Goal: Task Accomplishment & Management: Manage account settings

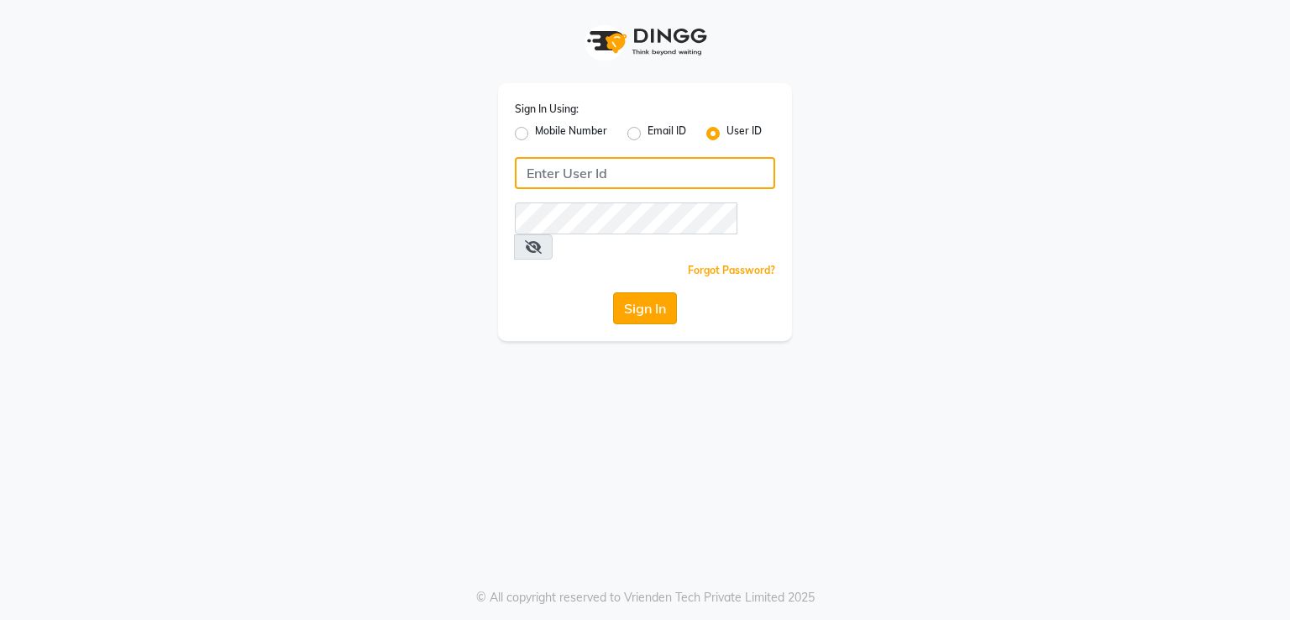
type input "[PERSON_NAME]"
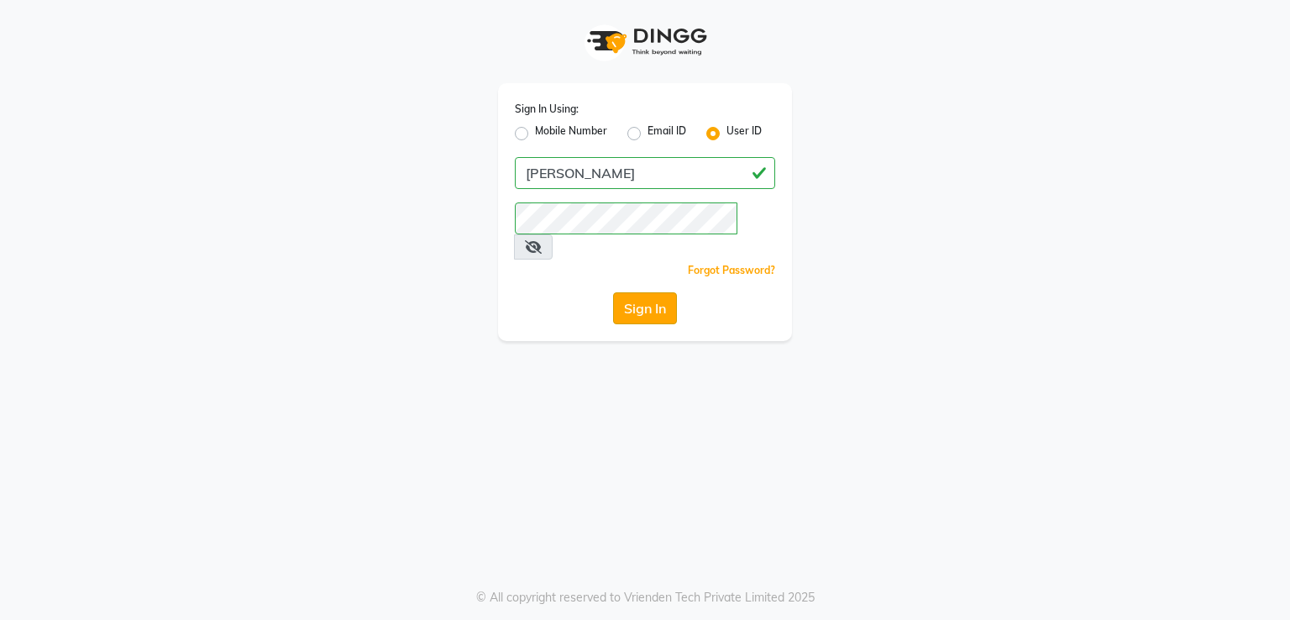
click at [632, 292] on button "Sign In" at bounding box center [645, 308] width 64 height 32
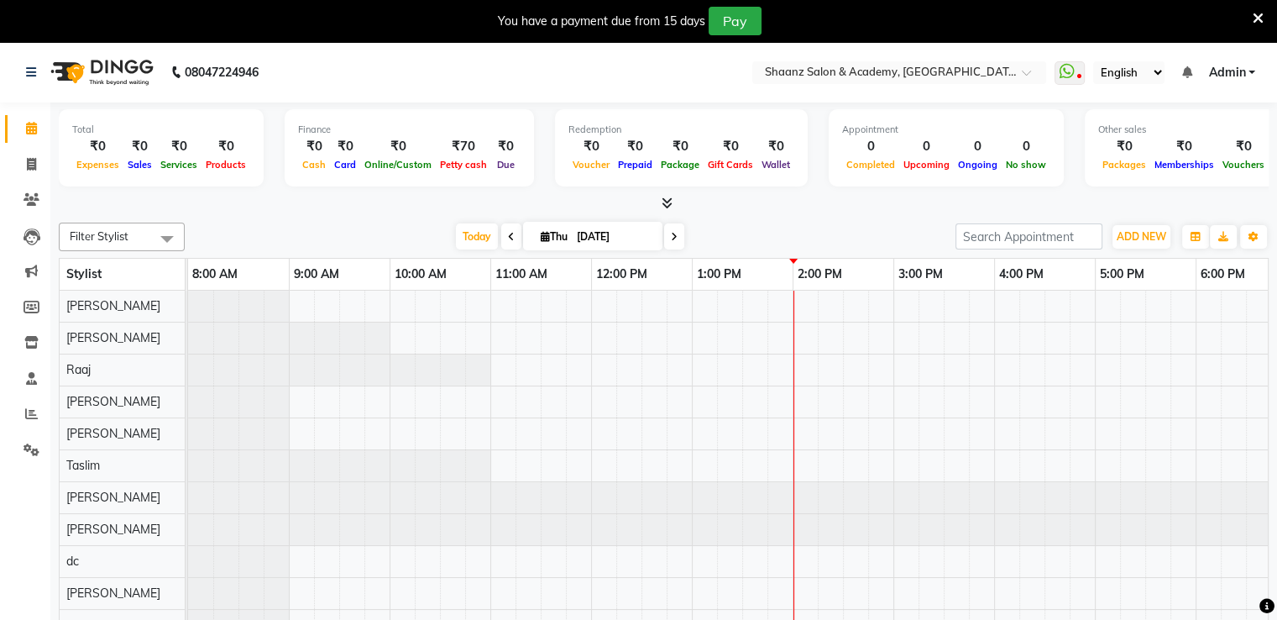
click at [1260, 14] on icon at bounding box center [1258, 18] width 11 height 15
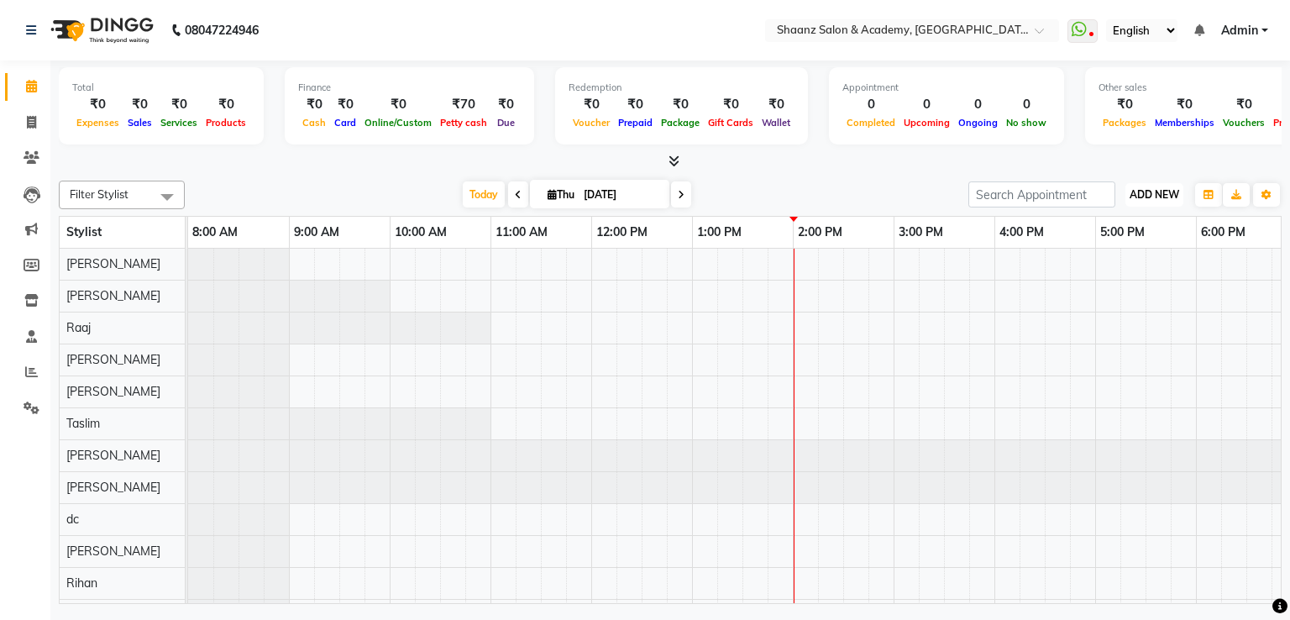
click at [1169, 190] on span "ADD NEW" at bounding box center [1154, 194] width 50 height 13
click at [1153, 288] on link "Add Attendance" at bounding box center [1116, 291] width 133 height 22
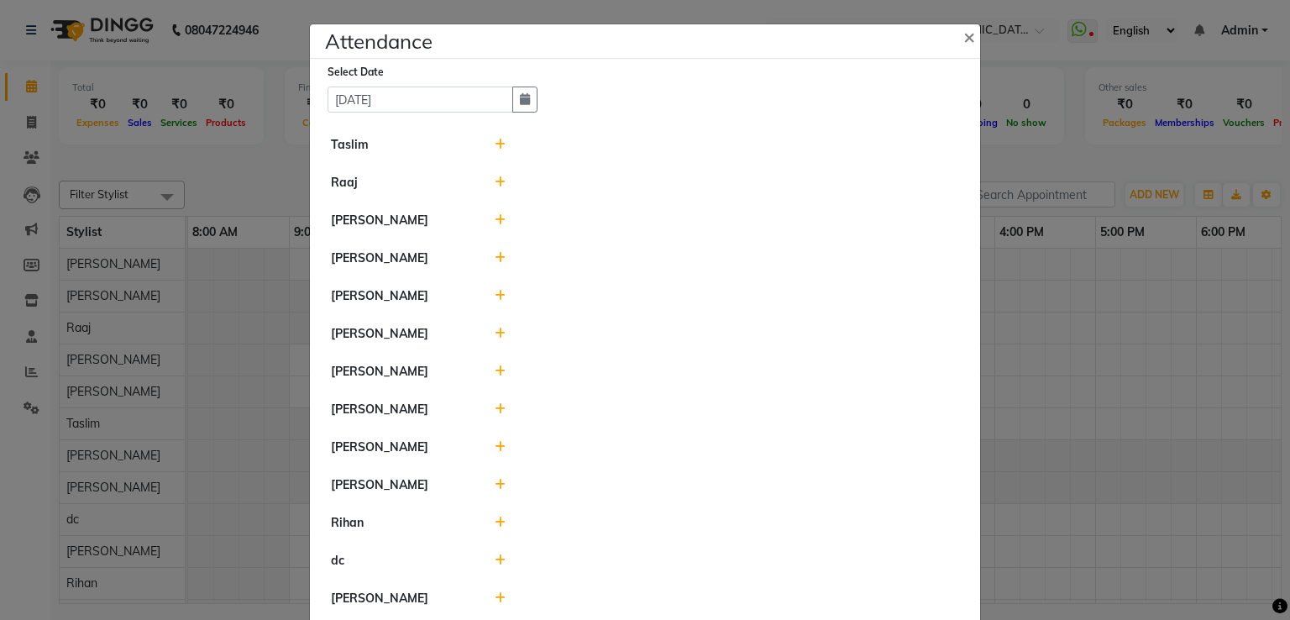
click at [495, 142] on icon at bounding box center [500, 145] width 11 height 12
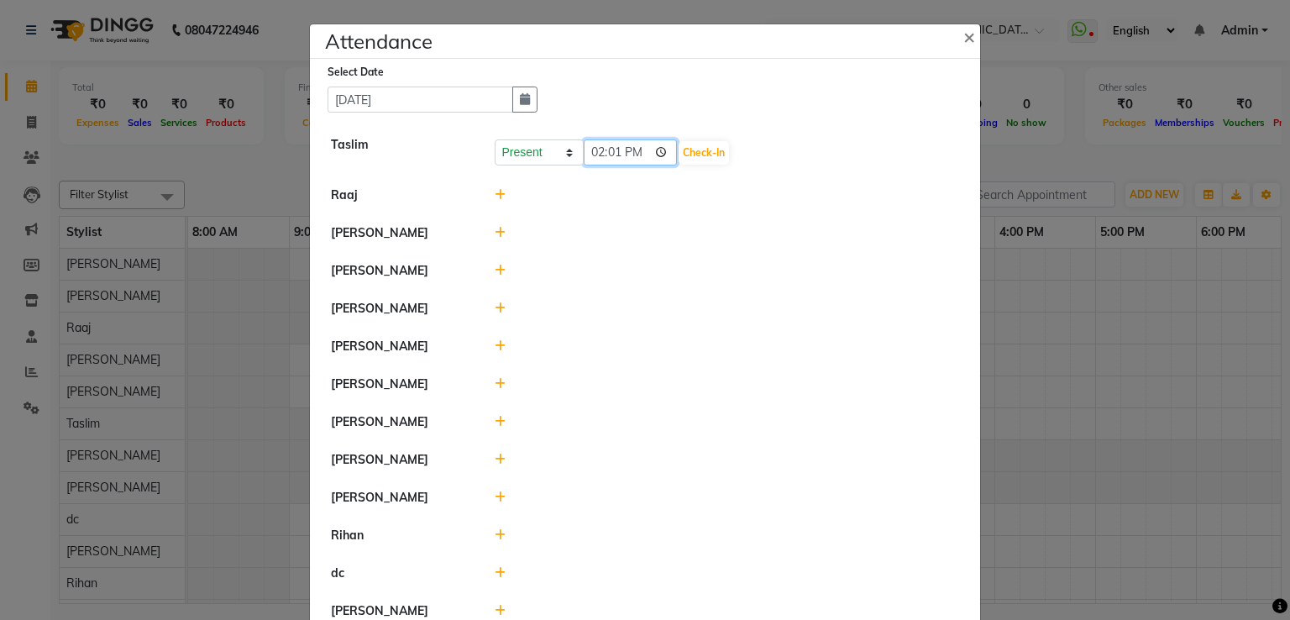
click at [591, 152] on input "14:01" at bounding box center [631, 152] width 94 height 26
type input "11:00"
click at [678, 150] on button "Check-In" at bounding box center [703, 153] width 50 height 24
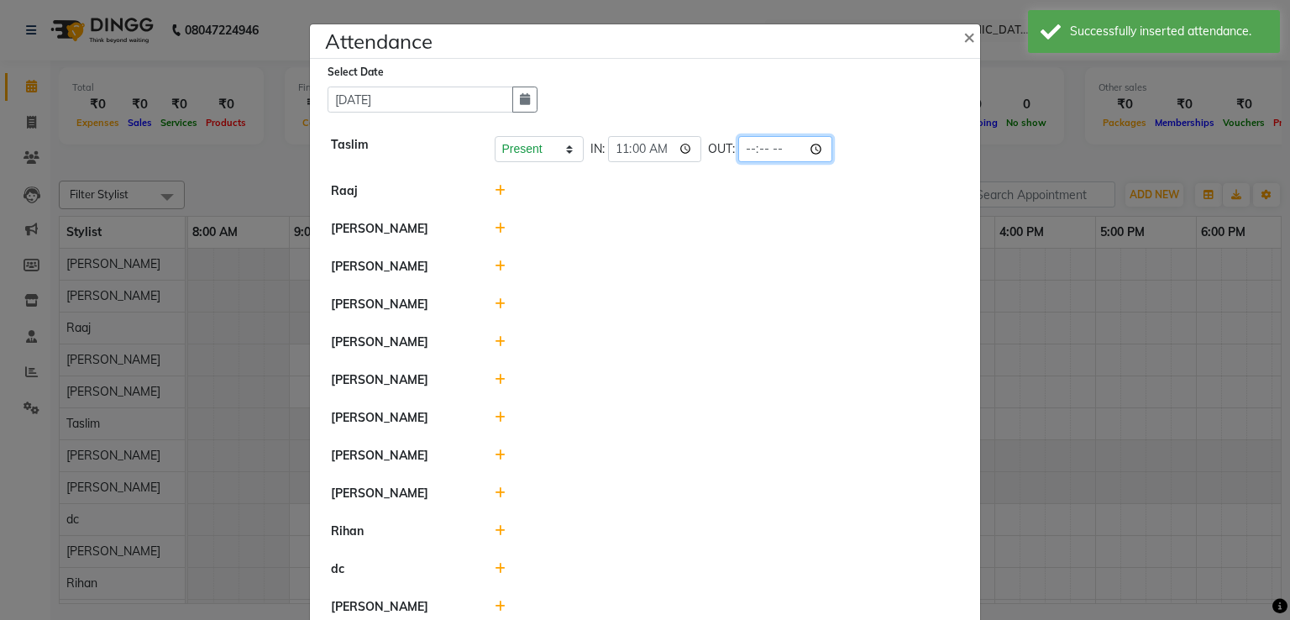
click at [738, 155] on input "time" at bounding box center [785, 149] width 94 height 26
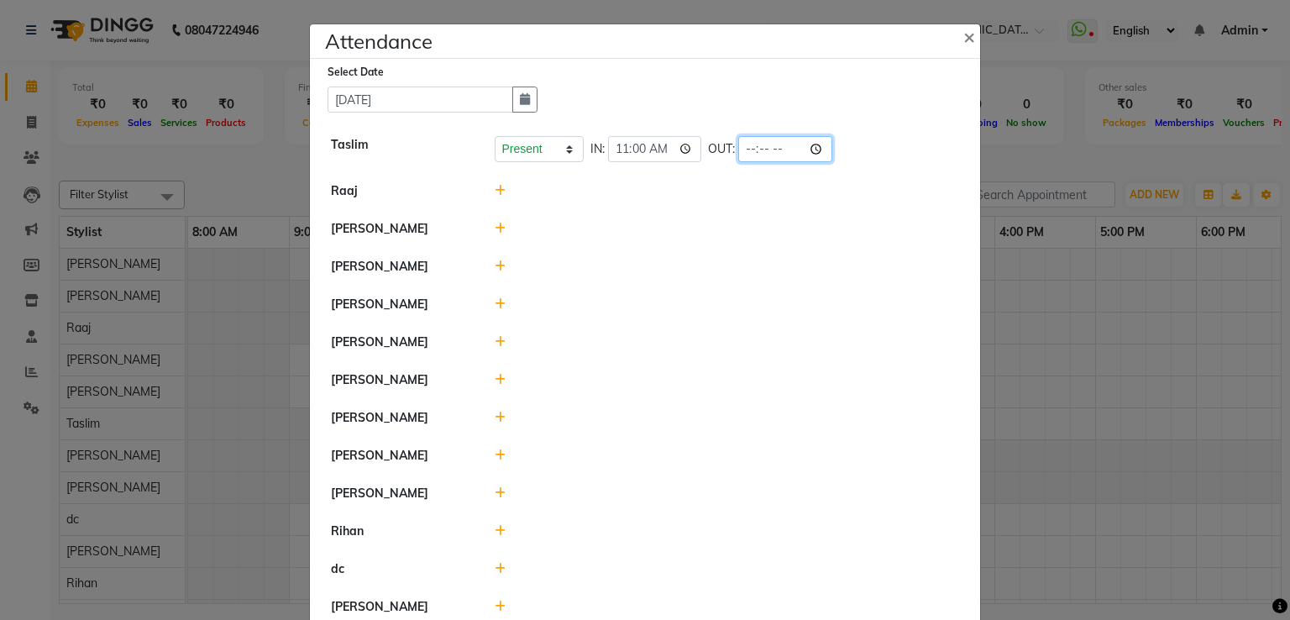
type input "22:00"
click at [495, 196] on icon at bounding box center [500, 191] width 11 height 12
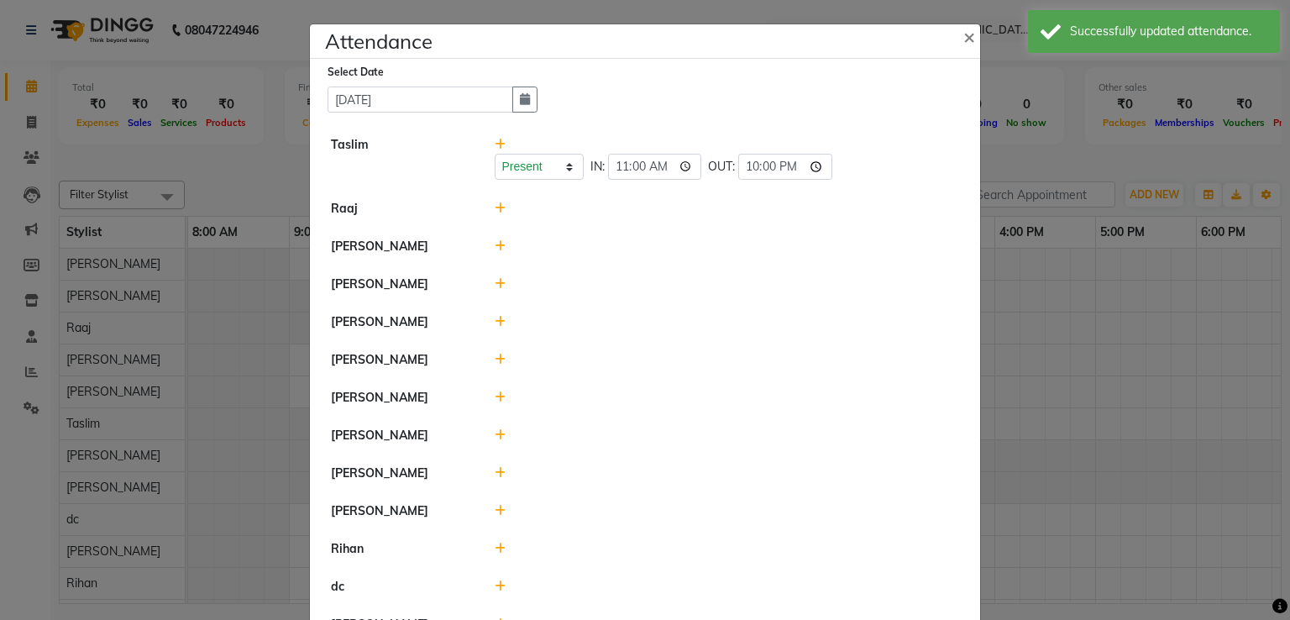
click at [495, 208] on icon at bounding box center [500, 208] width 11 height 12
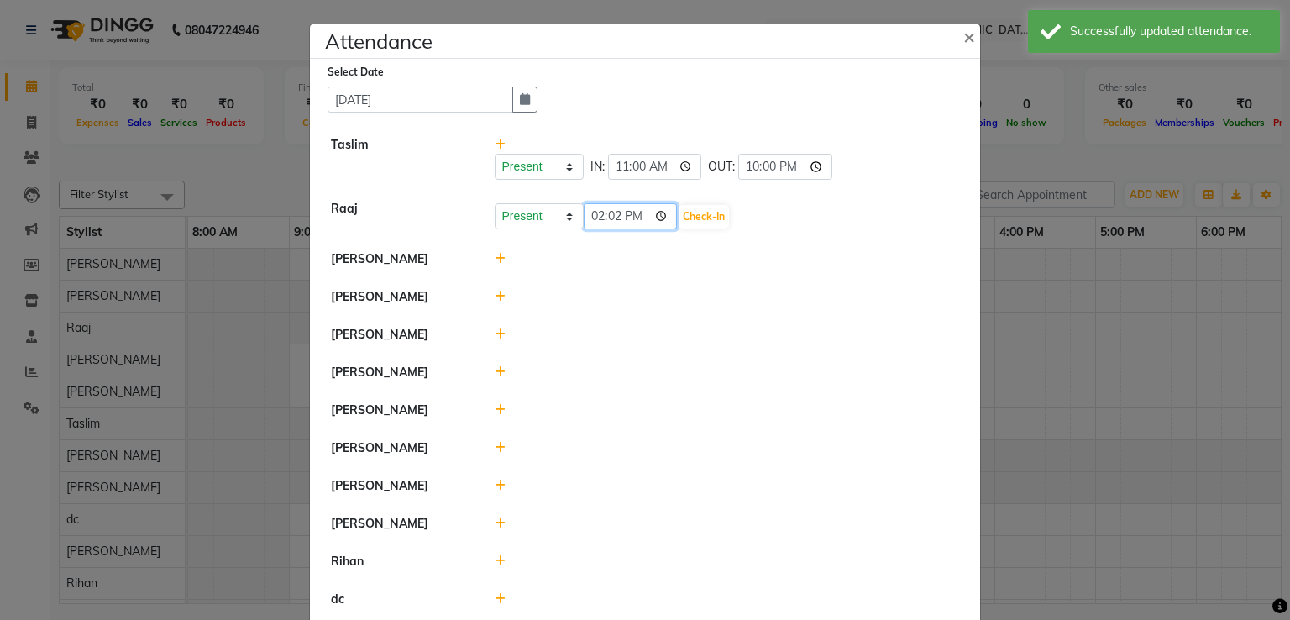
click at [591, 221] on input "14:02" at bounding box center [631, 216] width 94 height 26
type input "12:00"
click at [678, 216] on button "Check-In" at bounding box center [703, 217] width 50 height 24
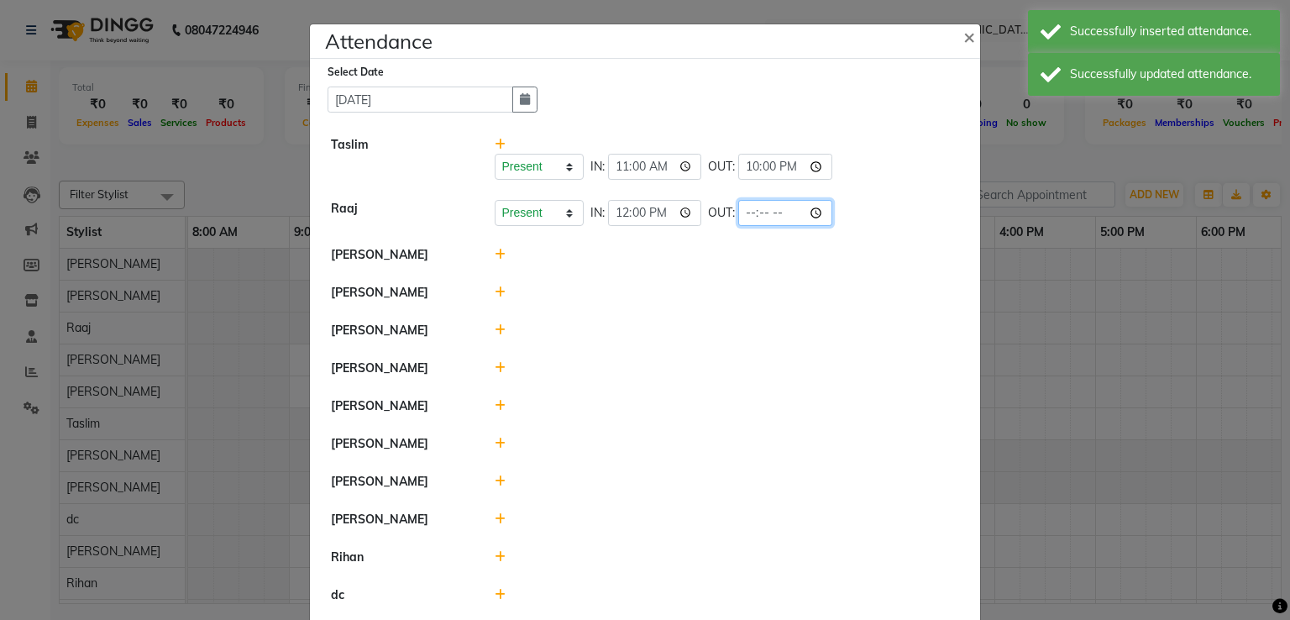
click at [738, 213] on input "time" at bounding box center [785, 213] width 94 height 26
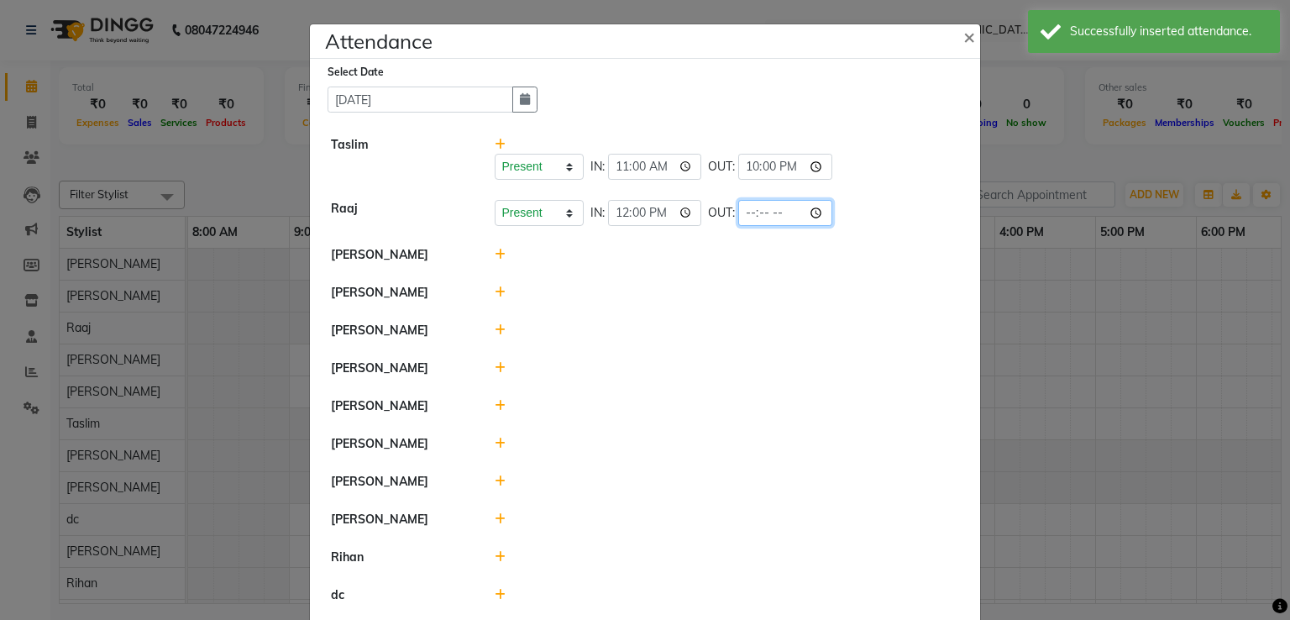
type input "22:00"
click at [495, 369] on icon at bounding box center [500, 368] width 11 height 12
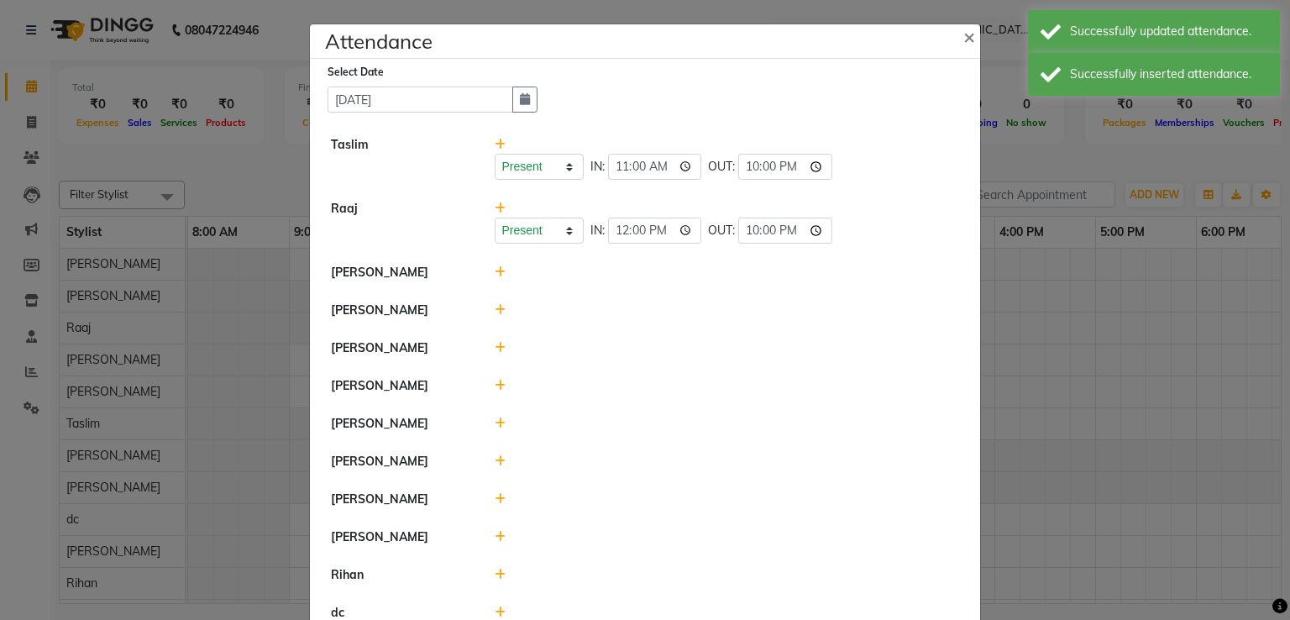
click at [495, 385] on icon at bounding box center [500, 386] width 11 height 12
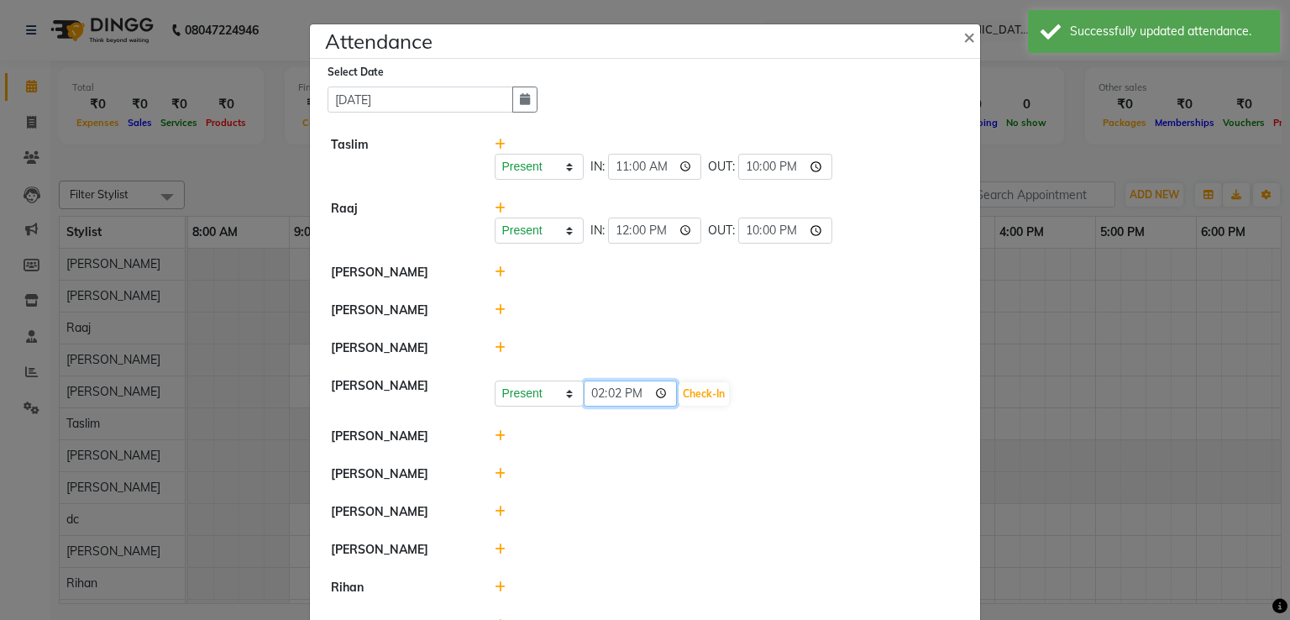
click at [593, 398] on input "14:02" at bounding box center [631, 393] width 94 height 26
type input "10:39"
click at [678, 395] on button "Check-In" at bounding box center [703, 394] width 50 height 24
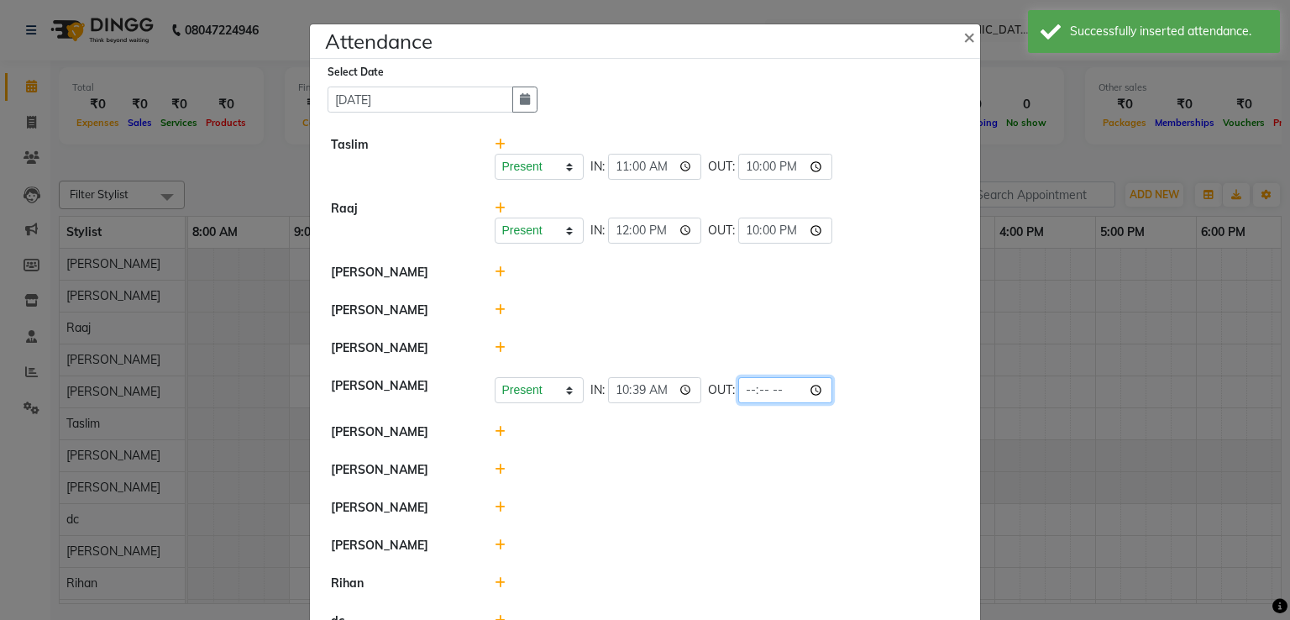
click at [738, 391] on input "time" at bounding box center [785, 390] width 94 height 26
type input "20:30"
click at [538, 425] on div at bounding box center [727, 432] width 490 height 18
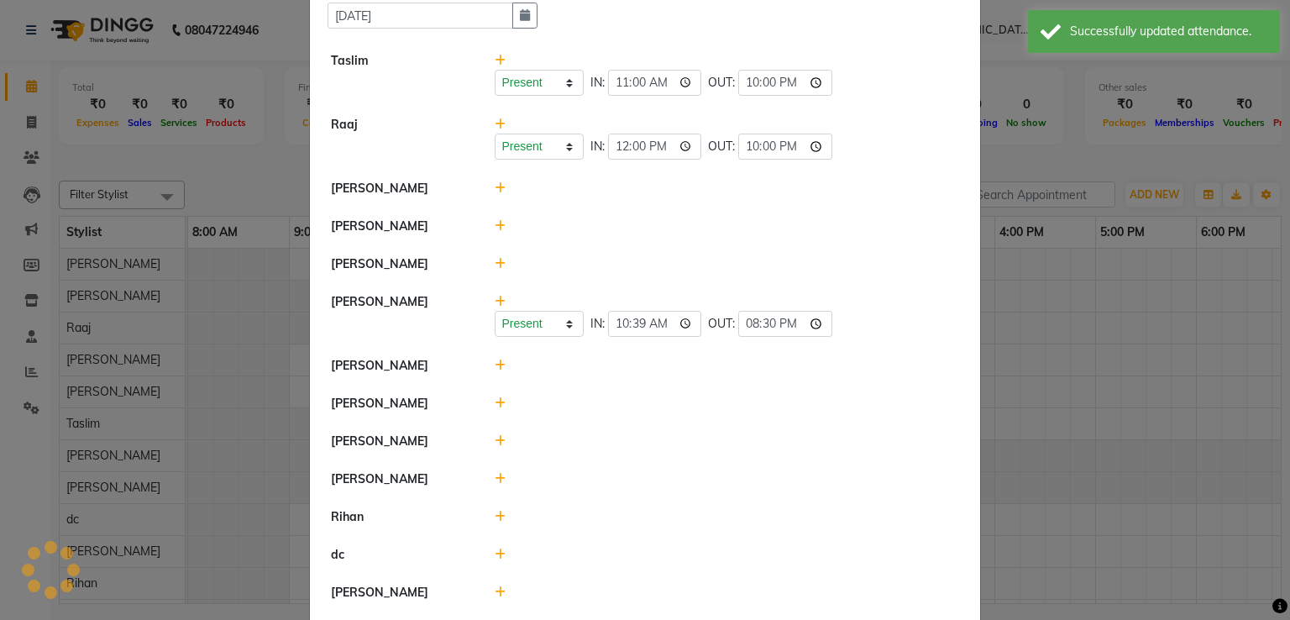
scroll to position [140, 0]
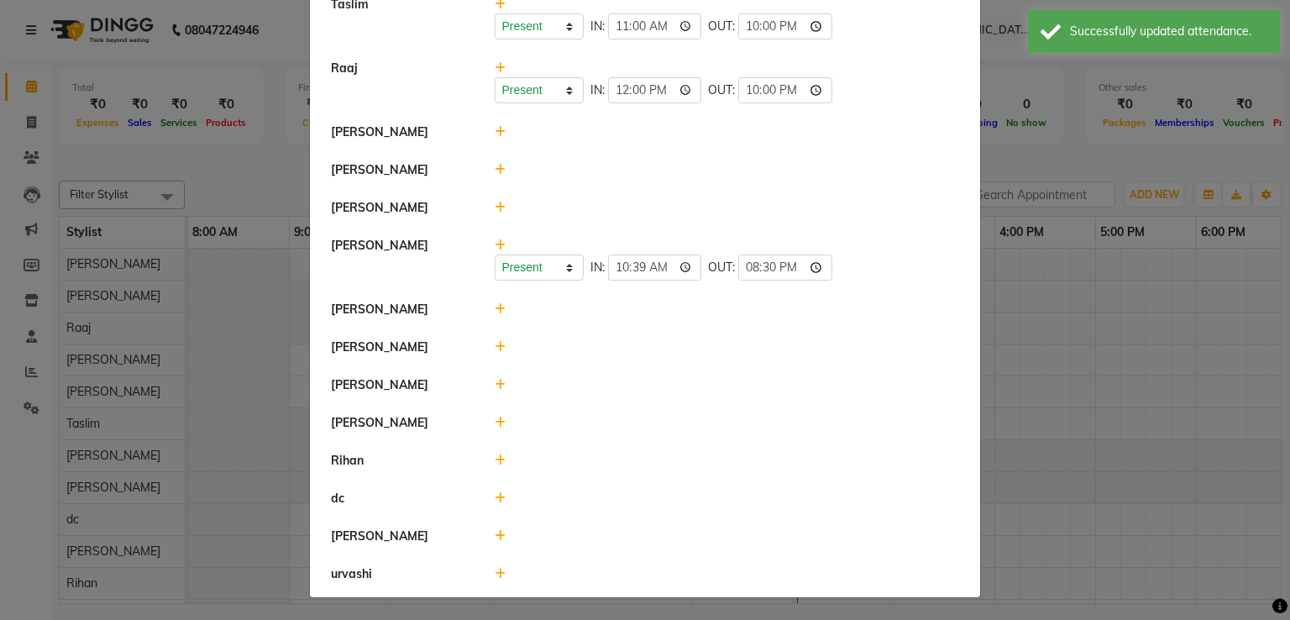
click at [495, 348] on icon at bounding box center [500, 347] width 11 height 12
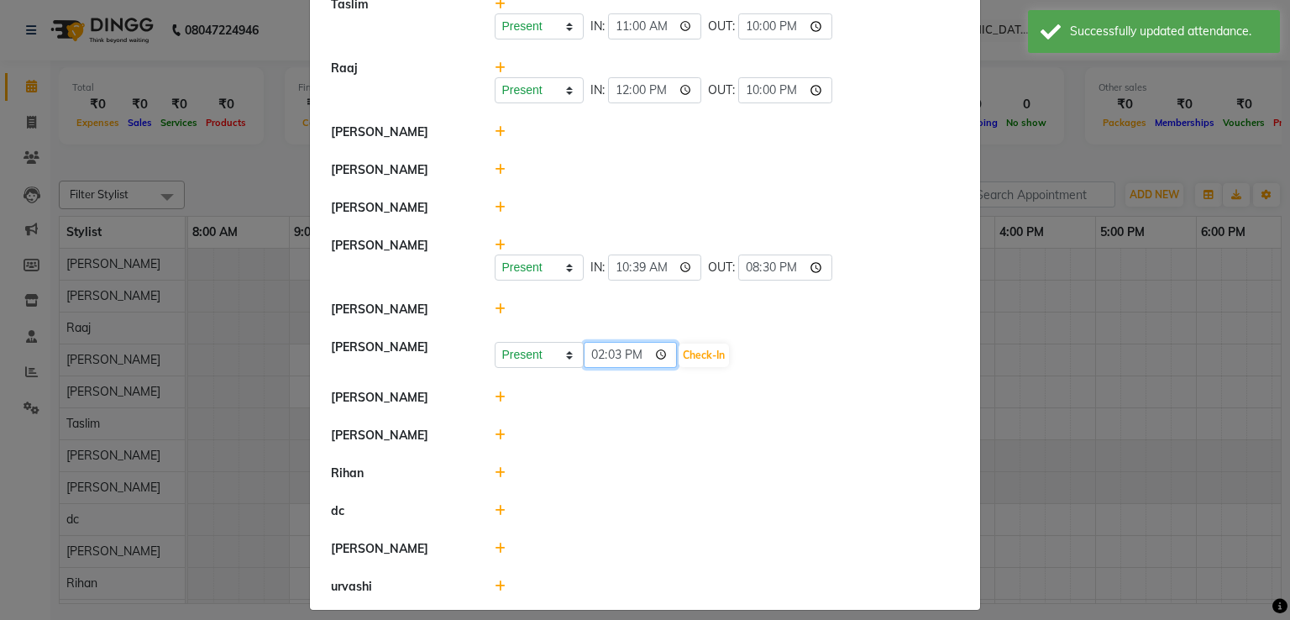
click at [590, 355] on input "14:03" at bounding box center [631, 355] width 94 height 26
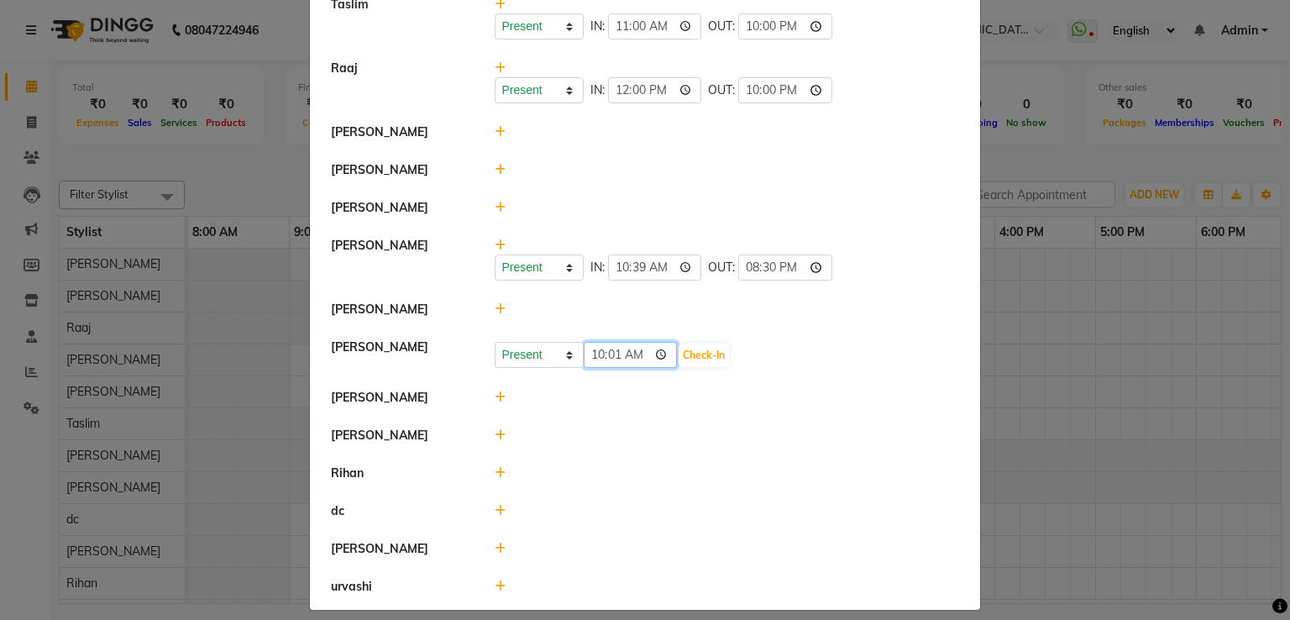
type input "10:15"
click at [683, 359] on button "Check-In" at bounding box center [703, 355] width 50 height 24
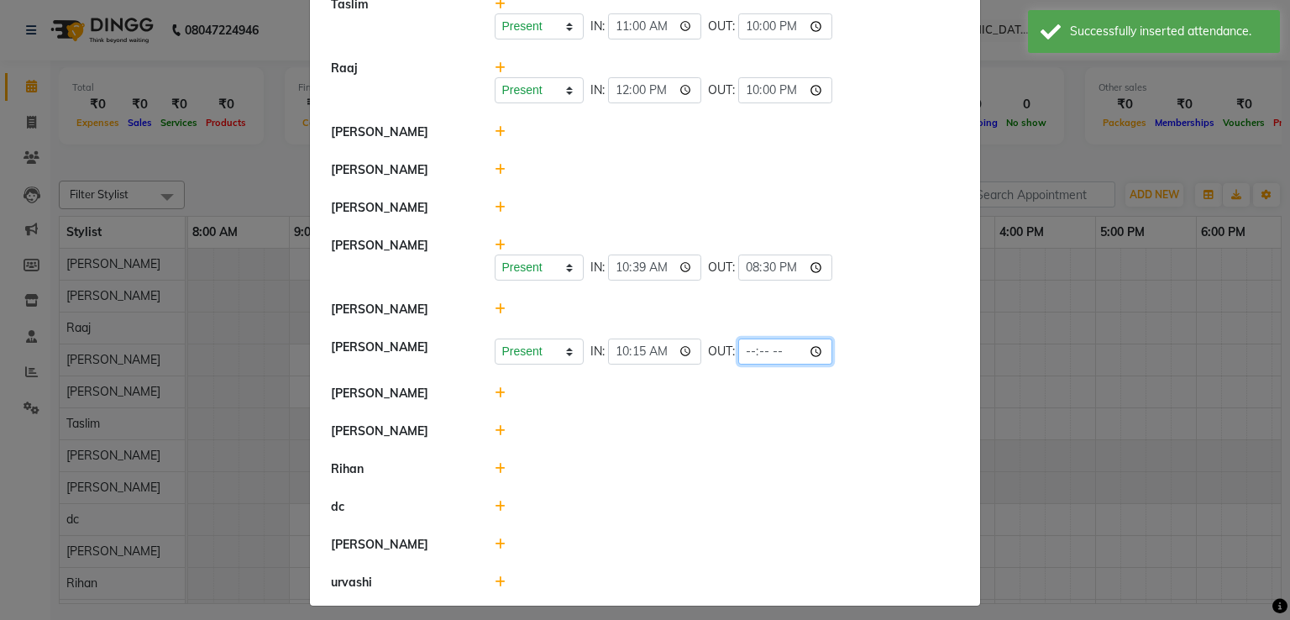
click at [738, 349] on input "time" at bounding box center [785, 351] width 94 height 26
type input "21:30"
click at [495, 393] on icon at bounding box center [500, 393] width 11 height 12
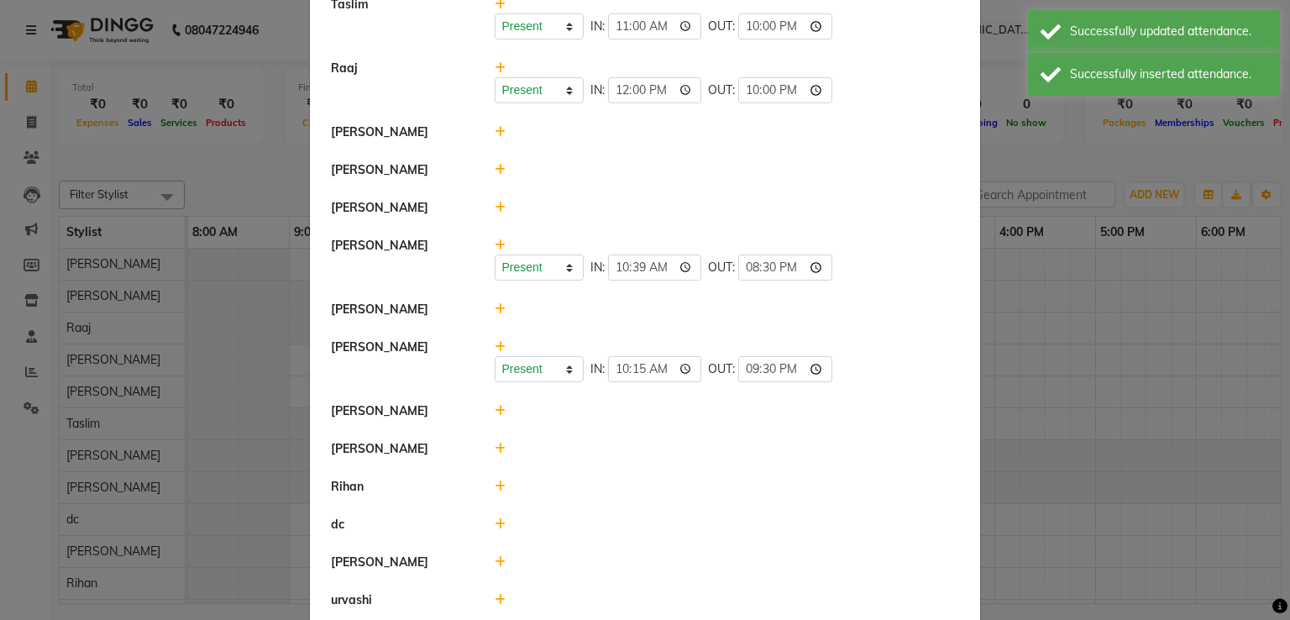
click at [495, 488] on icon at bounding box center [500, 486] width 11 height 12
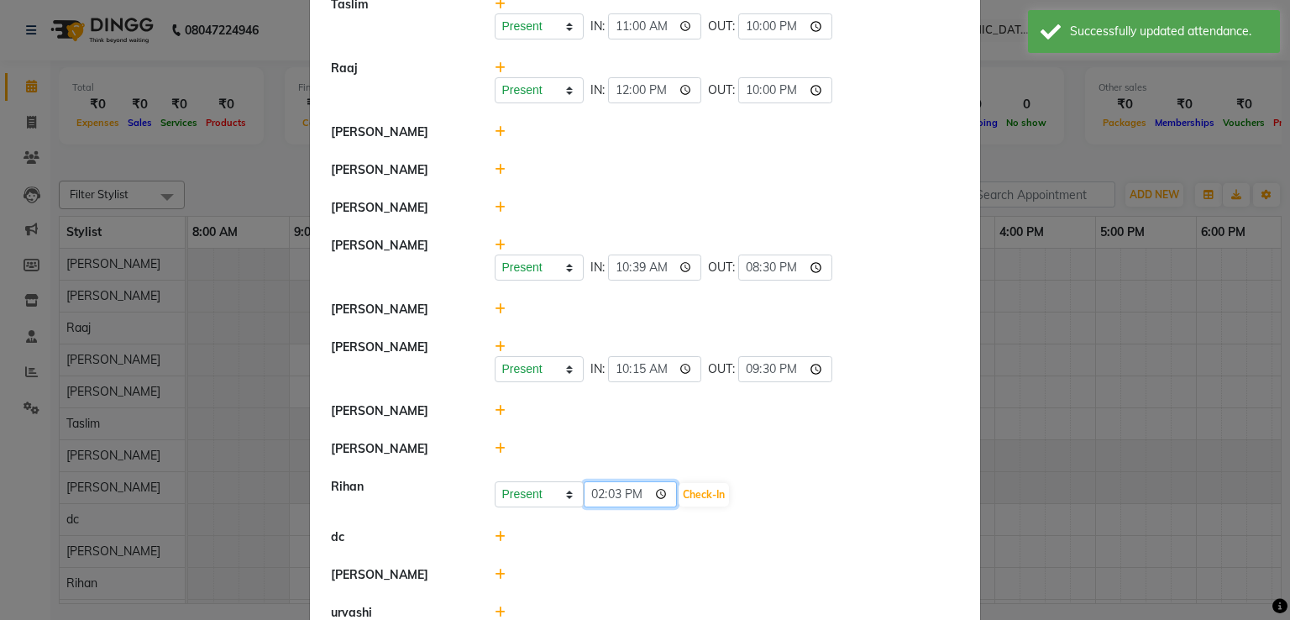
click at [589, 495] on input "14:03" at bounding box center [631, 494] width 94 height 26
type input "11:00"
click at [678, 500] on button "Check-In" at bounding box center [703, 495] width 50 height 24
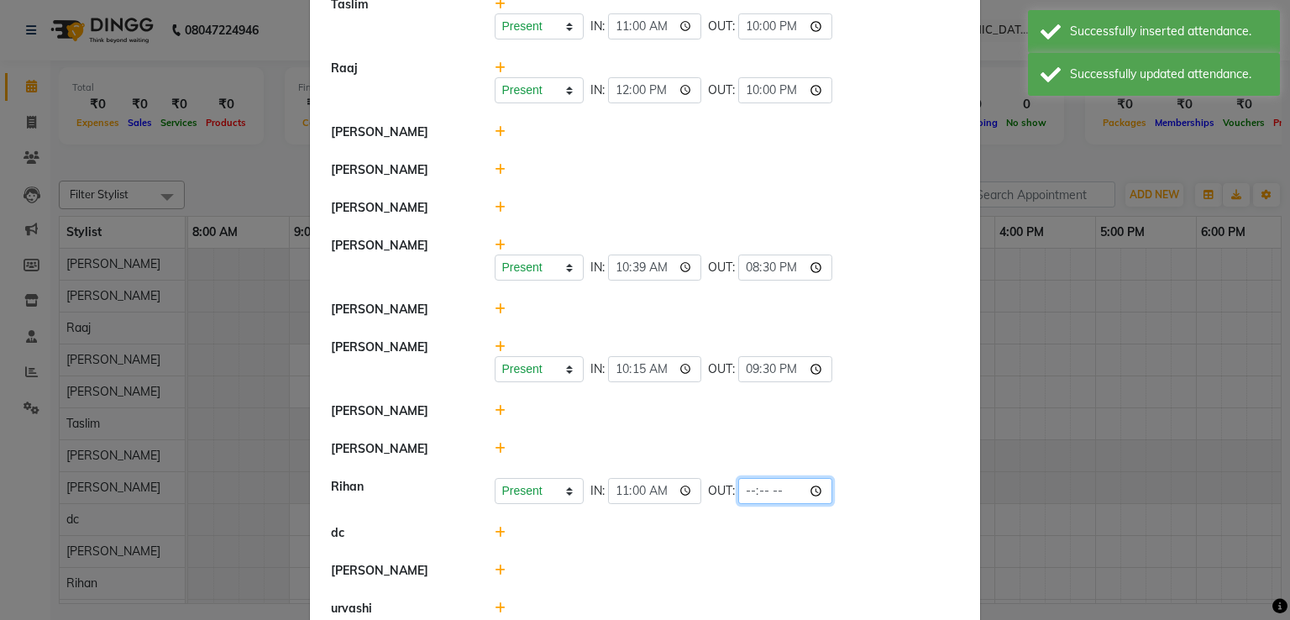
click at [738, 494] on input "time" at bounding box center [785, 491] width 94 height 26
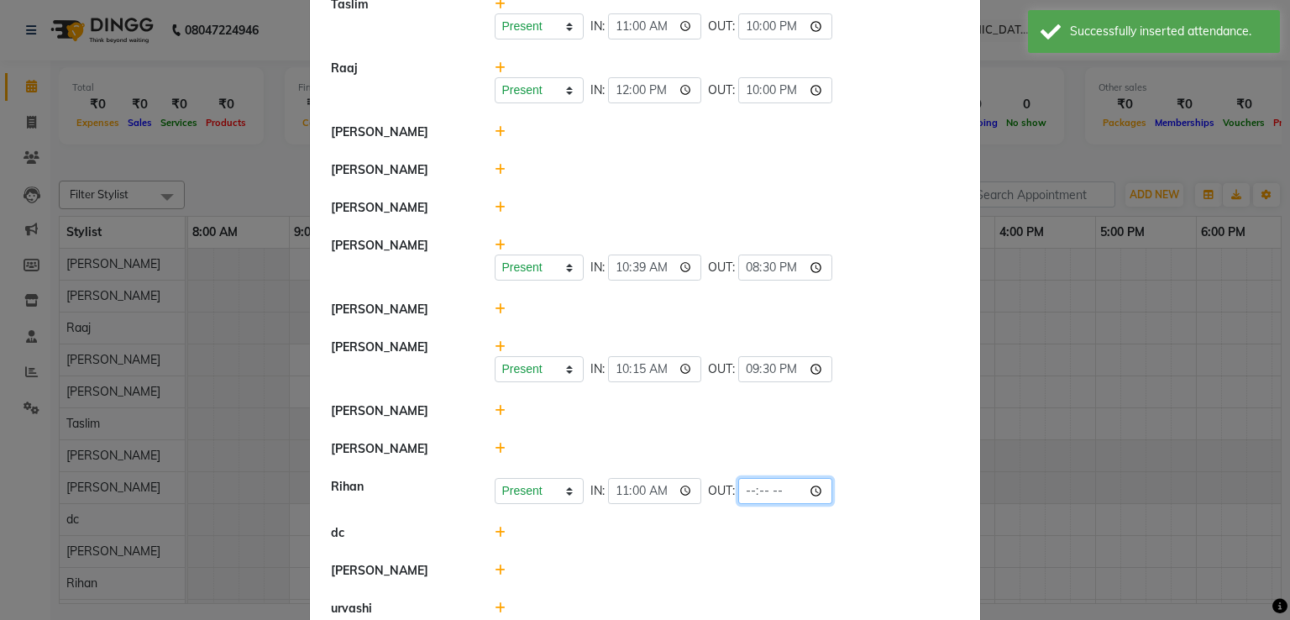
type input "21:00"
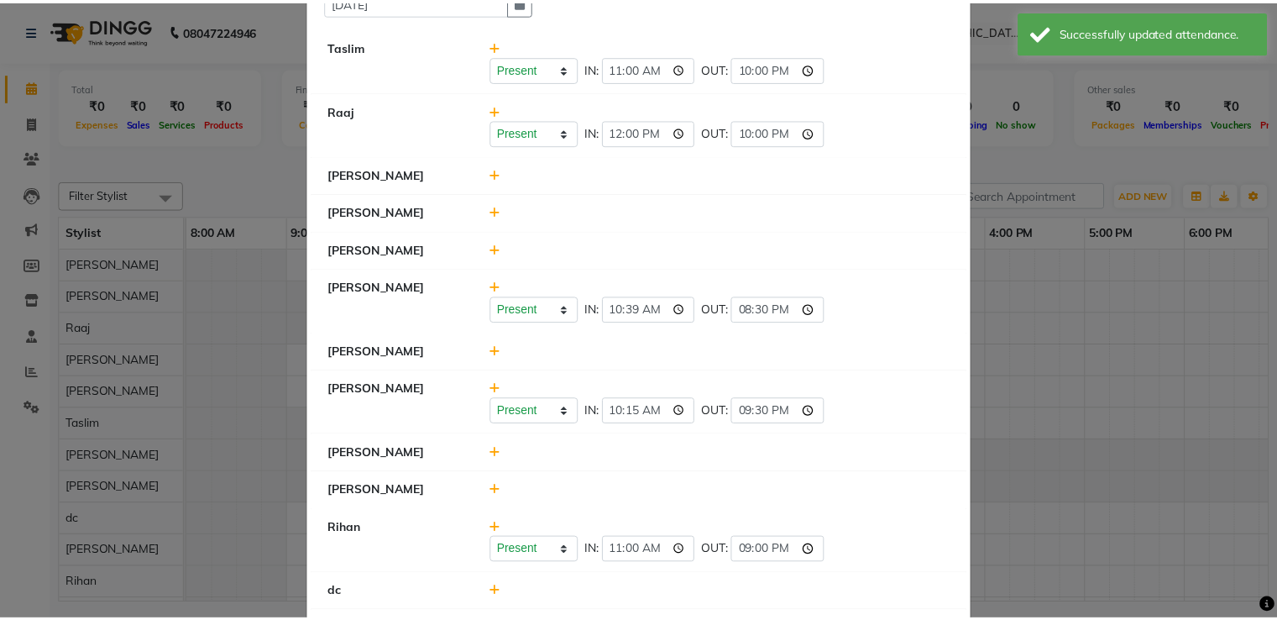
scroll to position [0, 0]
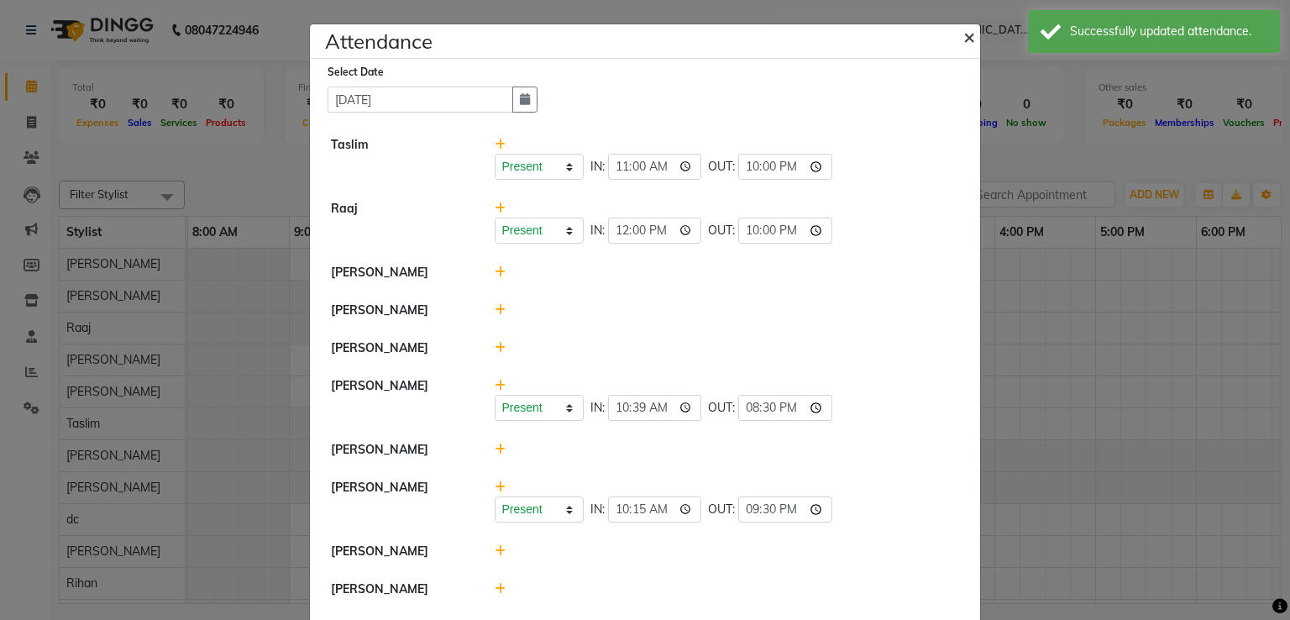
click at [963, 34] on span "×" at bounding box center [969, 36] width 12 height 25
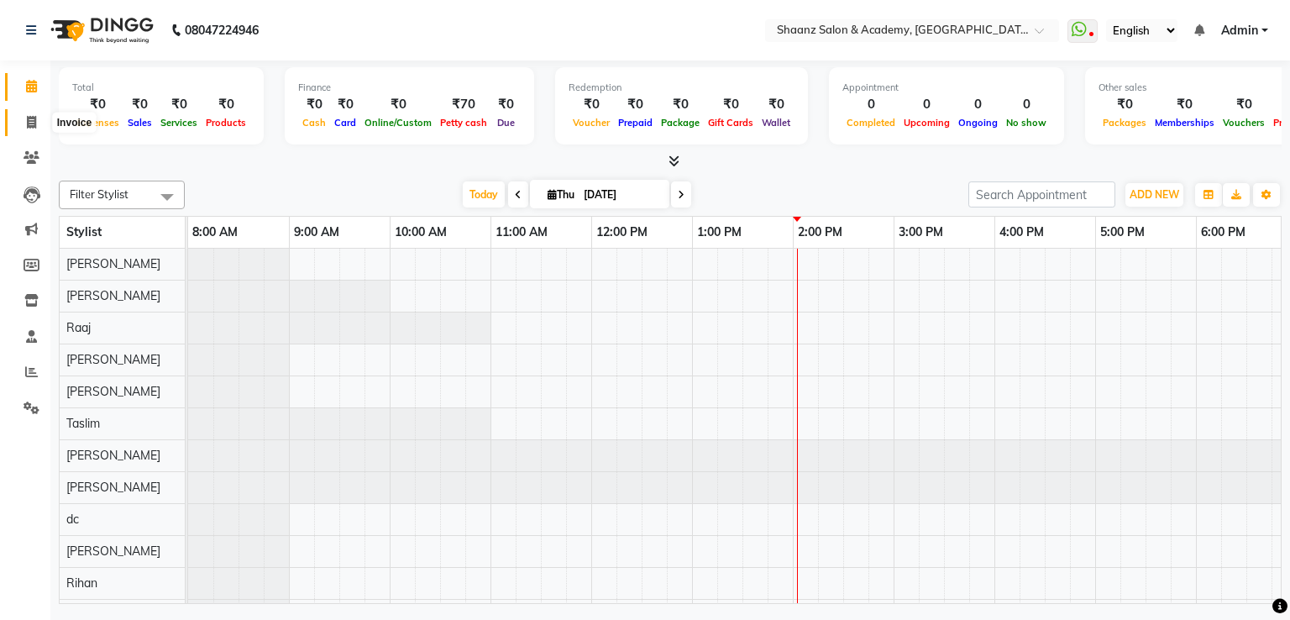
click at [29, 118] on icon at bounding box center [31, 122] width 9 height 13
select select "6360"
select select "service"
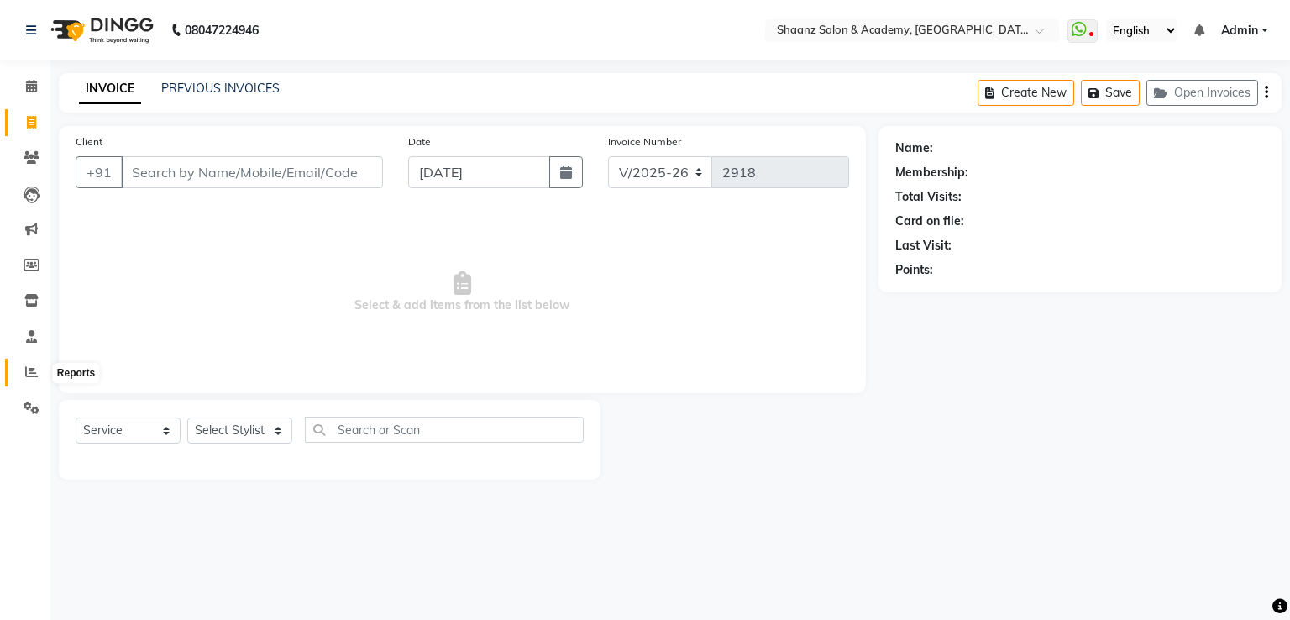
click at [25, 372] on icon at bounding box center [31, 371] width 13 height 13
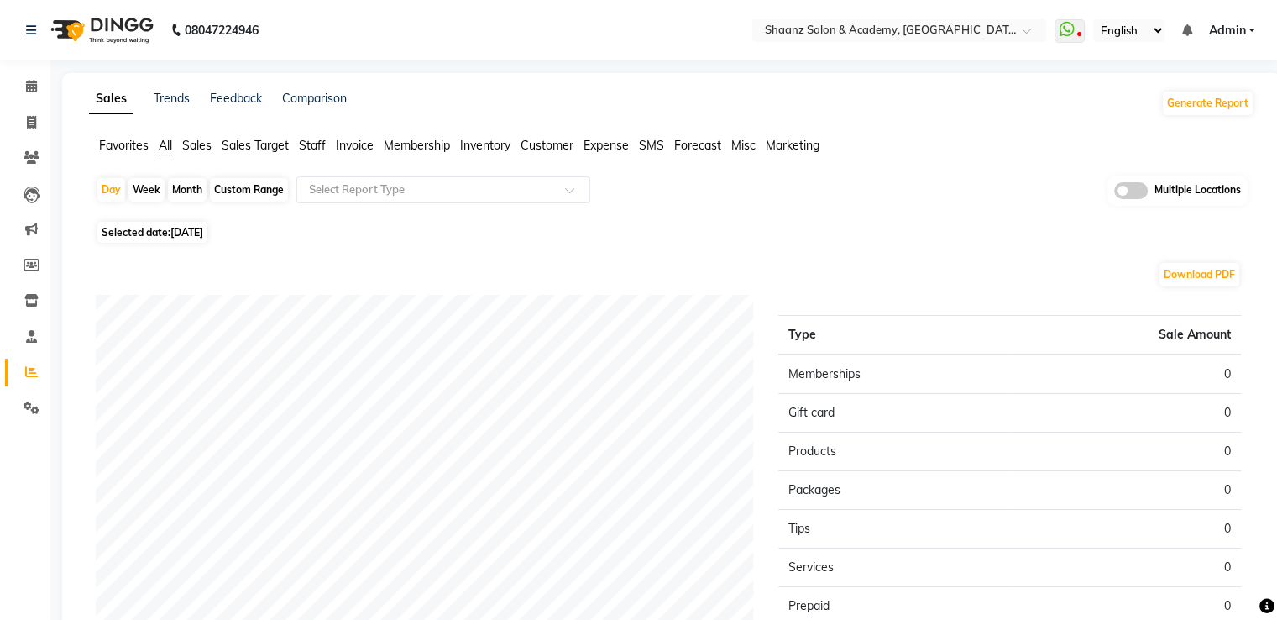
click at [191, 189] on div "Month" at bounding box center [187, 190] width 39 height 24
select select "9"
select select "2025"
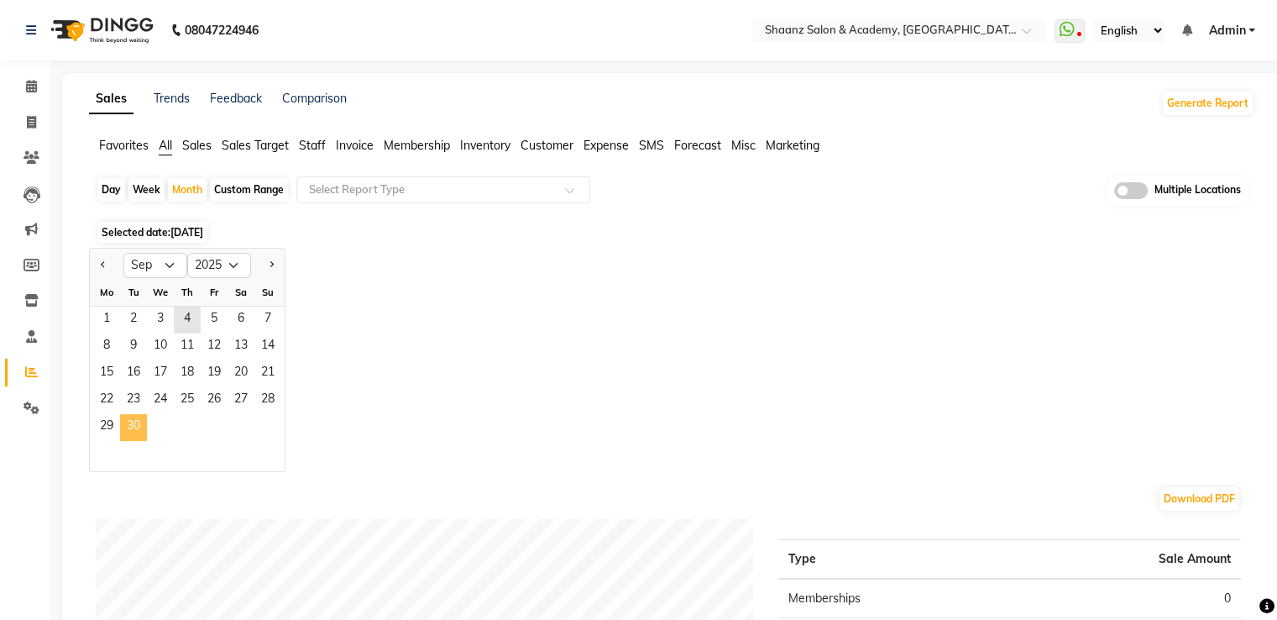
click at [130, 421] on span "30" at bounding box center [133, 427] width 27 height 27
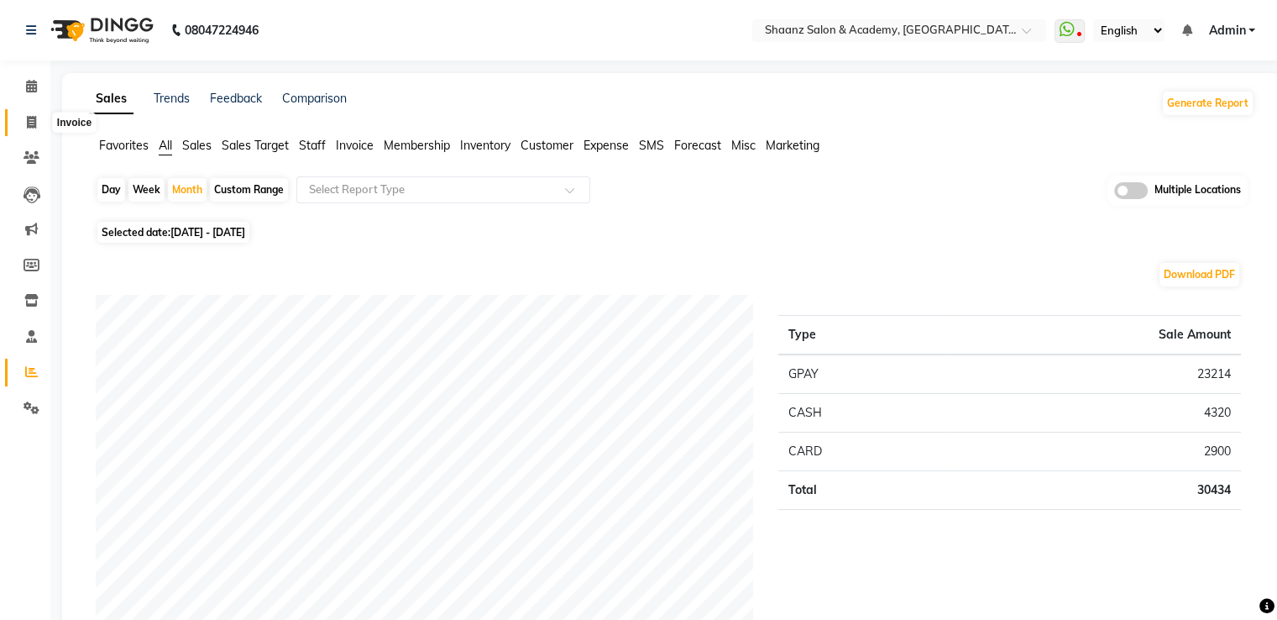
click at [29, 126] on icon at bounding box center [31, 122] width 9 height 13
select select "6360"
select select "service"
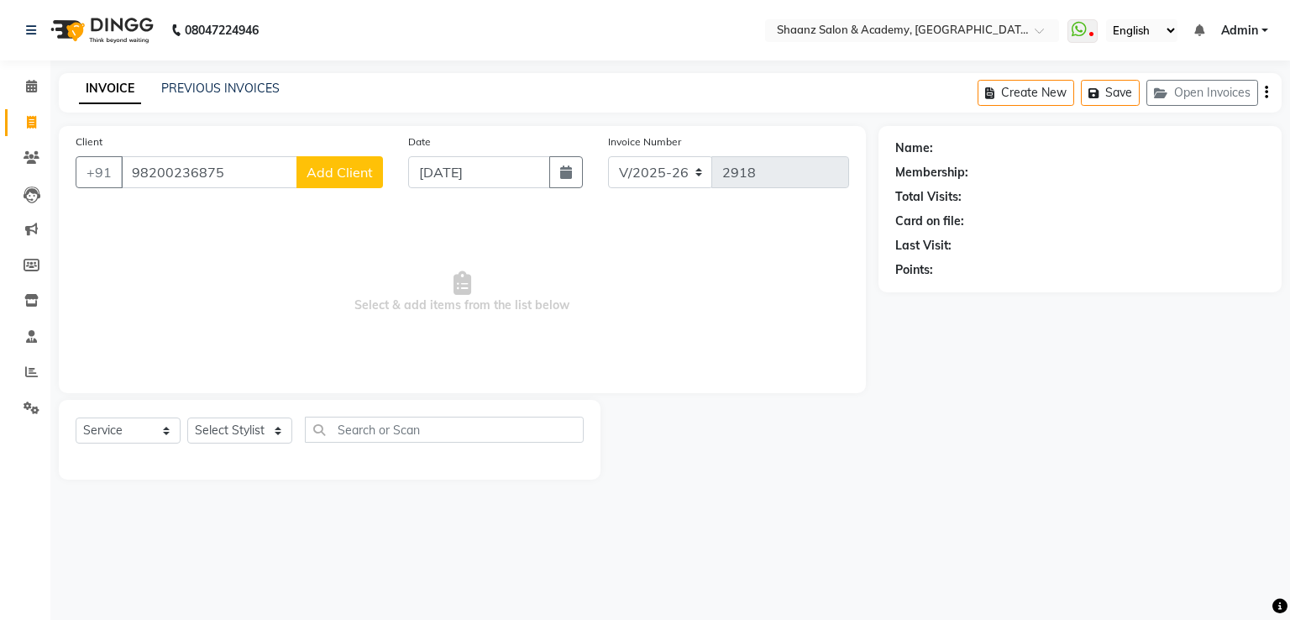
click at [168, 174] on input "98200236875" at bounding box center [209, 172] width 176 height 32
type input "9820236875"
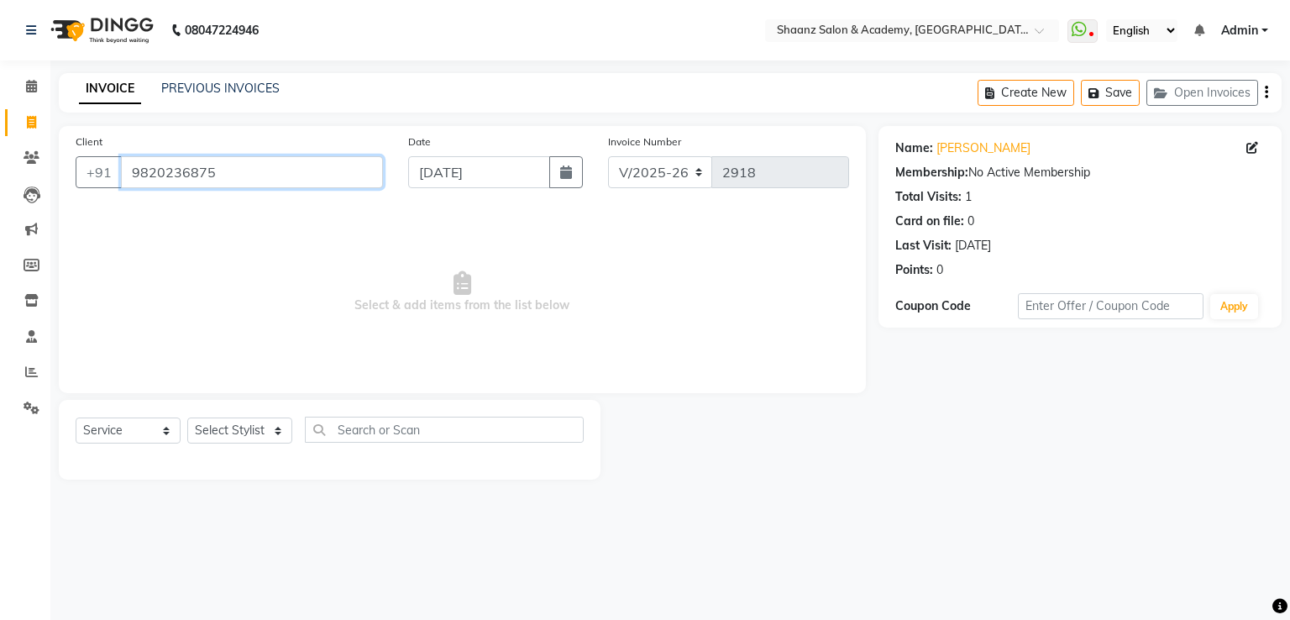
click at [256, 175] on input "9820236875" at bounding box center [252, 172] width 262 height 32
click at [266, 429] on select "Select Stylist [PERSON_NAME] [PERSON_NAME] [PERSON_NAME] dc [PERSON_NAME] nisha…" at bounding box center [239, 430] width 105 height 26
select select "88016"
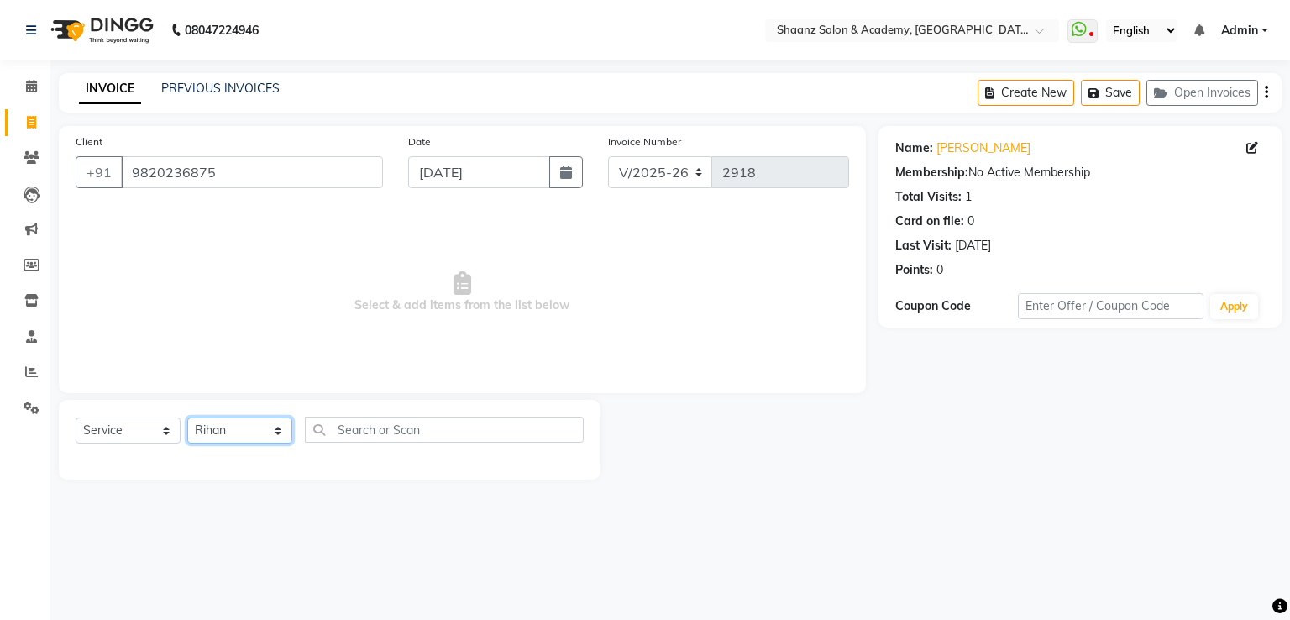
click at [187, 418] on select "Select Stylist [PERSON_NAME] [PERSON_NAME] [PERSON_NAME] dc [PERSON_NAME] nisha…" at bounding box center [239, 430] width 105 height 26
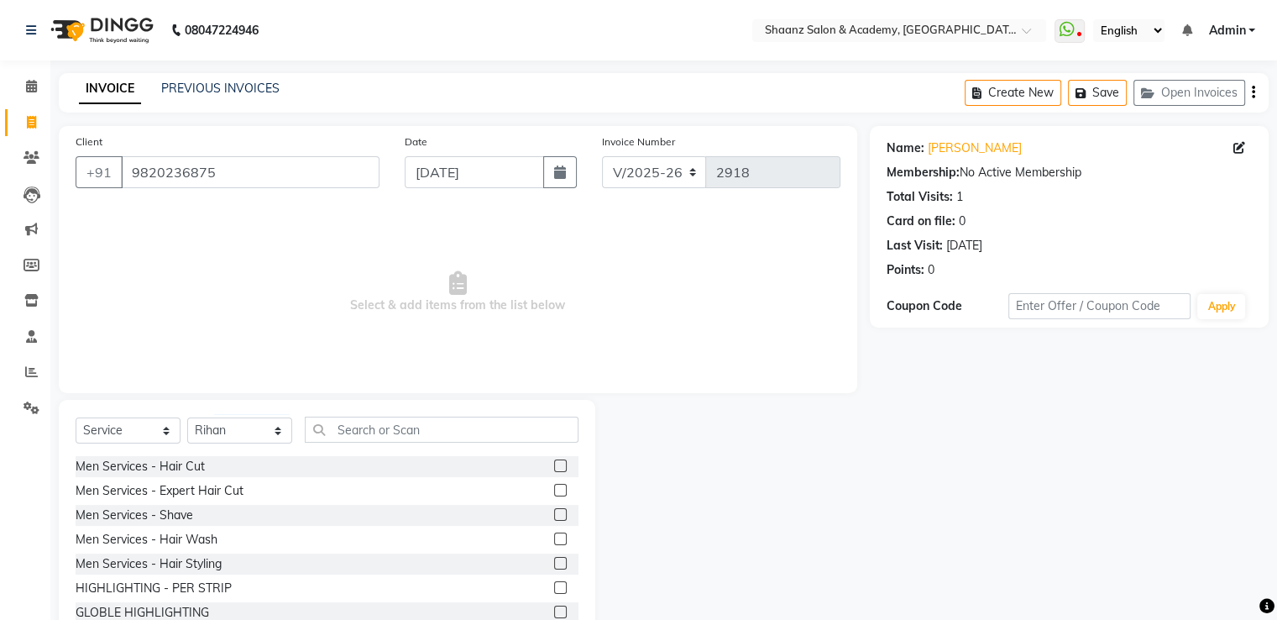
click at [554, 465] on label at bounding box center [560, 465] width 13 height 13
click at [554, 465] on input "checkbox" at bounding box center [559, 466] width 11 height 11
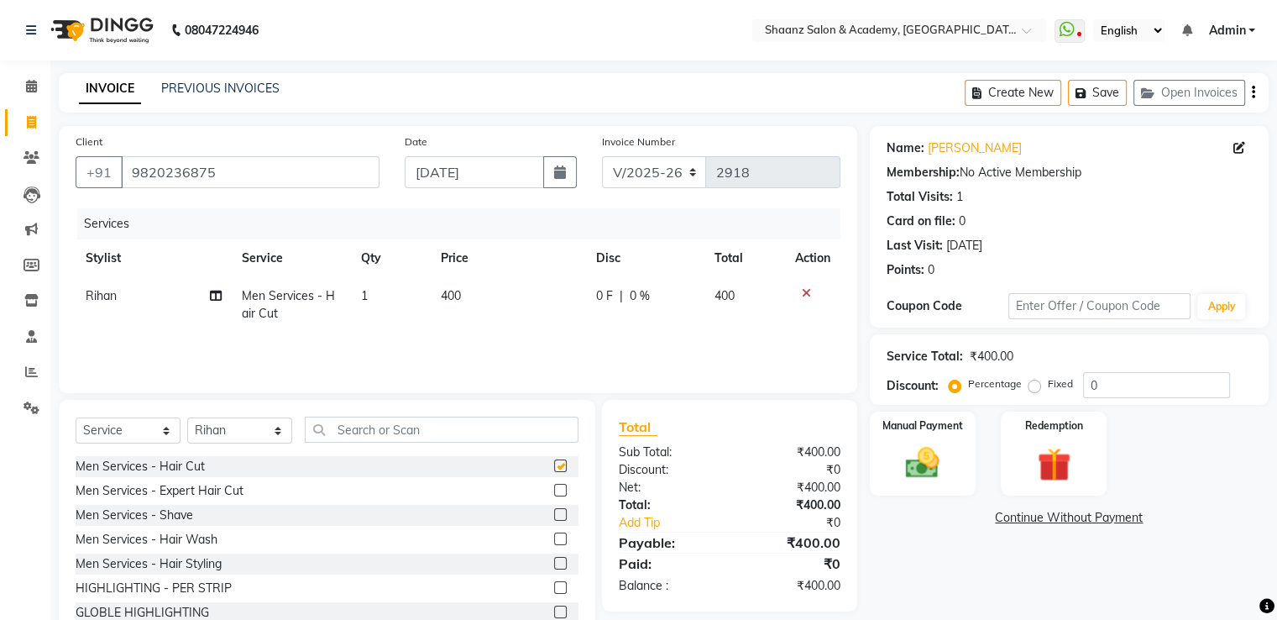
checkbox input "false"
click at [554, 515] on label at bounding box center [560, 514] width 13 height 13
click at [554, 515] on input "checkbox" at bounding box center [559, 515] width 11 height 11
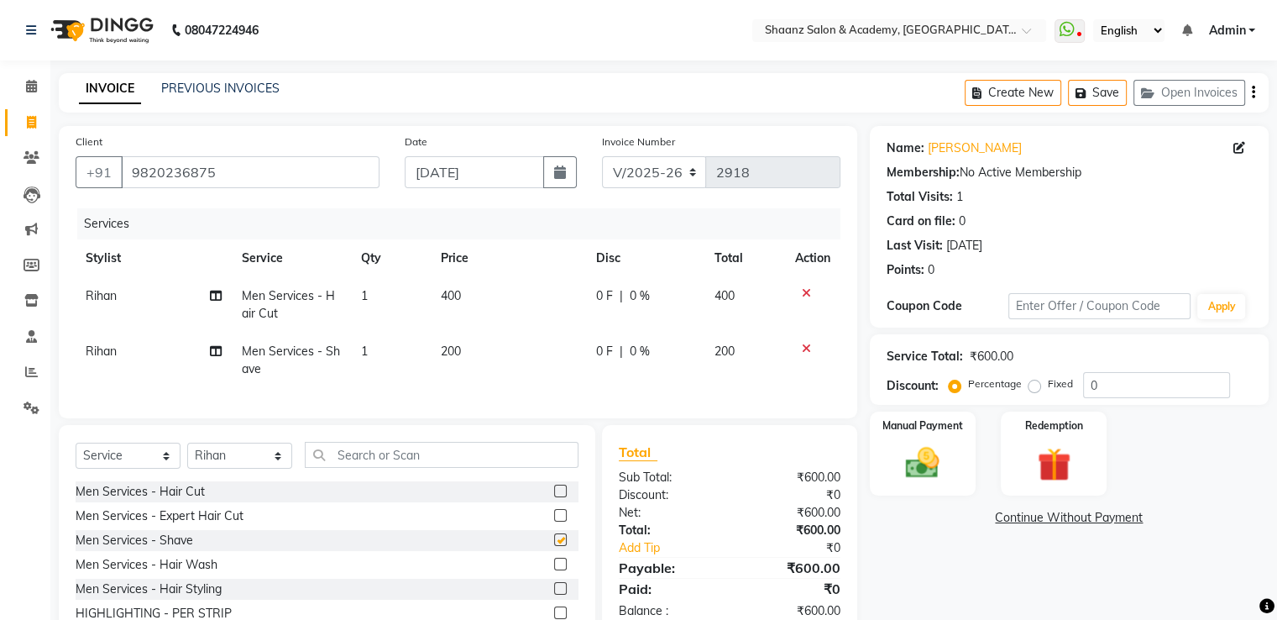
checkbox input "false"
click at [1114, 391] on input "0" at bounding box center [1156, 385] width 147 height 26
type input "050"
click at [912, 463] on img at bounding box center [922, 463] width 56 height 40
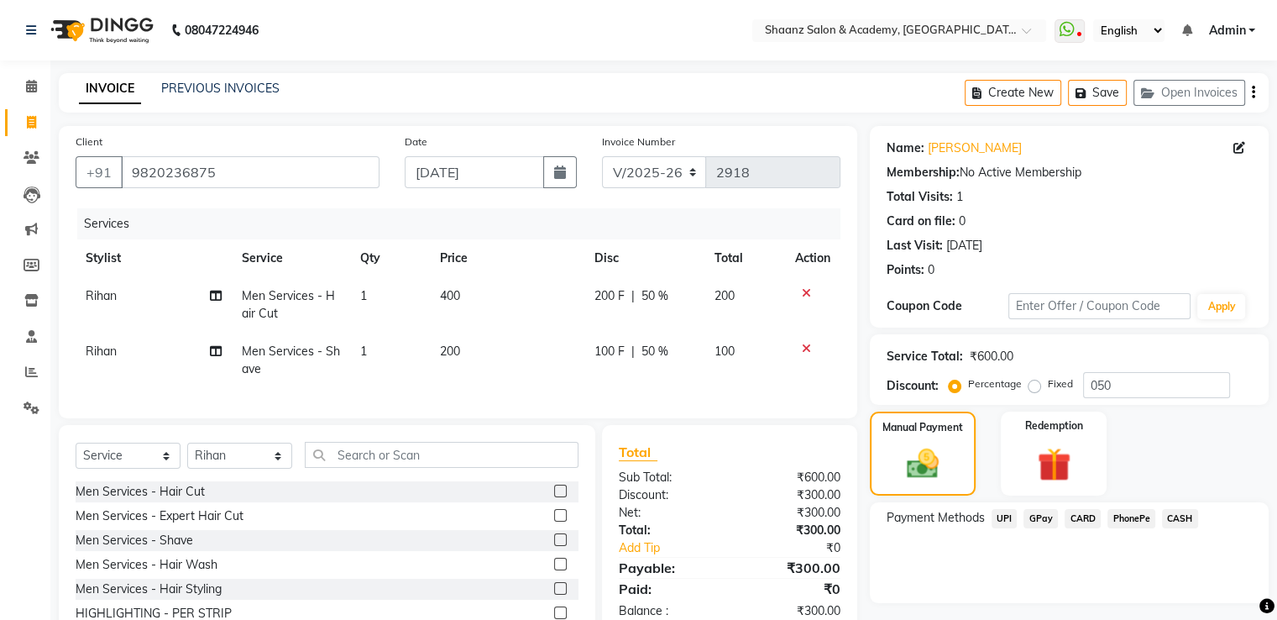
click at [1040, 515] on span "GPay" at bounding box center [1041, 518] width 34 height 19
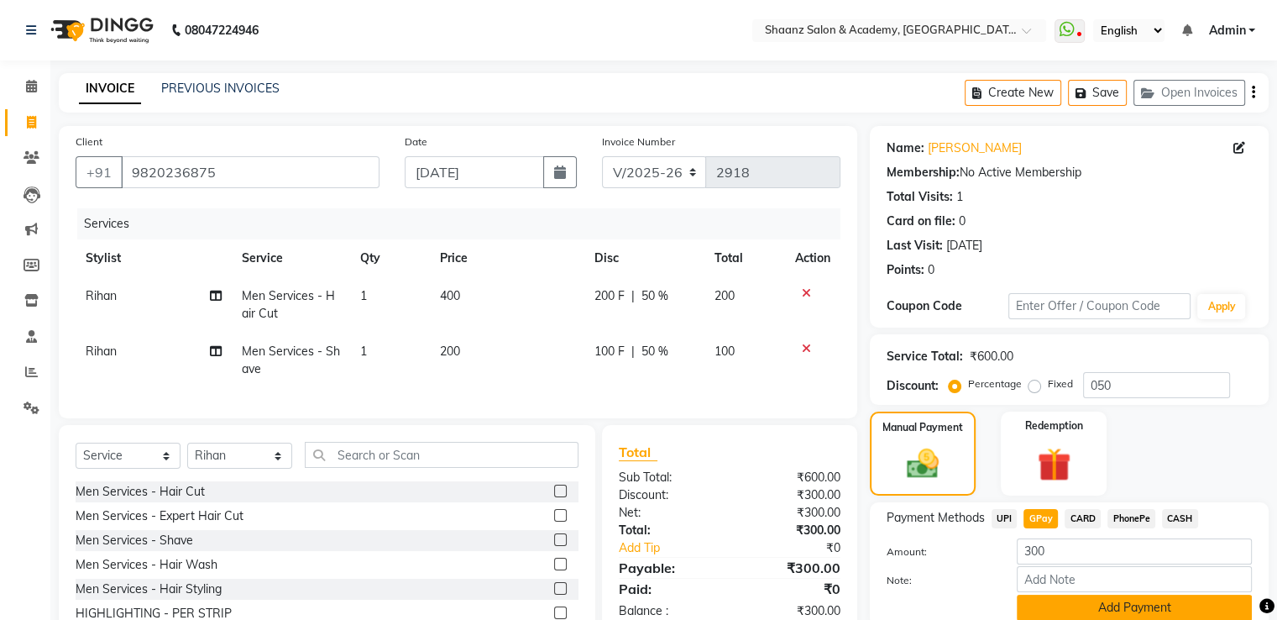
click at [1052, 604] on button "Add Payment" at bounding box center [1134, 608] width 235 height 26
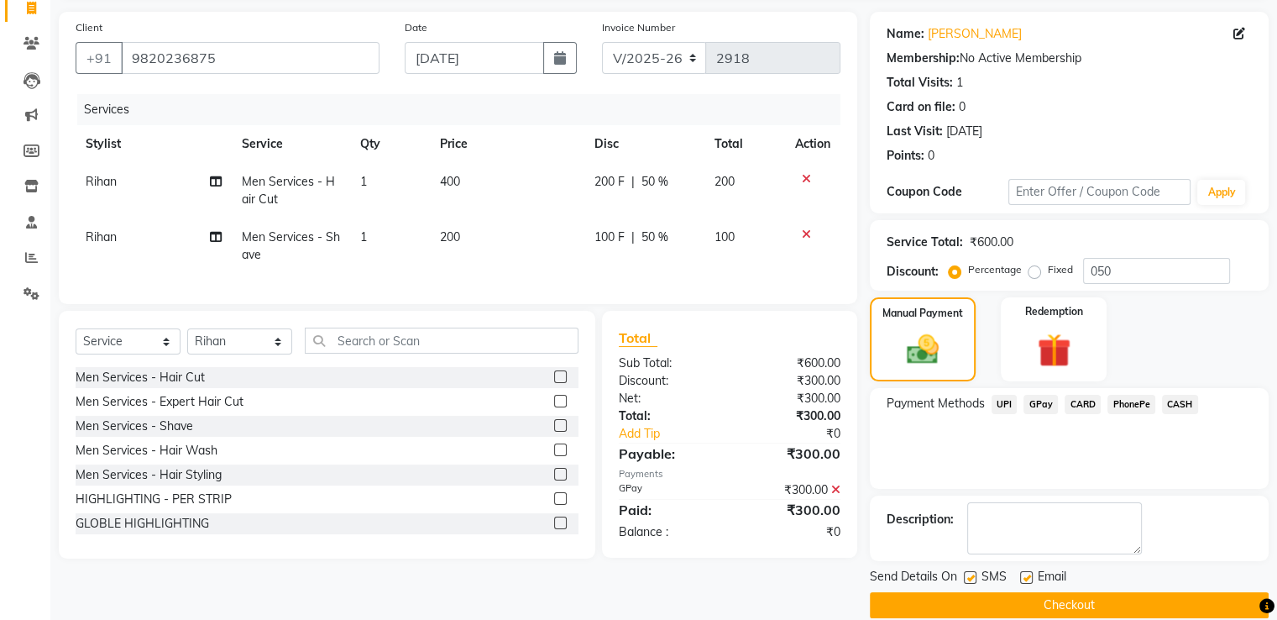
scroll to position [137, 0]
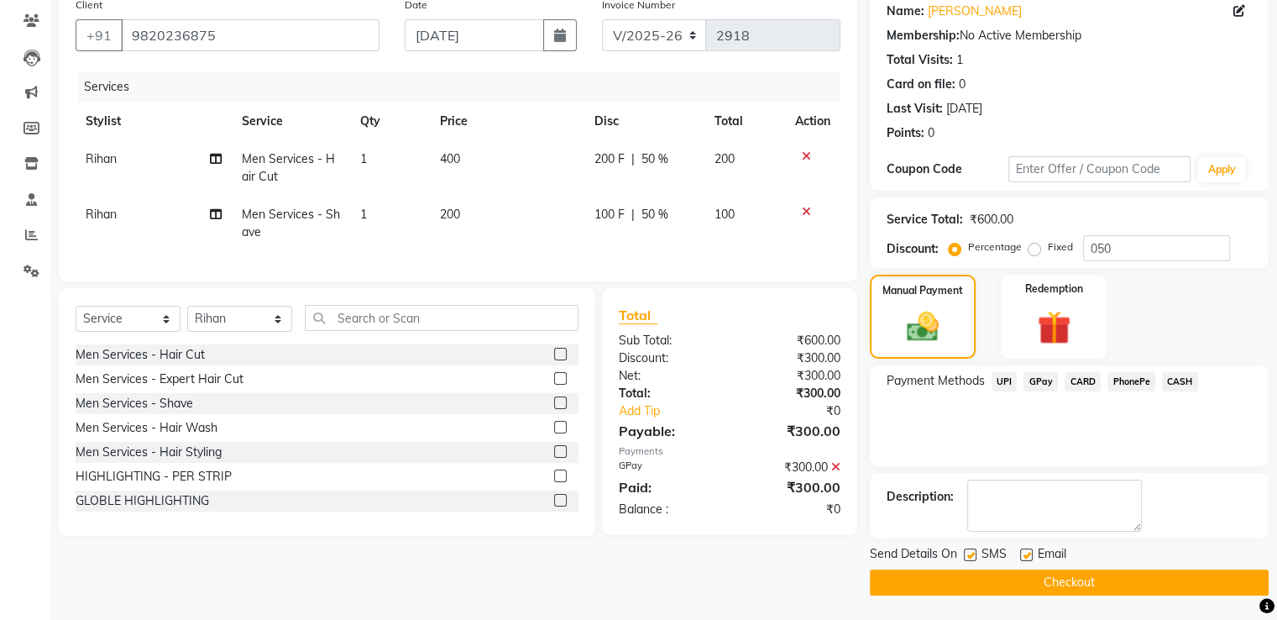
click at [968, 554] on label at bounding box center [970, 554] width 13 height 13
click at [968, 554] on input "checkbox" at bounding box center [969, 555] width 11 height 11
checkbox input "false"
click at [967, 580] on button "Checkout" at bounding box center [1069, 582] width 399 height 26
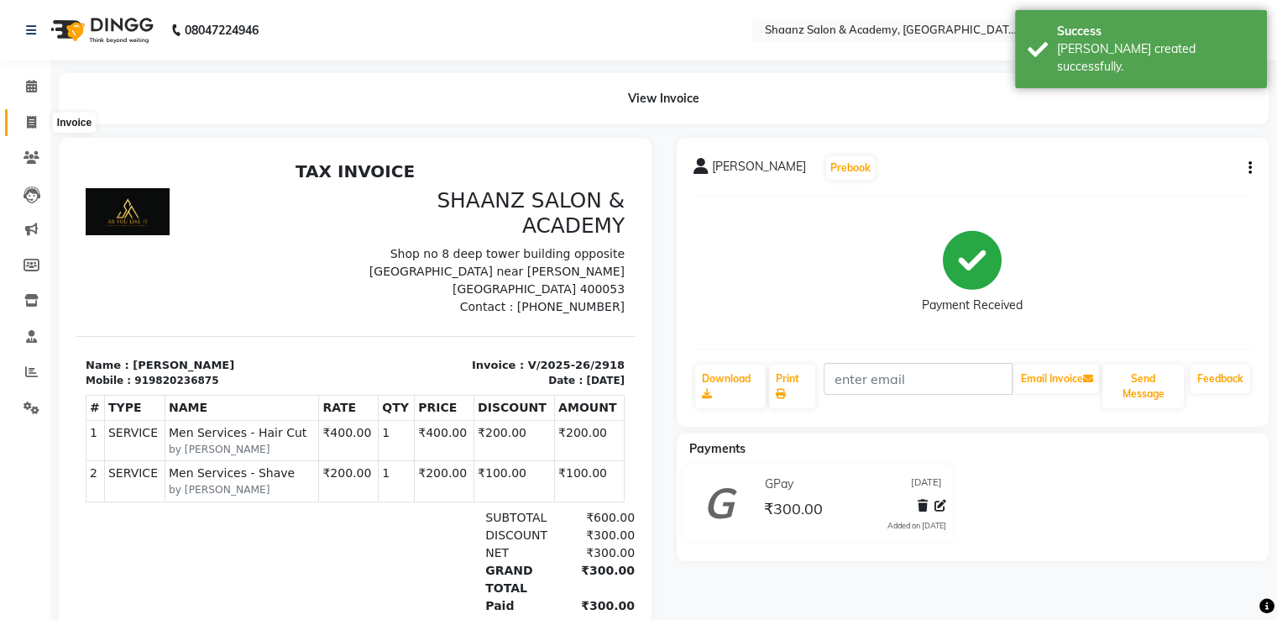
click at [27, 122] on icon at bounding box center [31, 122] width 9 height 13
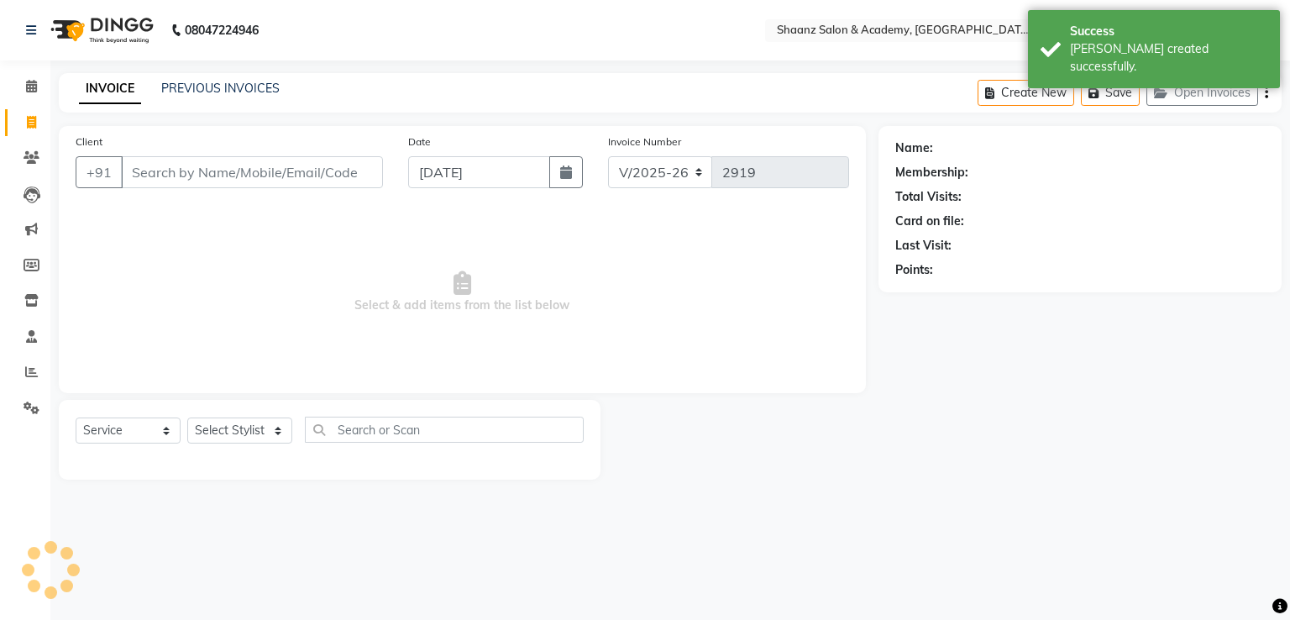
click at [27, 122] on icon at bounding box center [31, 122] width 9 height 13
select select "6360"
select select "service"
click at [136, 166] on input "Client" at bounding box center [252, 172] width 262 height 32
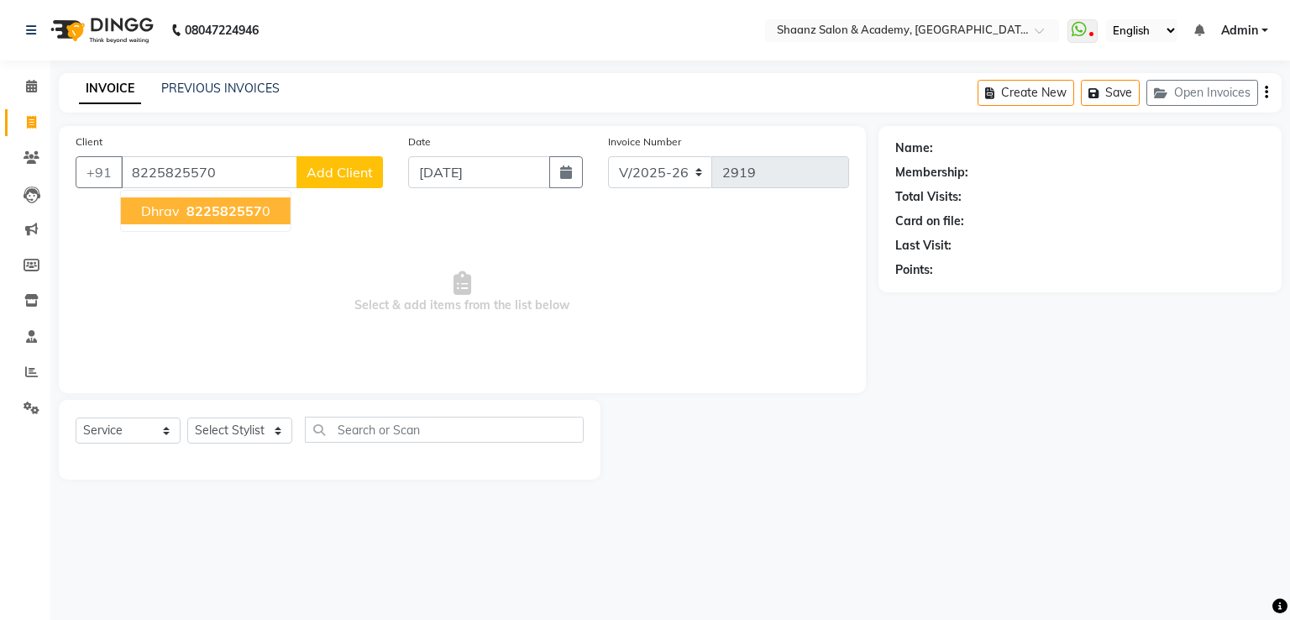
type input "8225825570"
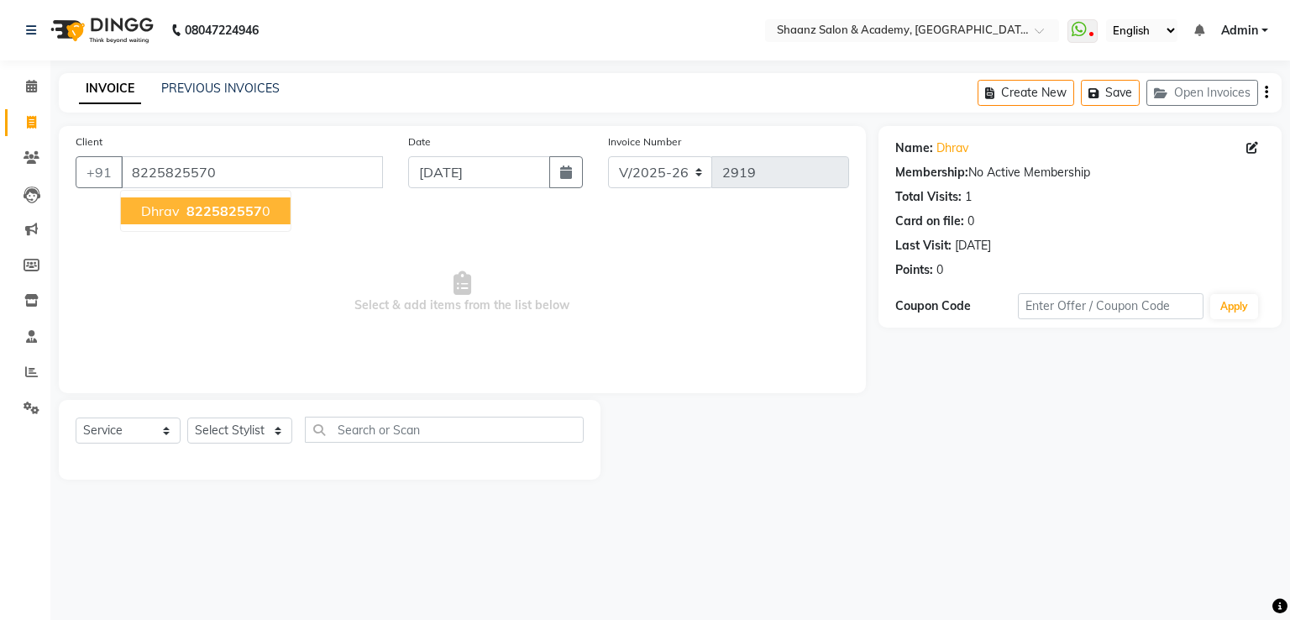
click at [216, 207] on span "822582557" at bounding box center [224, 210] width 76 height 17
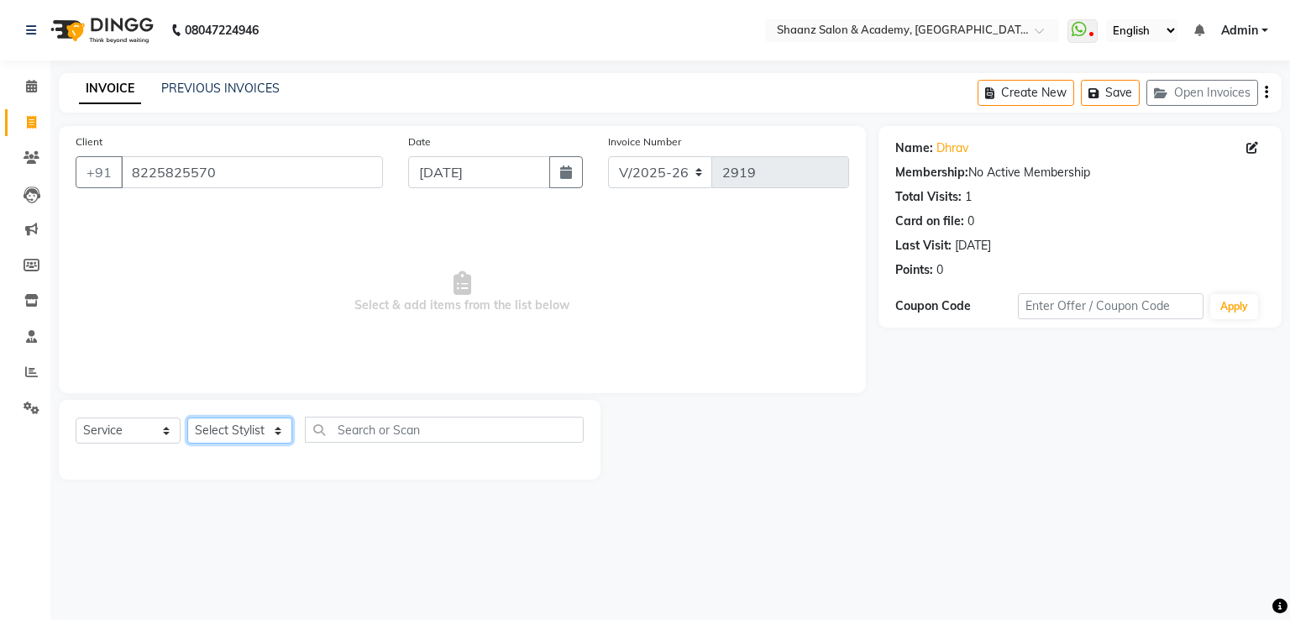
click at [265, 427] on select "Select Stylist [PERSON_NAME] [PERSON_NAME] [PERSON_NAME] dc [PERSON_NAME] nisha…" at bounding box center [239, 430] width 105 height 26
select select "47609"
click at [187, 418] on select "Select Stylist [PERSON_NAME] [PERSON_NAME] [PERSON_NAME] dc [PERSON_NAME] nisha…" at bounding box center [239, 430] width 105 height 26
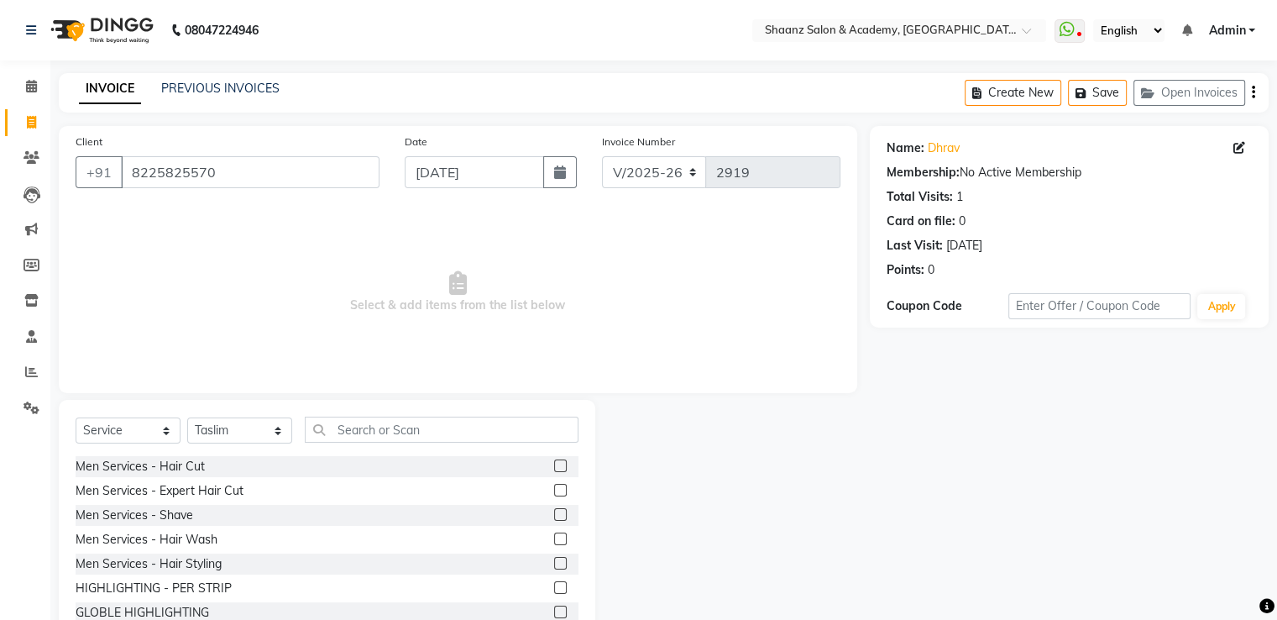
click at [554, 469] on label at bounding box center [560, 465] width 13 height 13
click at [554, 469] on input "checkbox" at bounding box center [559, 466] width 11 height 11
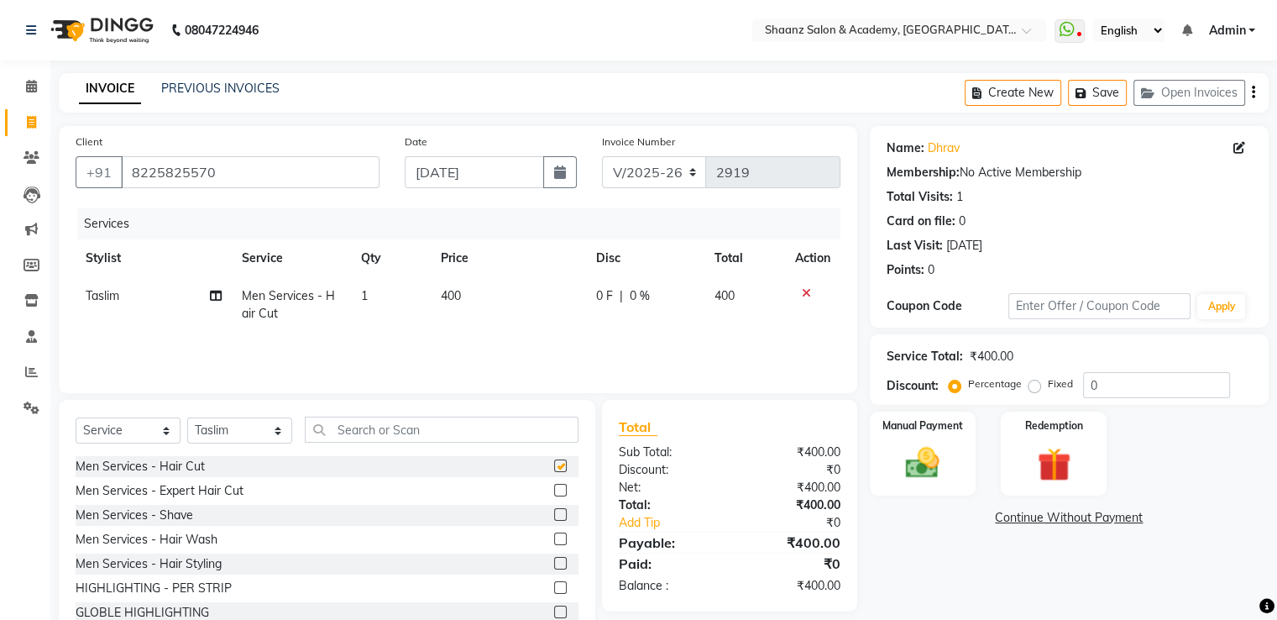
checkbox input "false"
click at [367, 429] on input "text" at bounding box center [442, 429] width 274 height 26
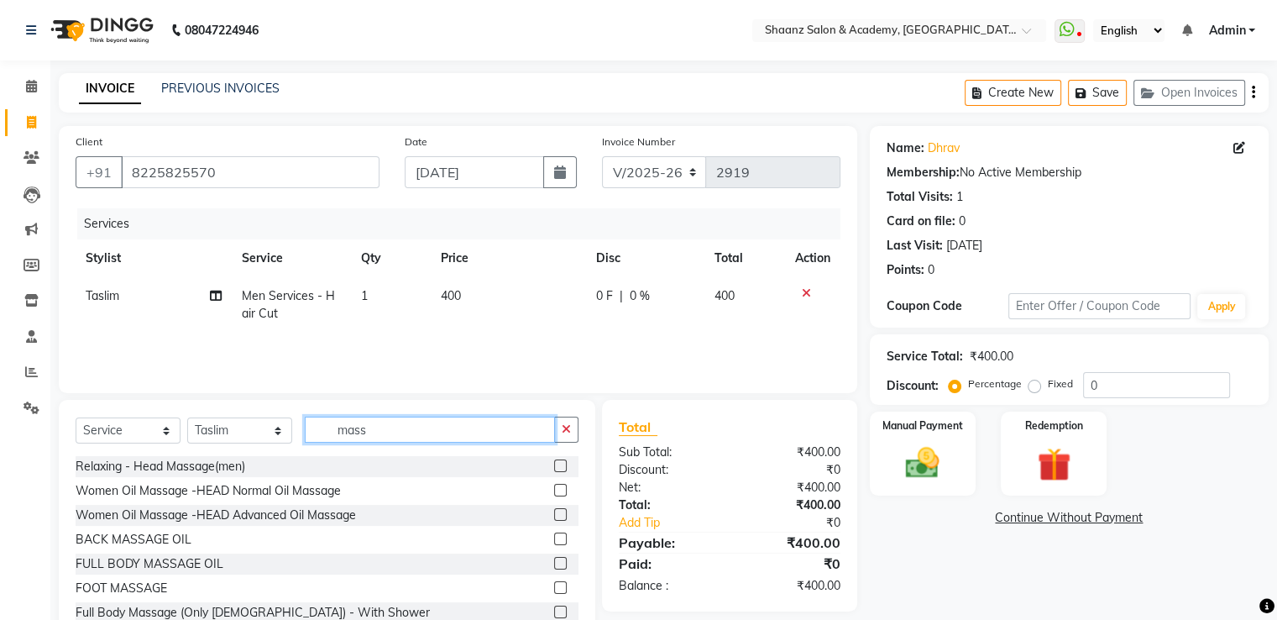
type input "mass"
click at [554, 467] on label at bounding box center [560, 465] width 13 height 13
click at [554, 467] on input "checkbox" at bounding box center [559, 466] width 11 height 11
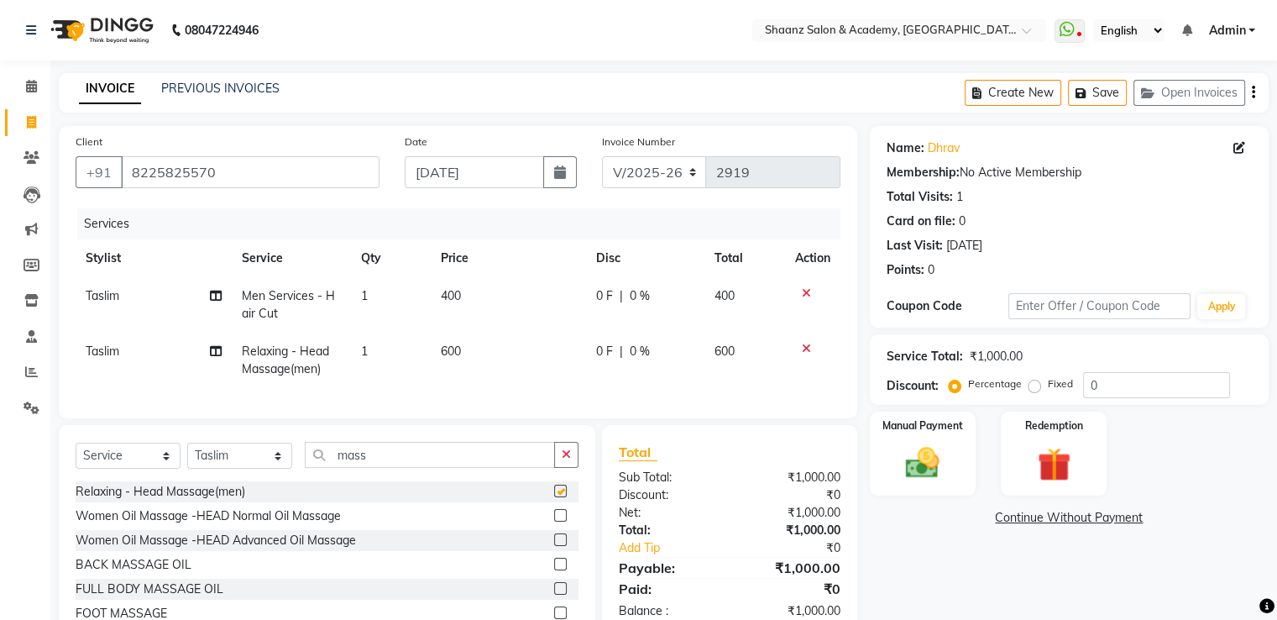
checkbox input "false"
click at [1083, 384] on input "0" at bounding box center [1156, 385] width 147 height 26
type input "1"
type input "6"
type input "50"
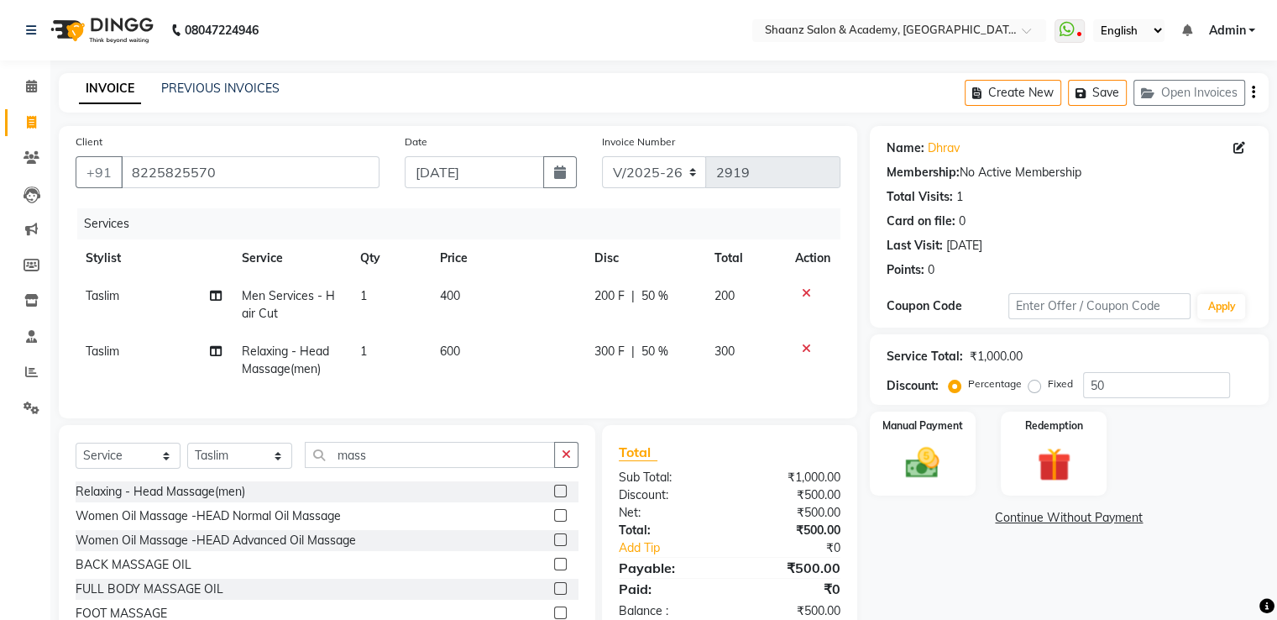
click at [971, 530] on div "Name: Dhrav Membership: No Active Membership Total Visits: 1 Card on file: 0 La…" at bounding box center [1075, 399] width 411 height 547
click at [948, 451] on img at bounding box center [922, 463] width 56 height 40
click at [1041, 518] on span "GPay" at bounding box center [1041, 518] width 34 height 19
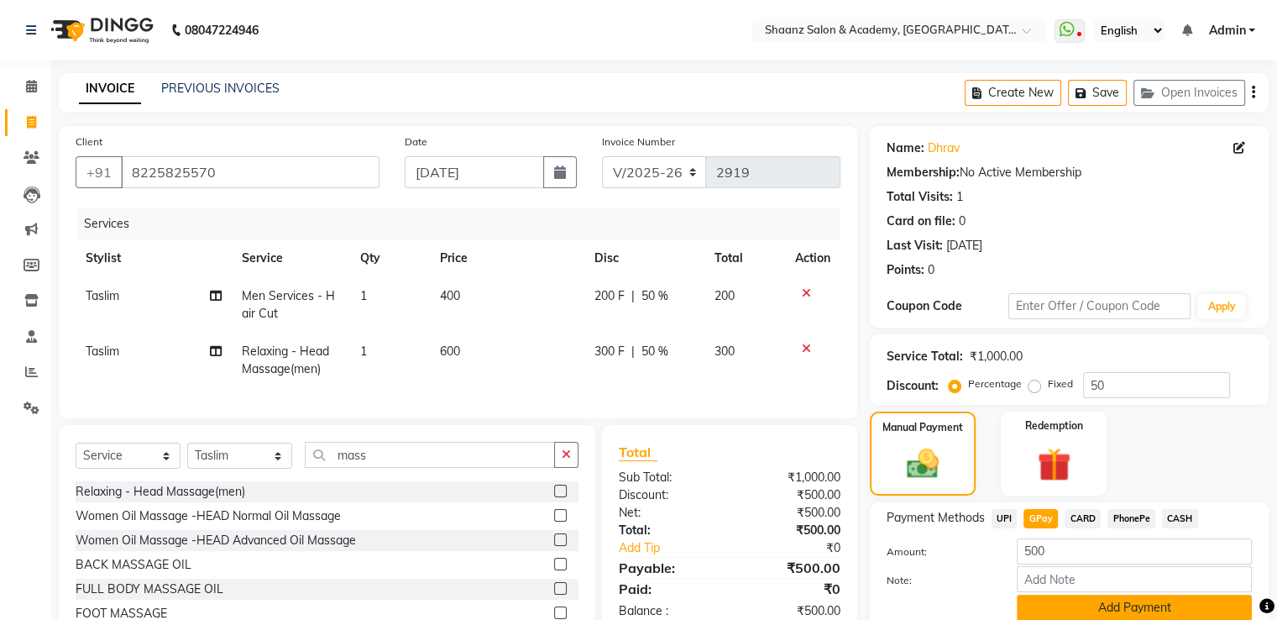
click at [1043, 602] on button "Add Payment" at bounding box center [1134, 608] width 235 height 26
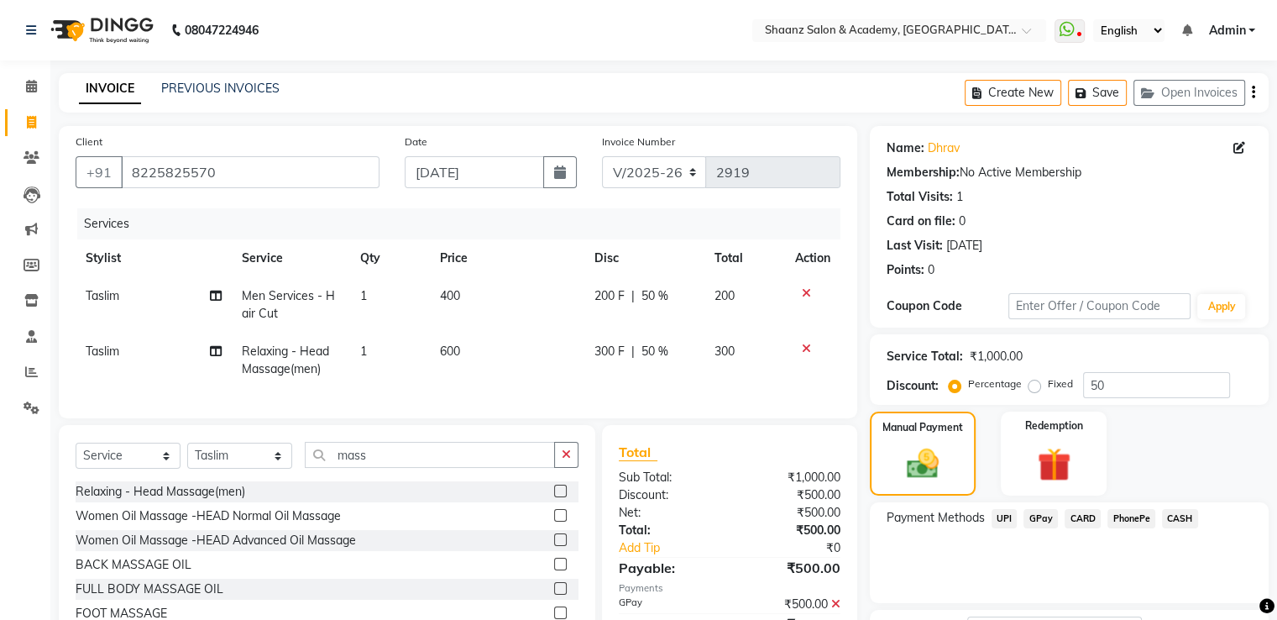
scroll to position [12, 0]
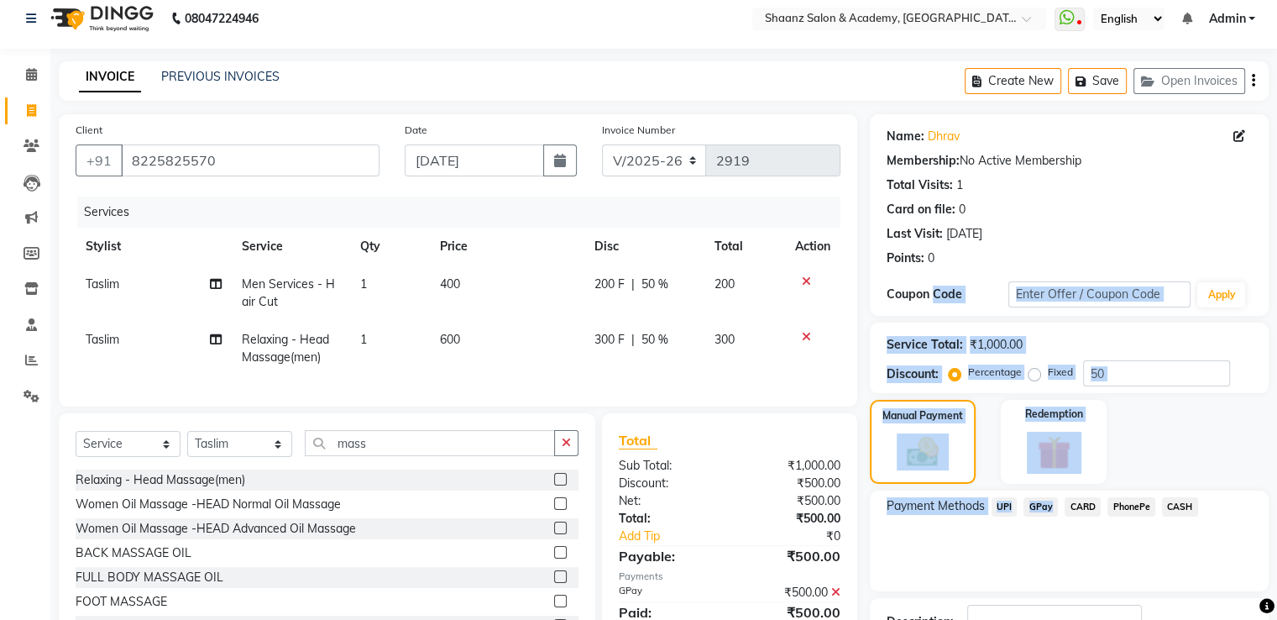
drag, startPoint x: 1043, startPoint y: 602, endPoint x: 949, endPoint y: 300, distance: 316.6
click at [949, 301] on div "Name: Dhrav Membership: No Active Membership Total Visits: 1 Card on file: 0 La…" at bounding box center [1075, 417] width 411 height 606
click at [897, 562] on div "Payment Methods UPI GPay CARD PhonePe CASH" at bounding box center [1069, 540] width 399 height 101
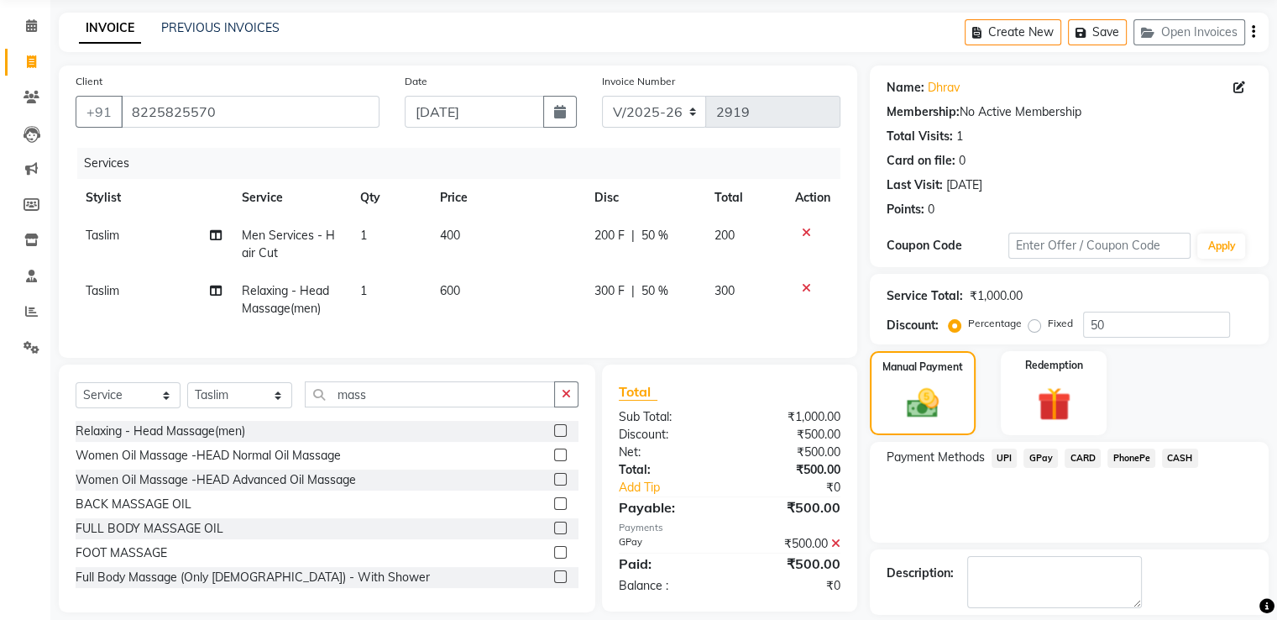
scroll to position [137, 0]
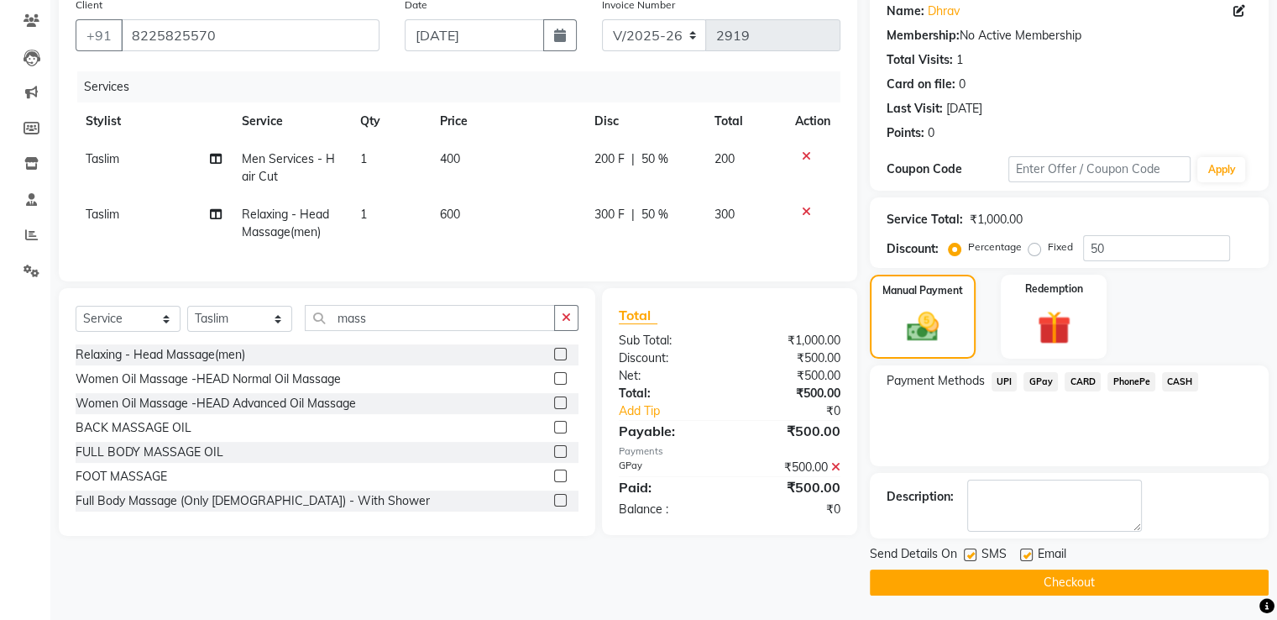
click at [968, 555] on label at bounding box center [970, 554] width 13 height 13
click at [968, 555] on input "checkbox" at bounding box center [969, 555] width 11 height 11
checkbox input "false"
click at [956, 585] on button "Checkout" at bounding box center [1069, 582] width 399 height 26
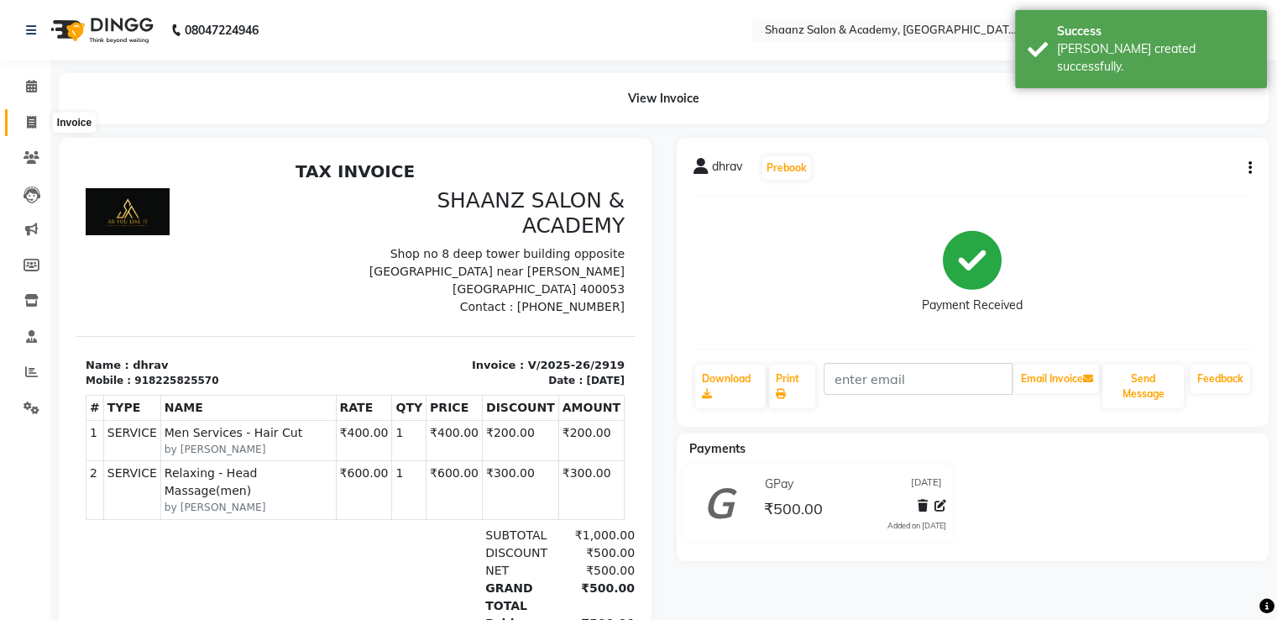
click at [29, 122] on icon at bounding box center [31, 122] width 9 height 13
select select "service"
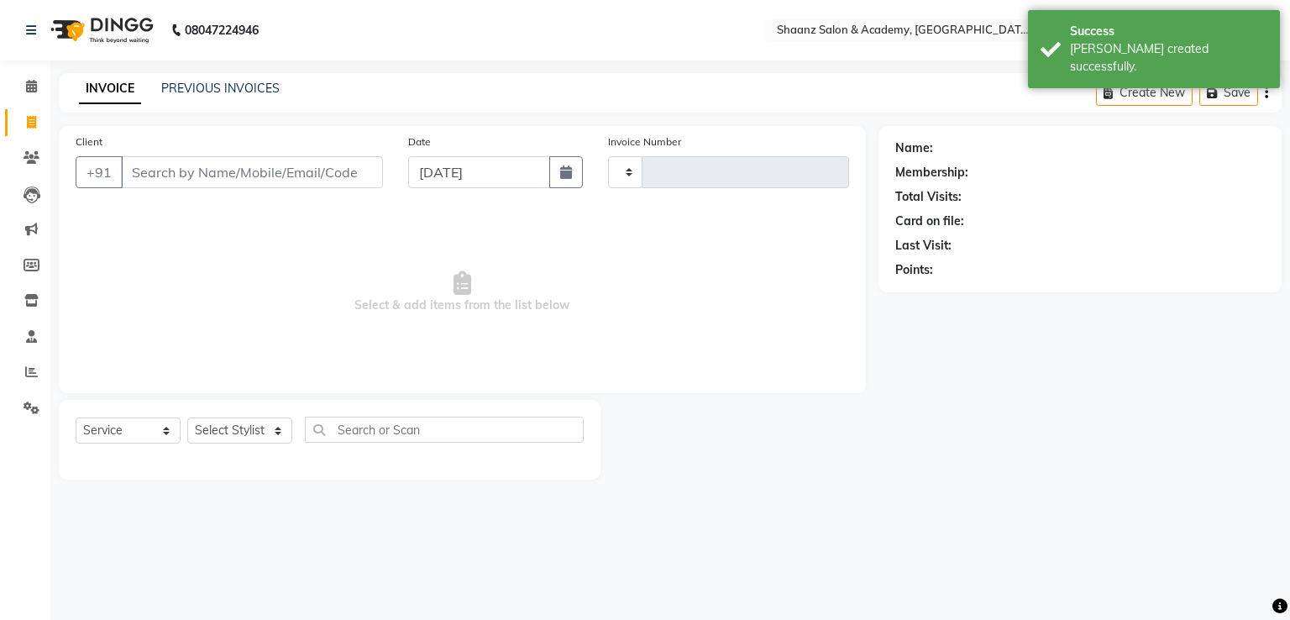
type input "2920"
select select "6360"
click at [157, 170] on input "Client" at bounding box center [252, 172] width 262 height 32
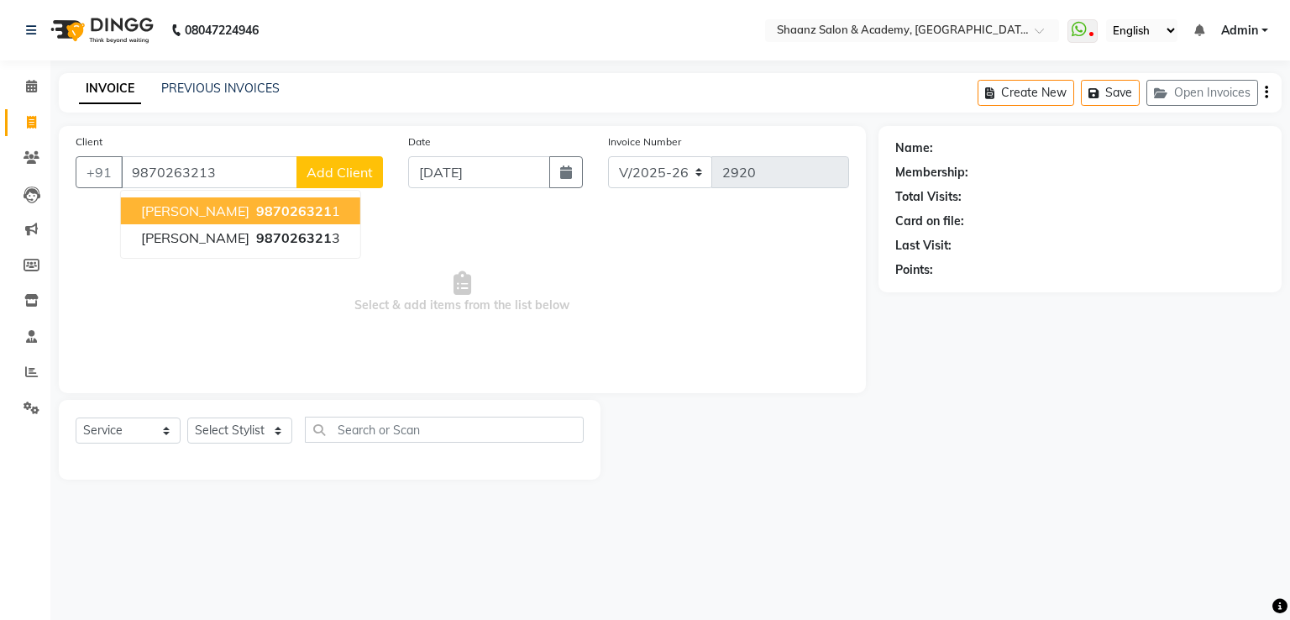
type input "9870263213"
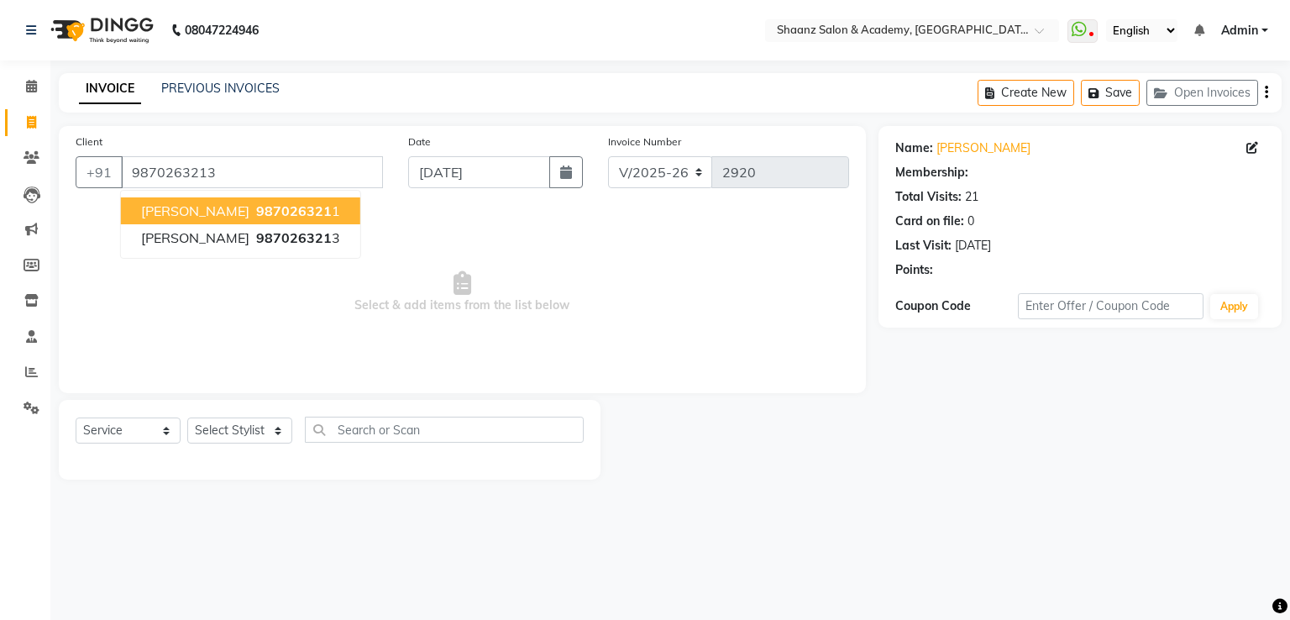
select select "1: Object"
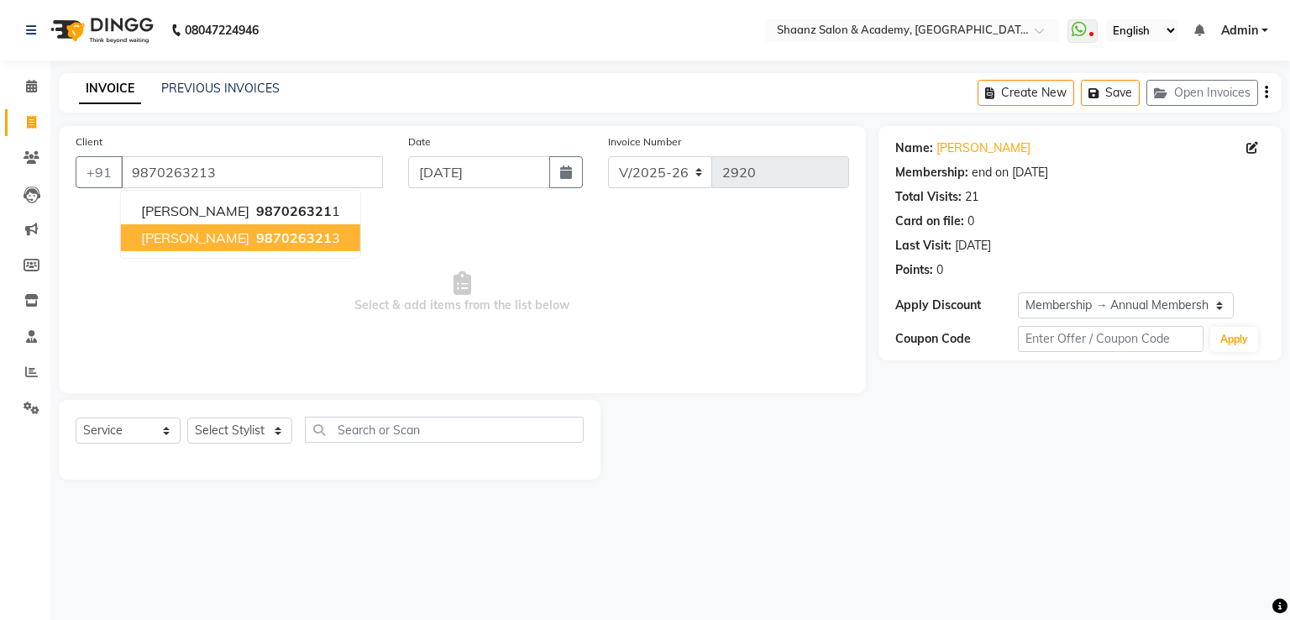
click at [256, 239] on span "987026321" at bounding box center [294, 237] width 76 height 17
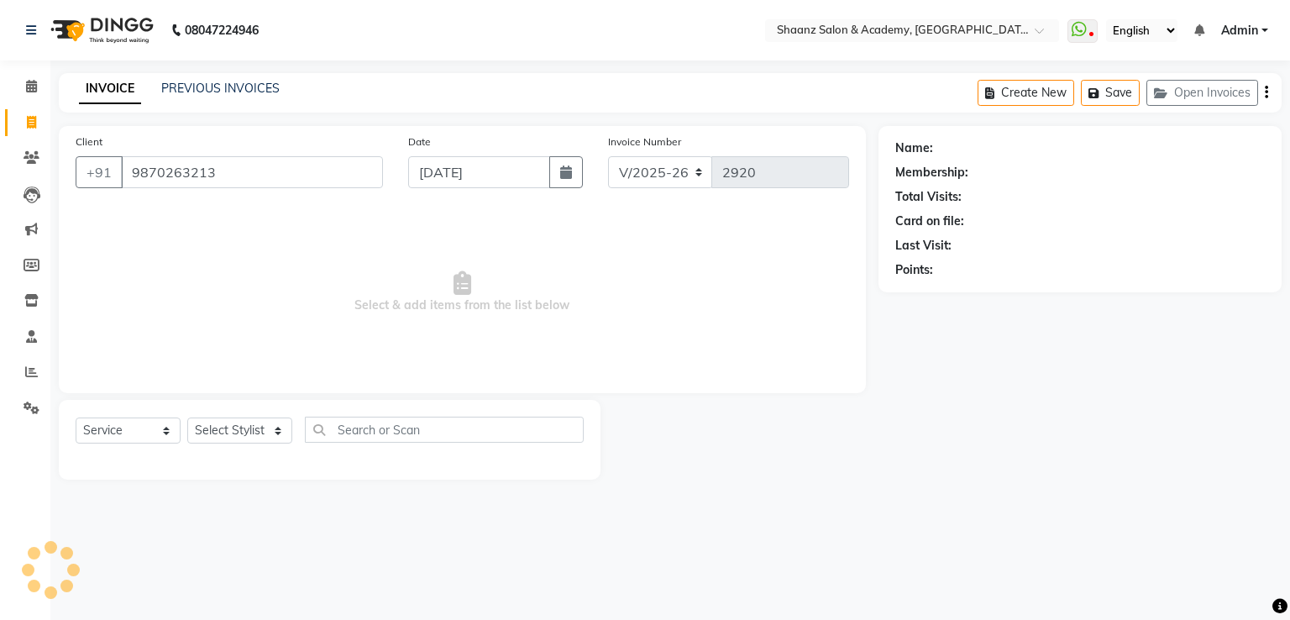
select select "1: Object"
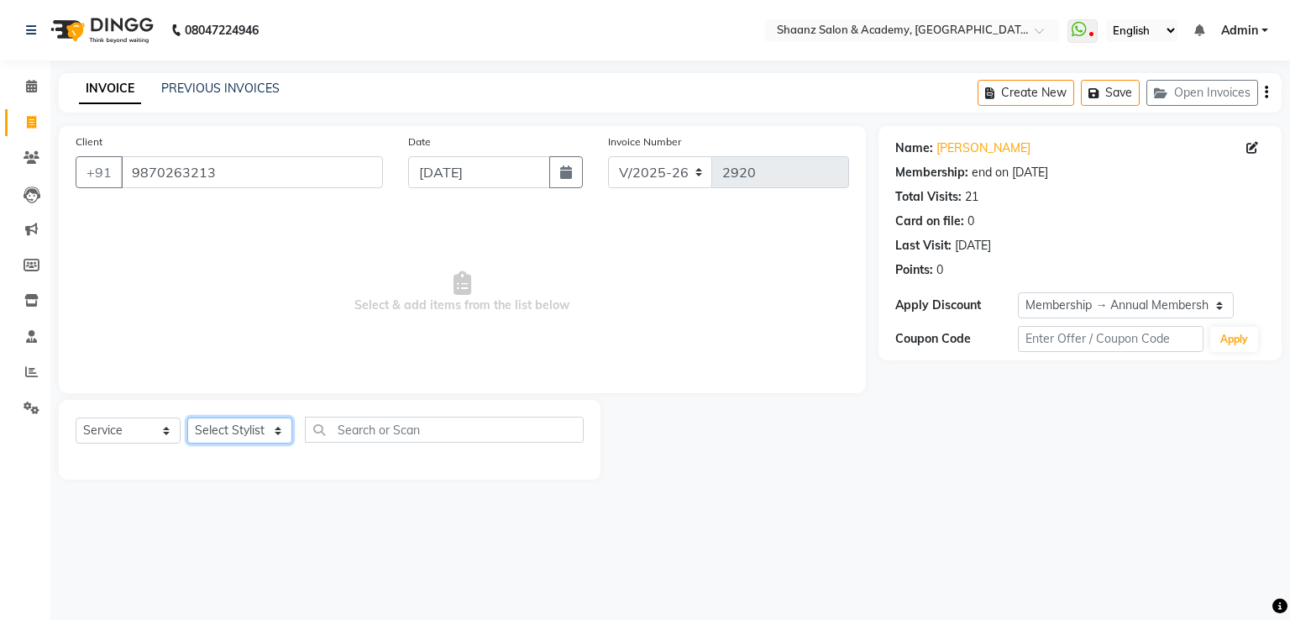
click at [261, 432] on select "Select Stylist [PERSON_NAME] [PERSON_NAME] [PERSON_NAME] dc [PERSON_NAME] nisha…" at bounding box center [239, 430] width 105 height 26
select select "49291"
click at [187, 418] on select "Select Stylist [PERSON_NAME] [PERSON_NAME] [PERSON_NAME] dc [PERSON_NAME] nisha…" at bounding box center [239, 430] width 105 height 26
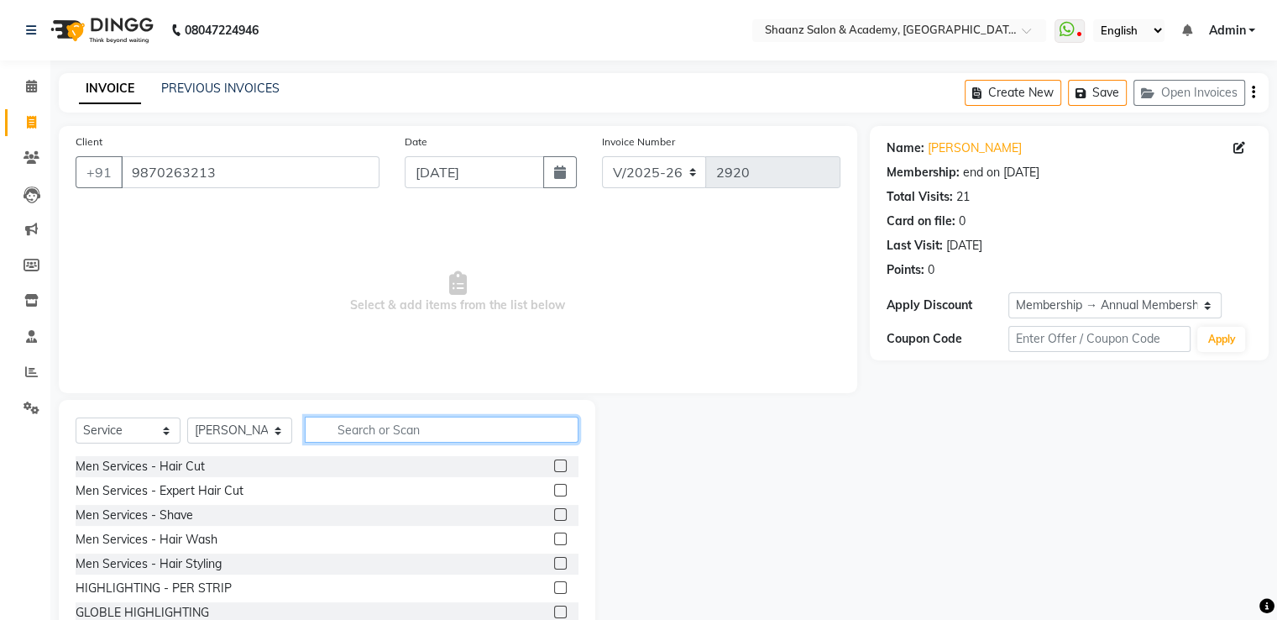
click at [349, 426] on input "text" at bounding box center [442, 429] width 274 height 26
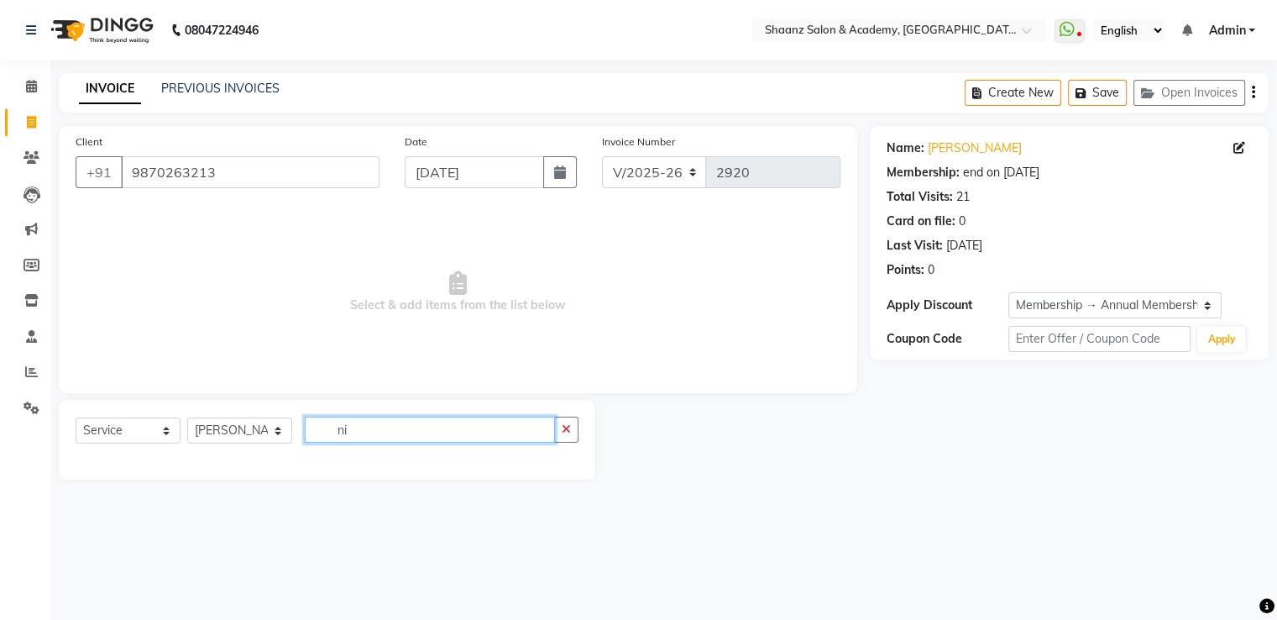
type input "n"
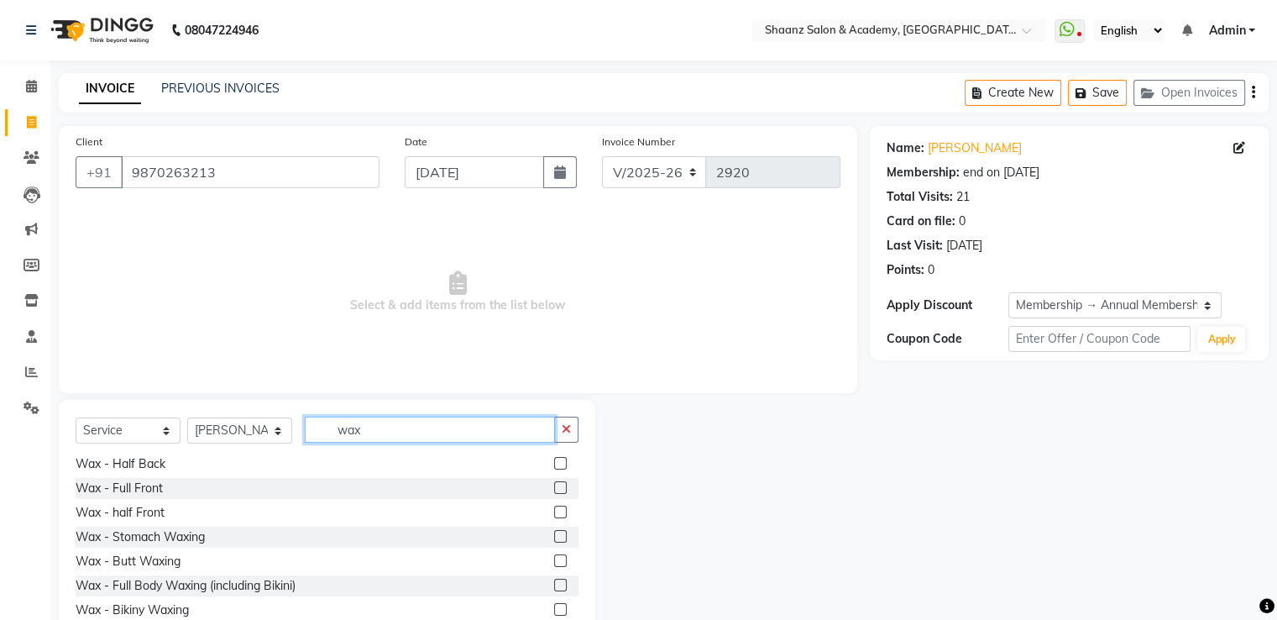
scroll to position [1001, 0]
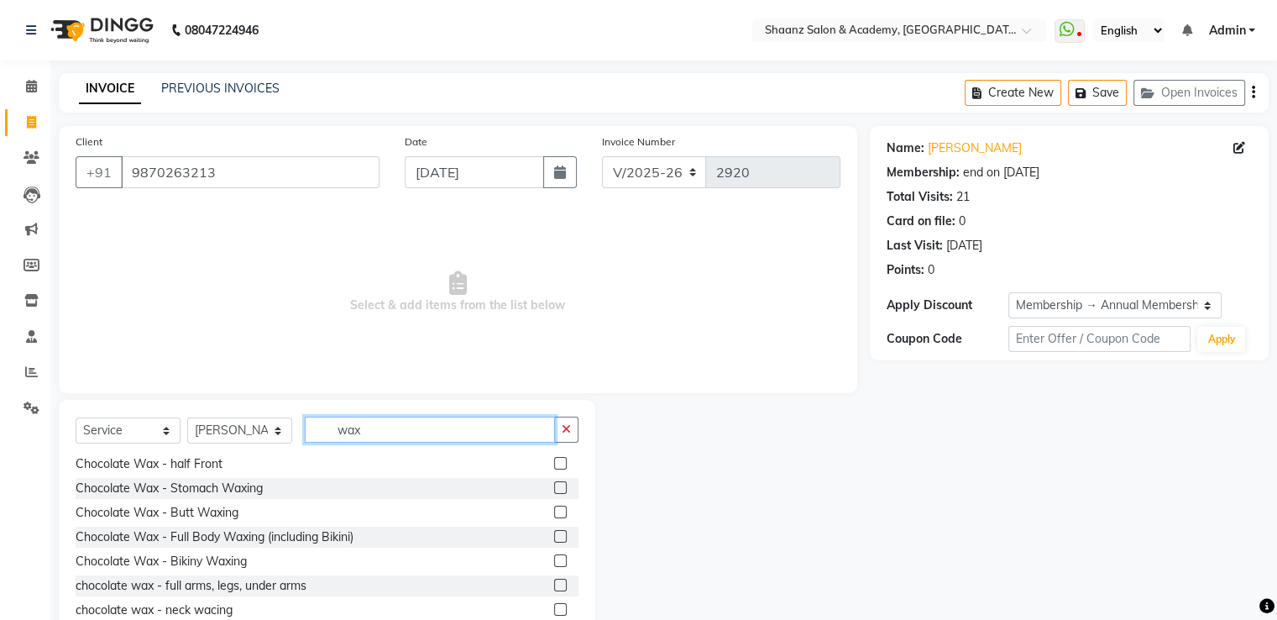
type input "wax"
click at [554, 585] on label at bounding box center [560, 585] width 13 height 13
click at [554, 585] on input "checkbox" at bounding box center [559, 585] width 11 height 11
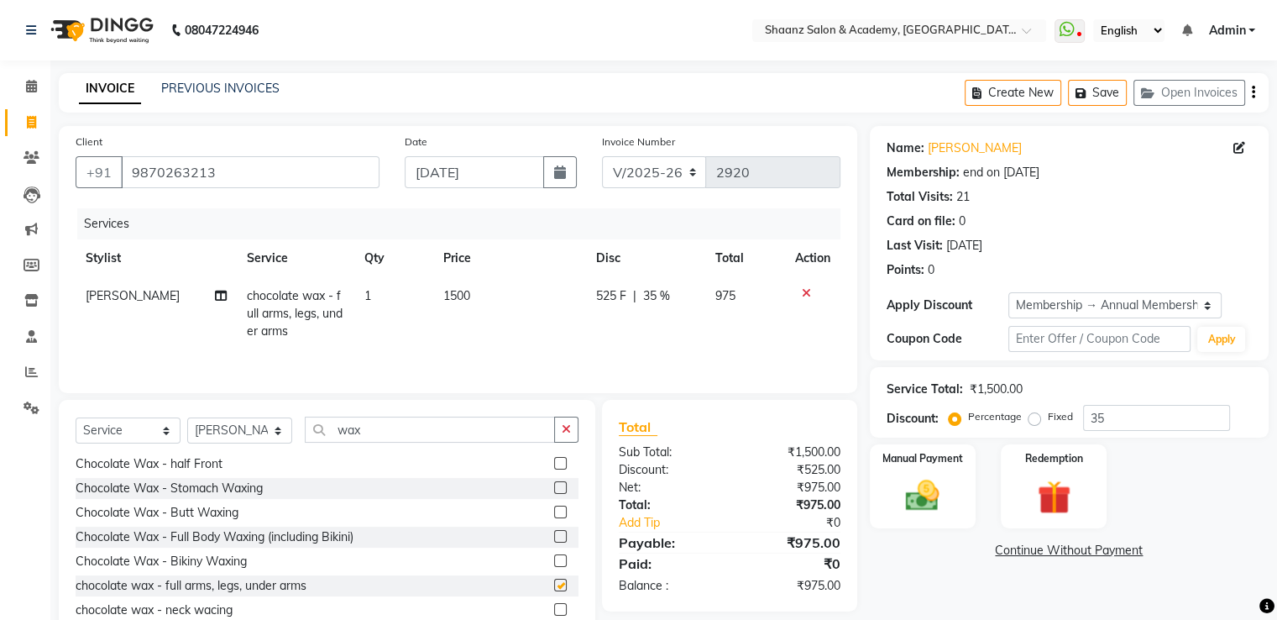
checkbox input "false"
click at [568, 437] on button "button" at bounding box center [566, 429] width 24 height 26
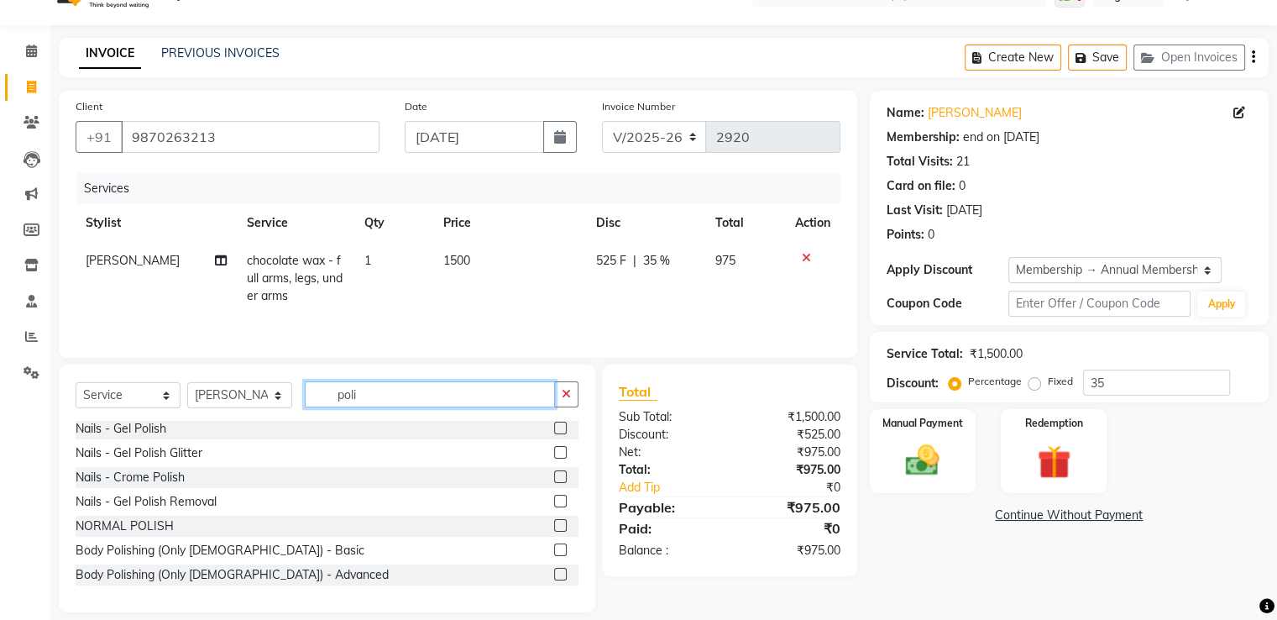
scroll to position [54, 0]
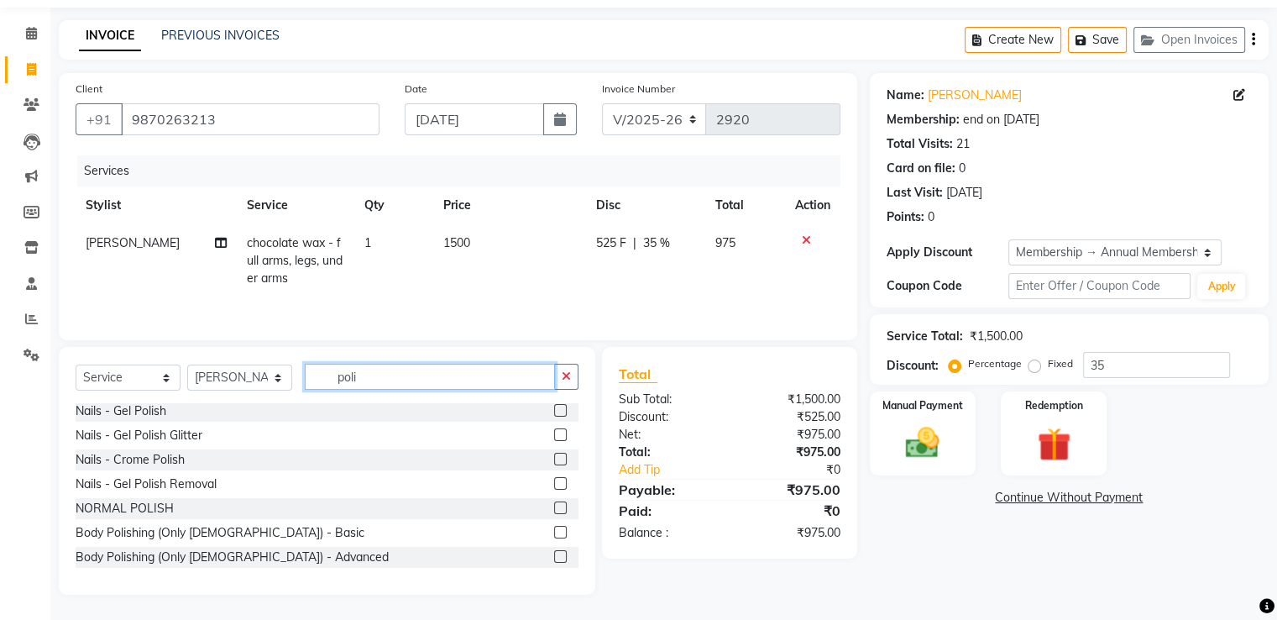
type input "poli"
click at [554, 505] on label at bounding box center [560, 507] width 13 height 13
click at [554, 505] on input "checkbox" at bounding box center [559, 508] width 11 height 11
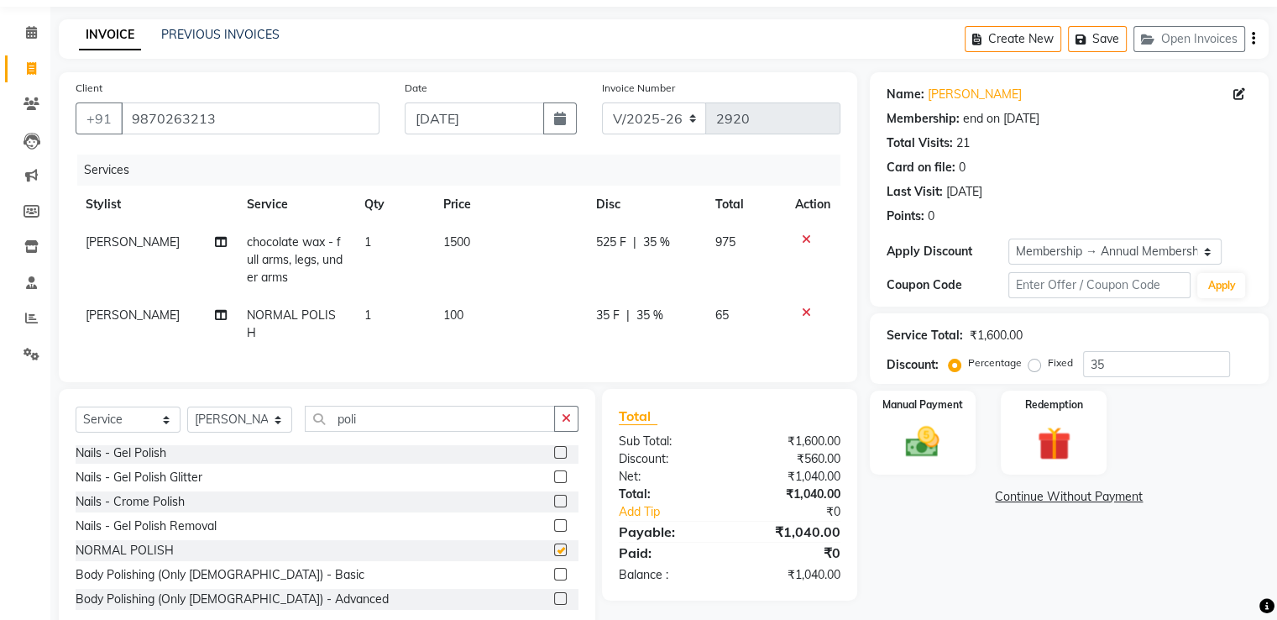
checkbox input "false"
click at [653, 306] on td "35 F | 35 %" at bounding box center [645, 323] width 119 height 55
select select "49291"
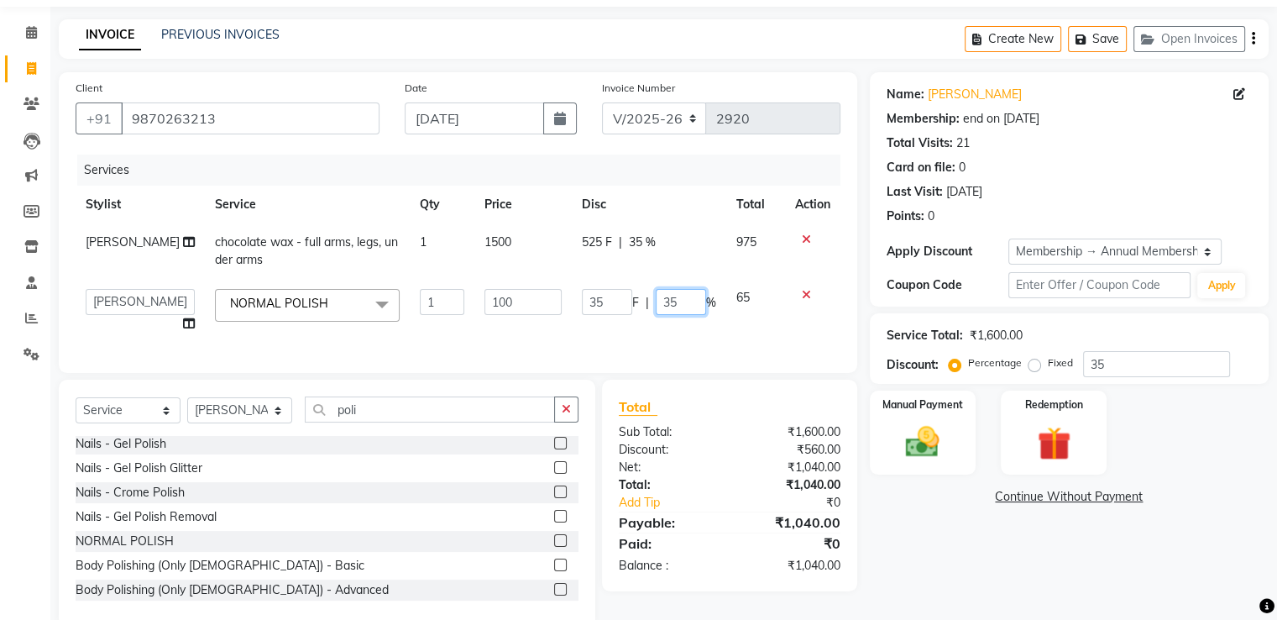
click at [678, 297] on input "35" at bounding box center [681, 302] width 50 height 26
type input "3"
click at [699, 330] on td "35 F | %" at bounding box center [649, 311] width 155 height 64
select select "49291"
click at [568, 422] on button "button" at bounding box center [566, 409] width 24 height 26
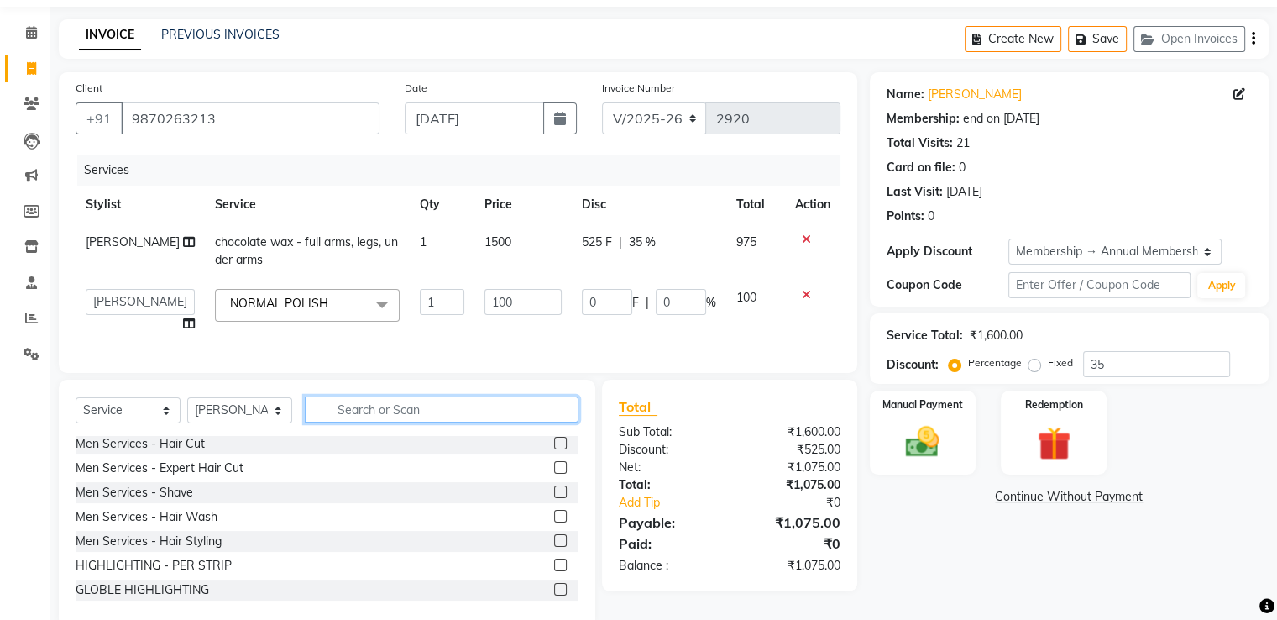
click at [484, 422] on input "text" at bounding box center [442, 409] width 274 height 26
type input "to"
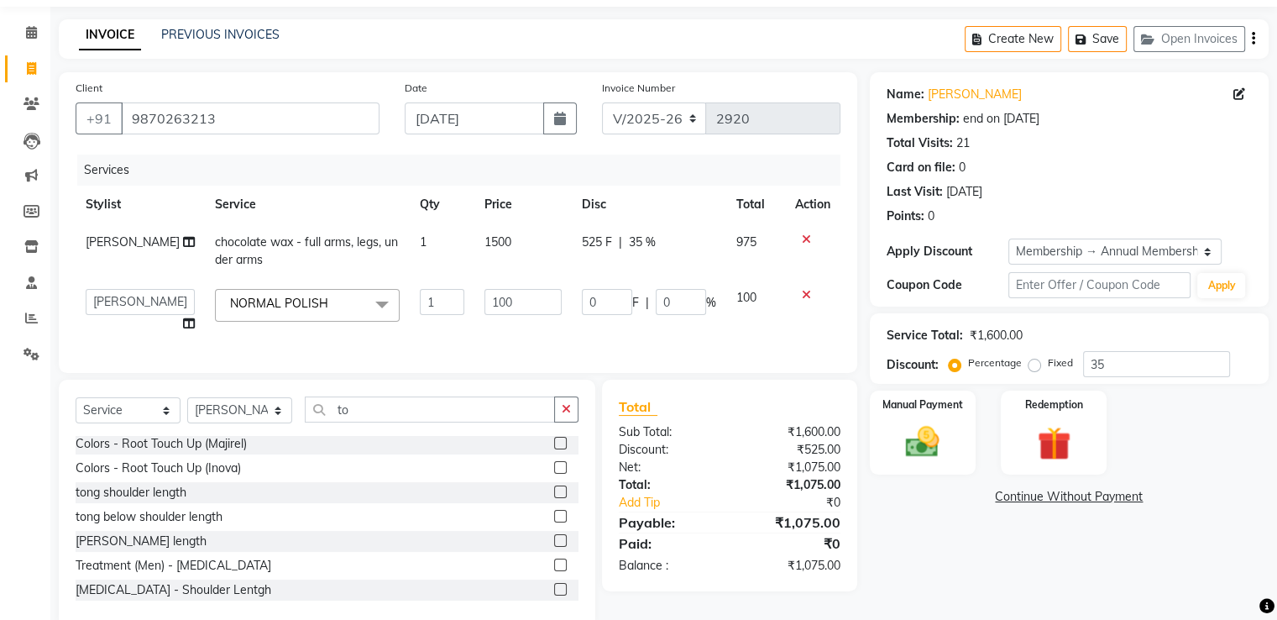
click at [554, 474] on label at bounding box center [560, 467] width 13 height 13
click at [554, 474] on input "checkbox" at bounding box center [559, 468] width 11 height 11
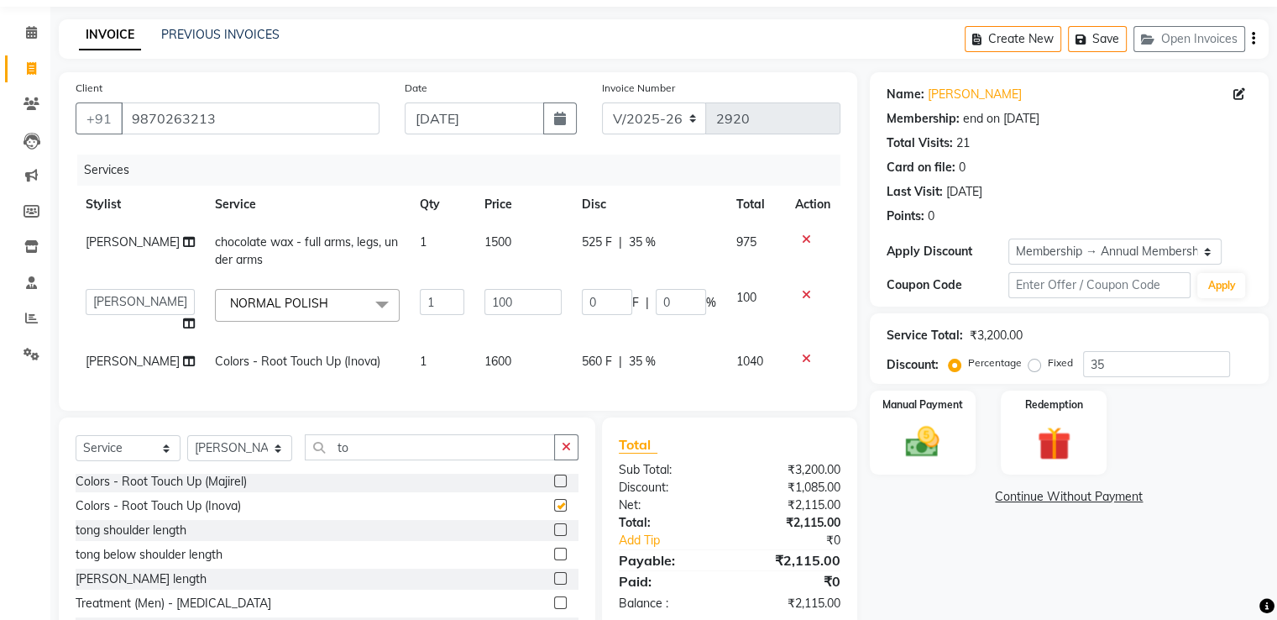
checkbox input "false"
click at [776, 378] on td "1040" at bounding box center [755, 362] width 59 height 38
select select "49291"
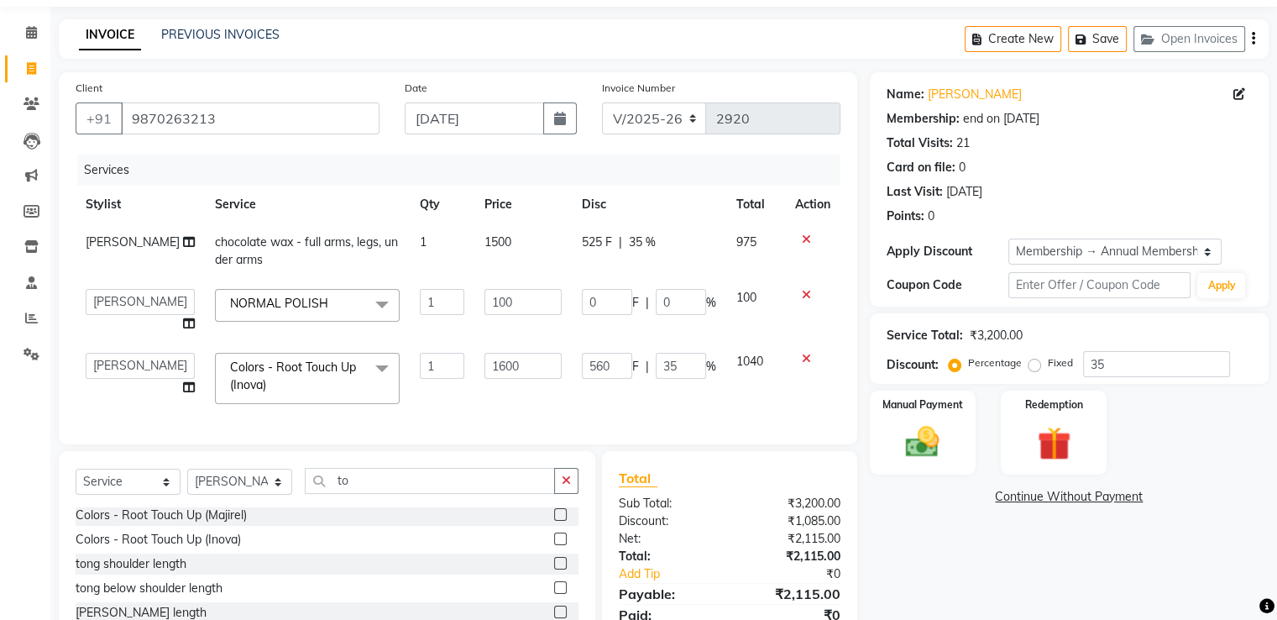
click at [776, 378] on td "1040" at bounding box center [755, 378] width 59 height 71
click at [777, 374] on td "1040" at bounding box center [755, 378] width 59 height 71
click at [588, 243] on span "525 F" at bounding box center [597, 242] width 30 height 18
select select "49291"
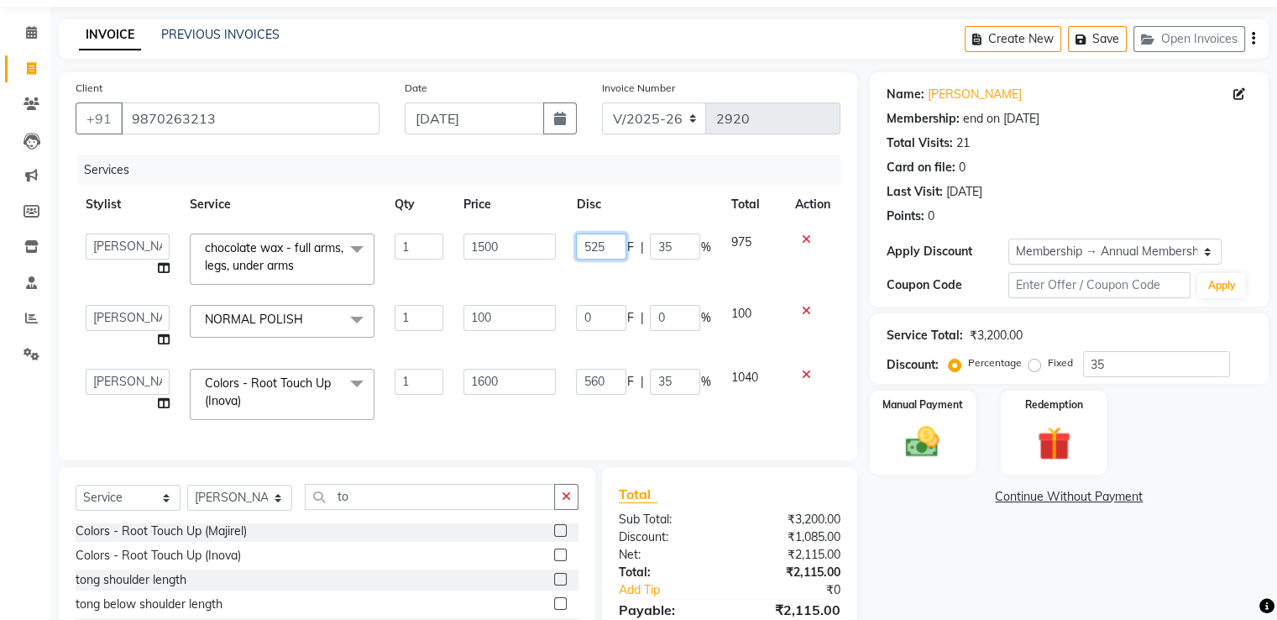
click at [608, 248] on input "525" at bounding box center [601, 246] width 50 height 26
type input "560"
click at [581, 276] on td "560 F | 35 %" at bounding box center [643, 258] width 155 height 71
select select "49291"
click at [673, 245] on input "37.33" at bounding box center [675, 246] width 50 height 26
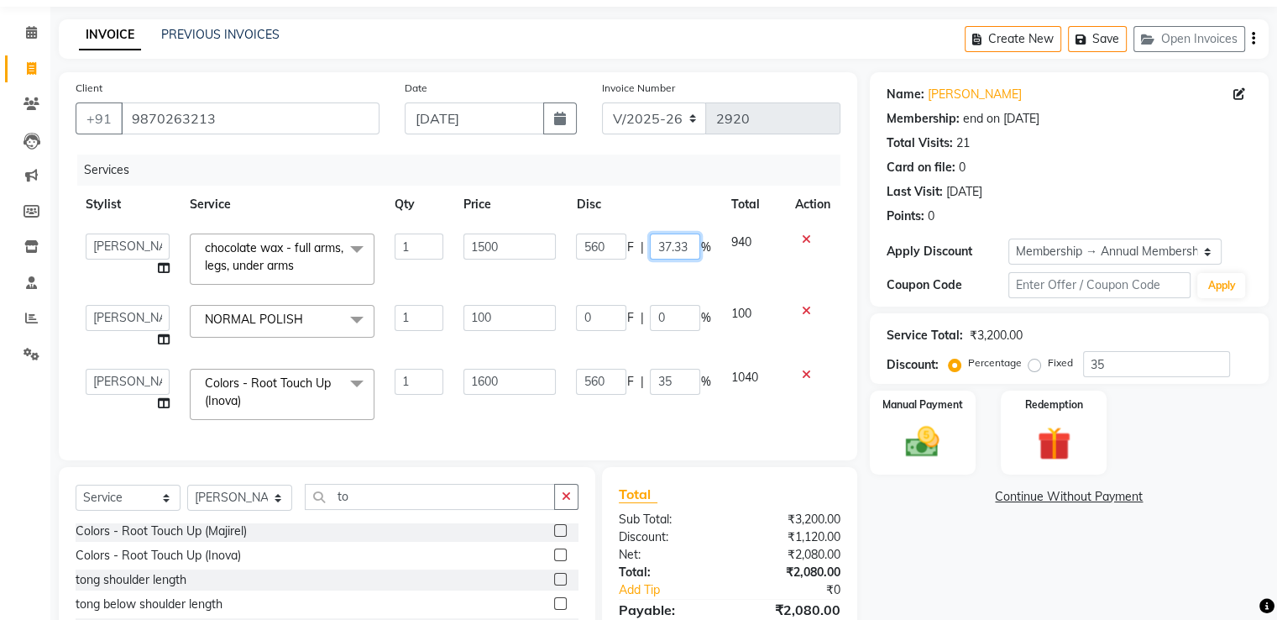
click at [684, 245] on input "37.33" at bounding box center [675, 246] width 50 height 26
type input "3"
type input "35"
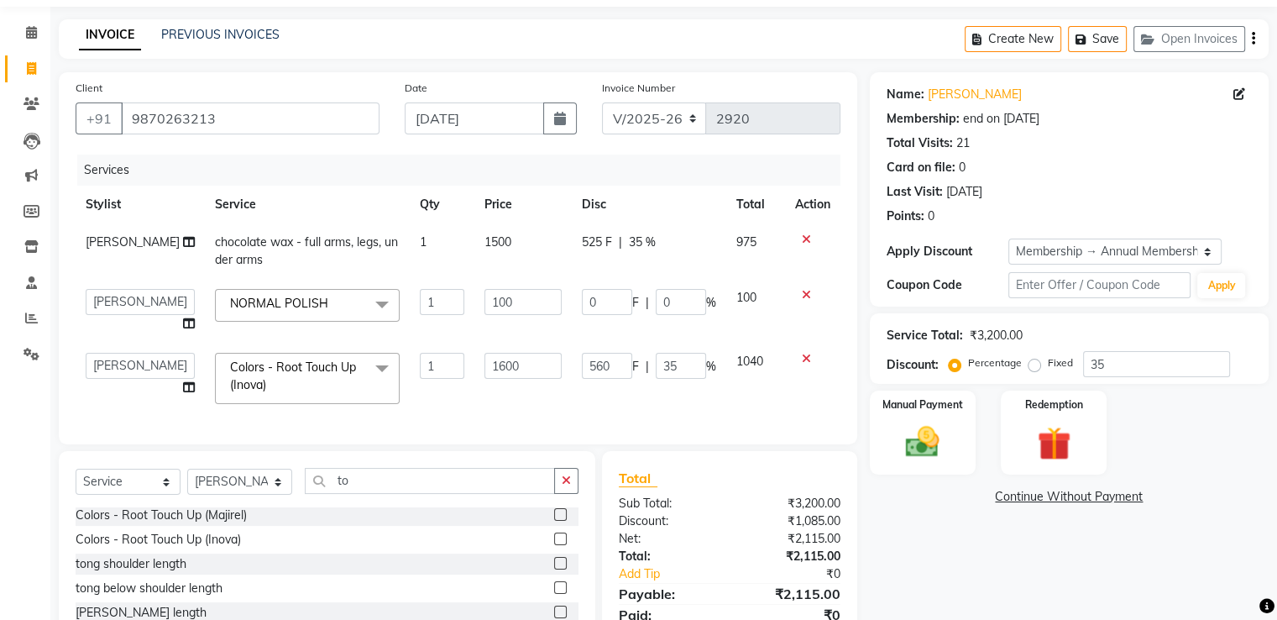
click at [751, 280] on tbody "nisha [PERSON_NAME] chocolate wax - full arms, legs, under arms 1 1500 525 F | …" at bounding box center [458, 318] width 765 height 191
click at [514, 306] on input "100" at bounding box center [523, 302] width 77 height 26
type input "1"
type input "135"
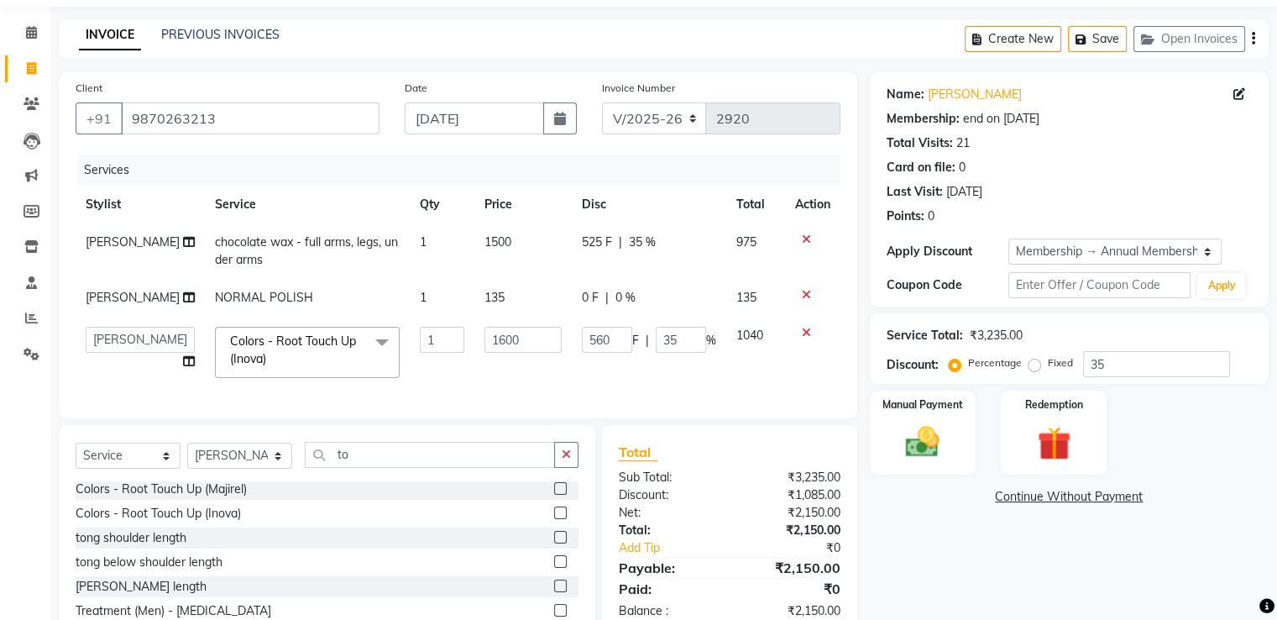
click at [524, 317] on td "135" at bounding box center [522, 298] width 97 height 38
select select "49291"
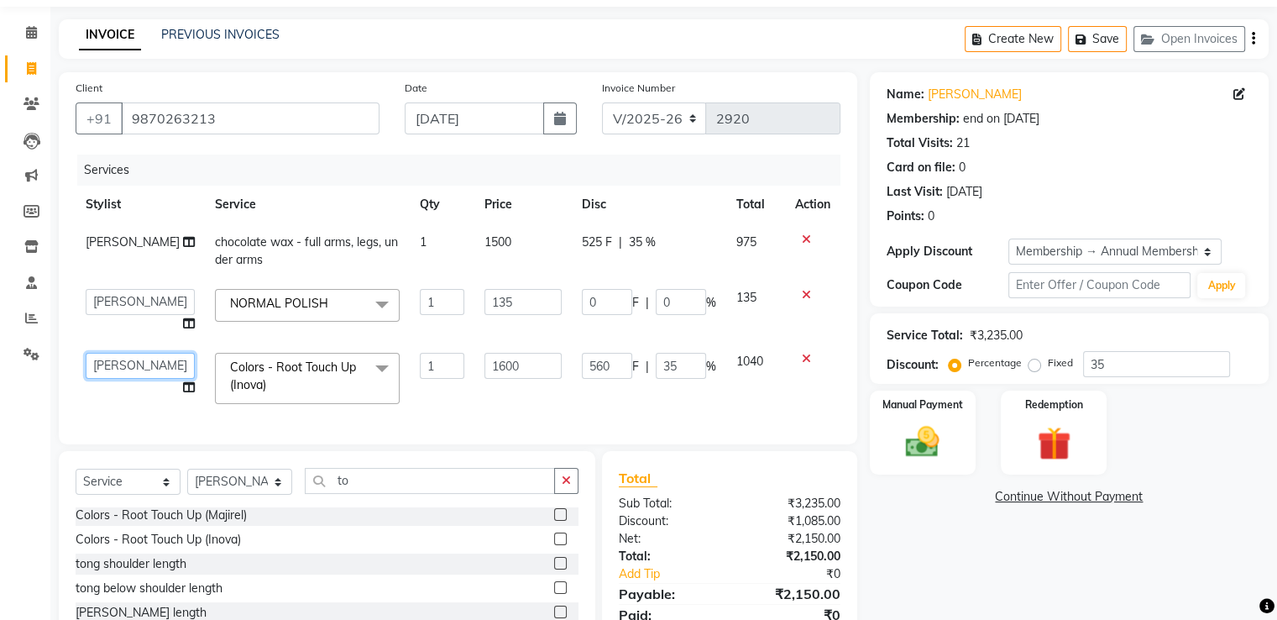
click at [126, 364] on select "[PERSON_NAME] [PERSON_NAME] [PERSON_NAME] dc [PERSON_NAME] nisha [PERSON_NAME] …" at bounding box center [140, 366] width 109 height 26
select select "47609"
click at [950, 438] on img at bounding box center [922, 442] width 56 height 40
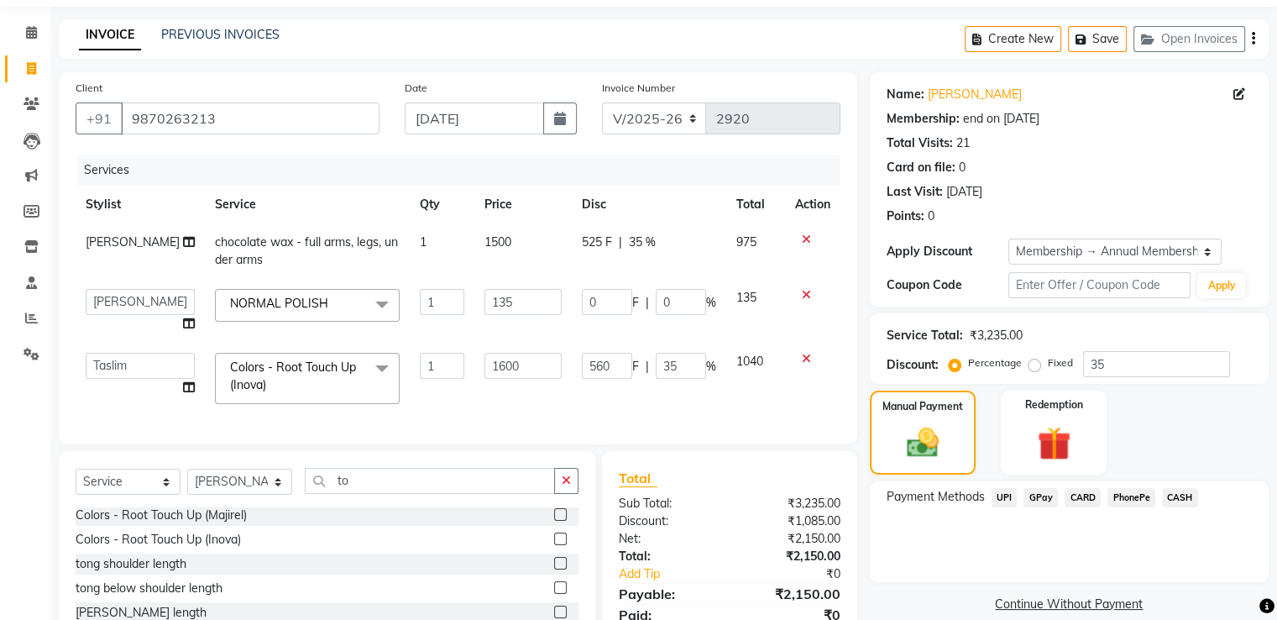
click at [1039, 499] on span "GPay" at bounding box center [1041, 497] width 34 height 19
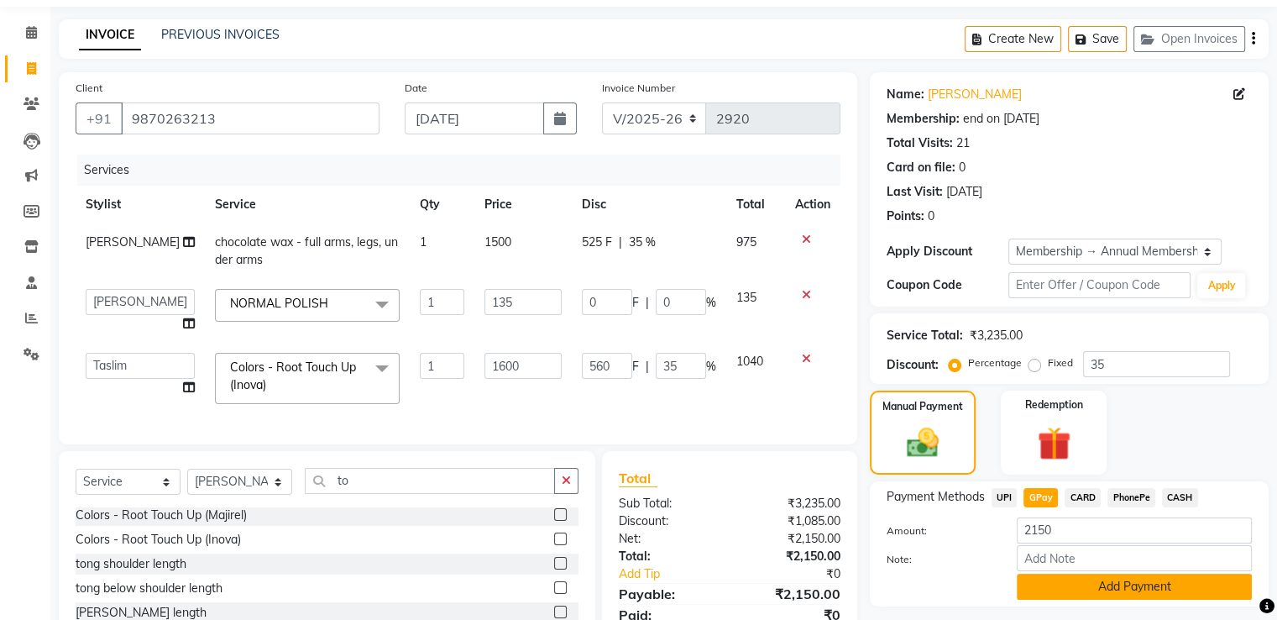
click at [1038, 580] on button "Add Payment" at bounding box center [1134, 587] width 235 height 26
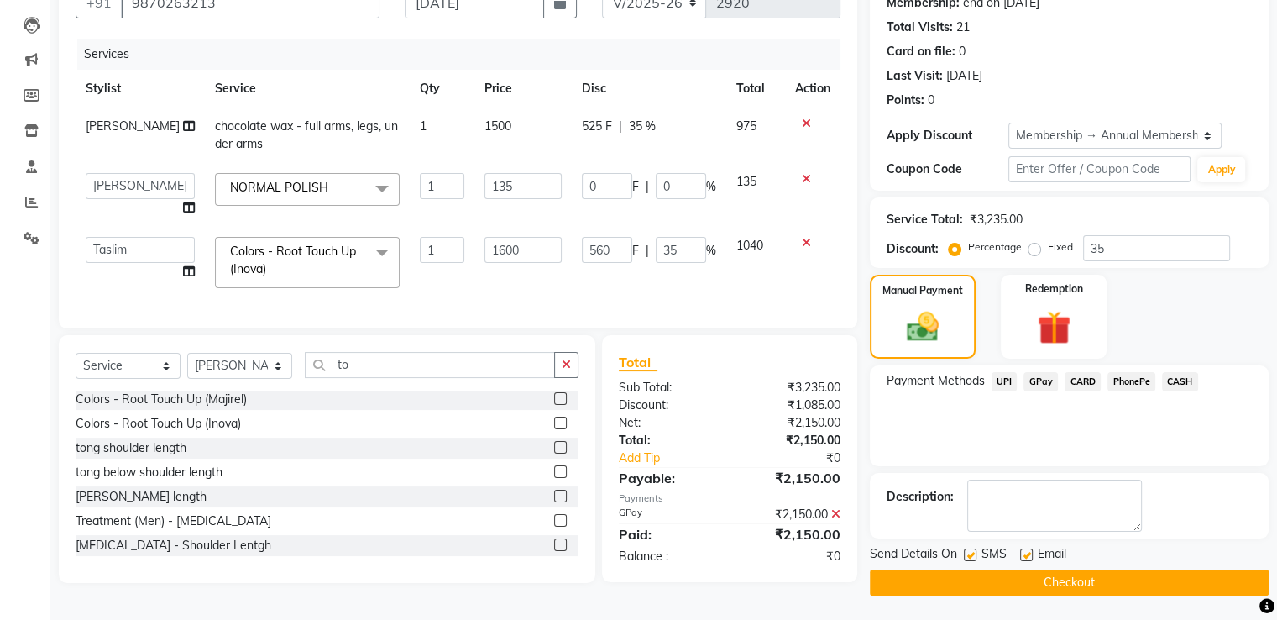
scroll to position [171, 0]
click at [970, 552] on label at bounding box center [970, 553] width 13 height 13
click at [970, 552] on input "checkbox" at bounding box center [969, 554] width 11 height 11
checkbox input "false"
click at [968, 580] on button "Checkout" at bounding box center [1069, 581] width 399 height 26
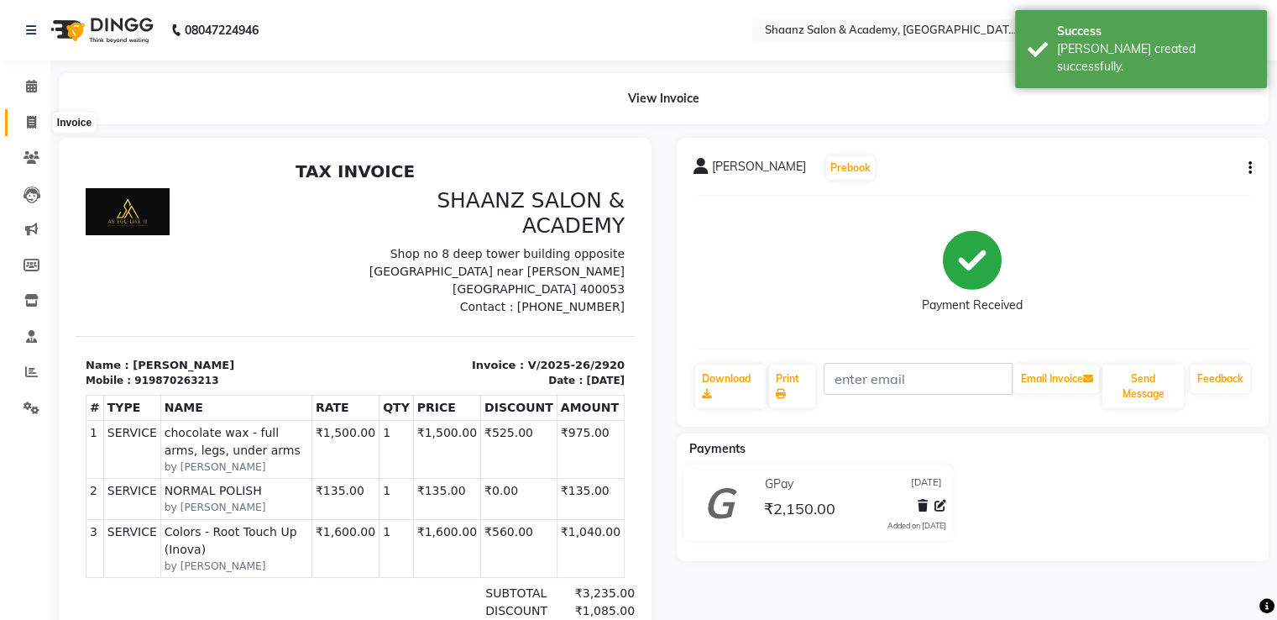
click at [30, 122] on icon at bounding box center [31, 122] width 9 height 13
select select "6360"
select select "service"
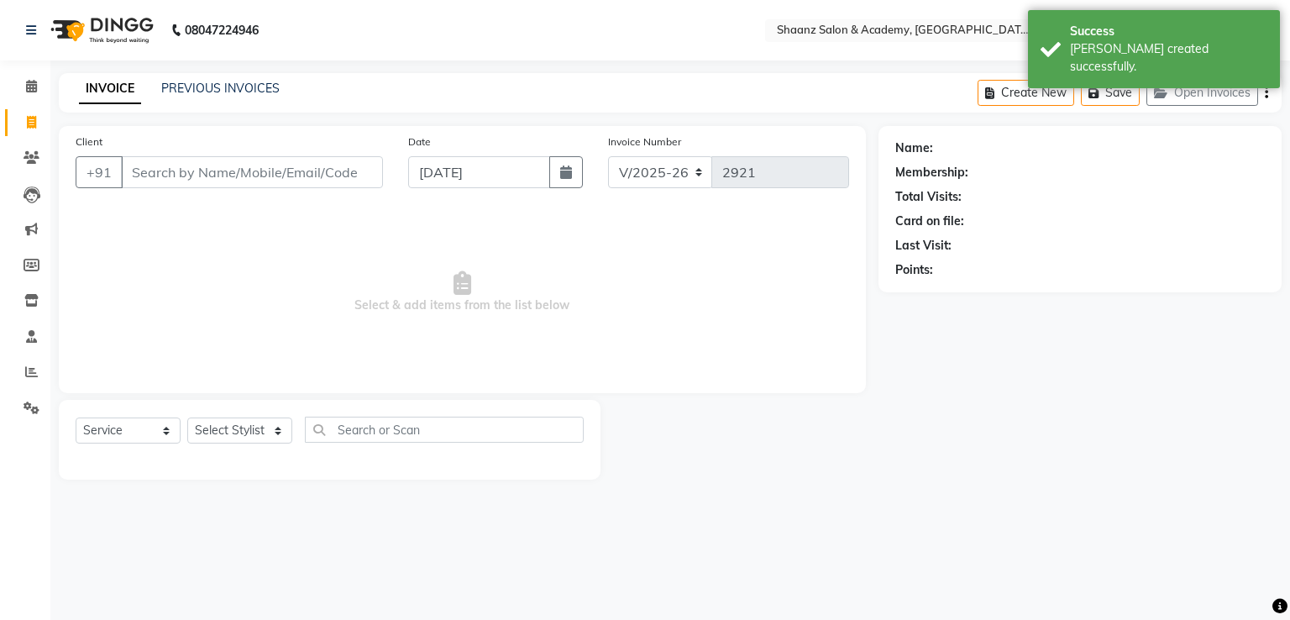
click at [149, 173] on input "Client" at bounding box center [252, 172] width 262 height 32
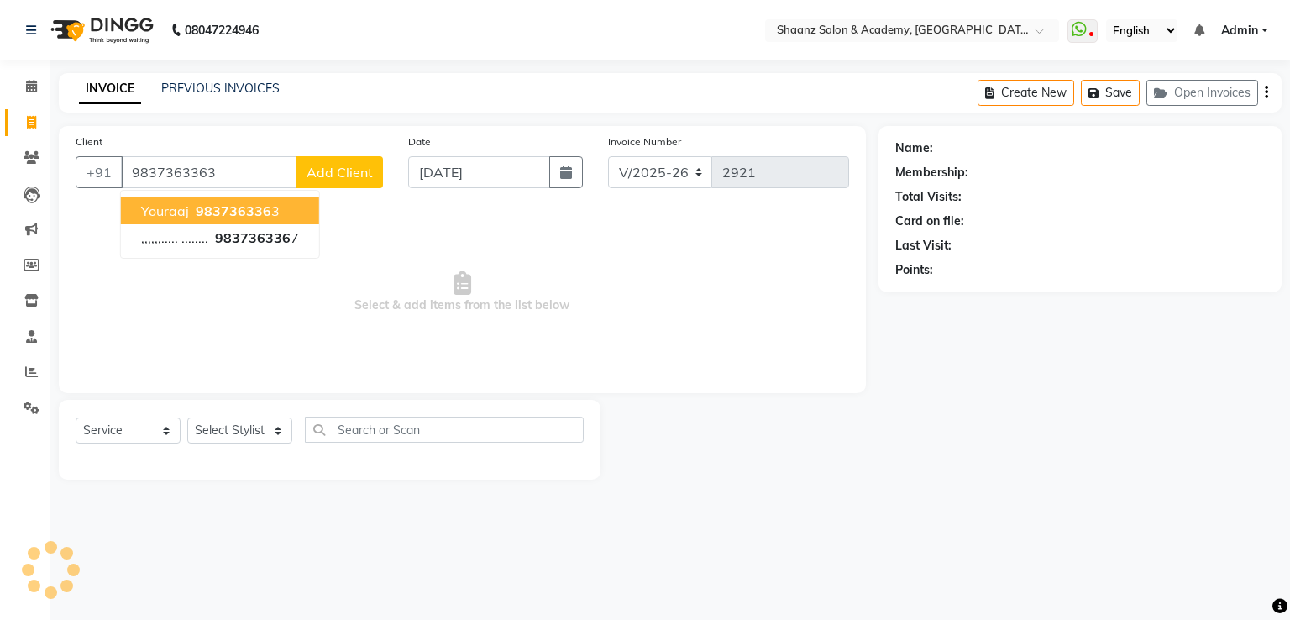
type input "9837363363"
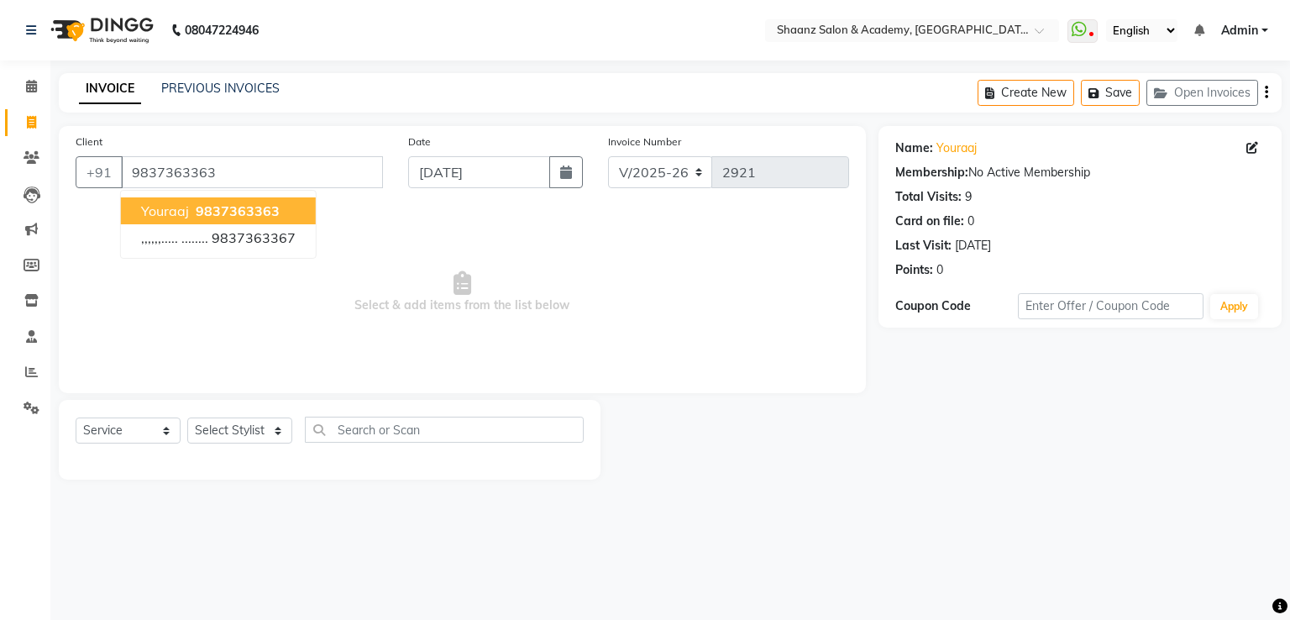
click at [201, 206] on span "9837363363" at bounding box center [238, 210] width 84 height 17
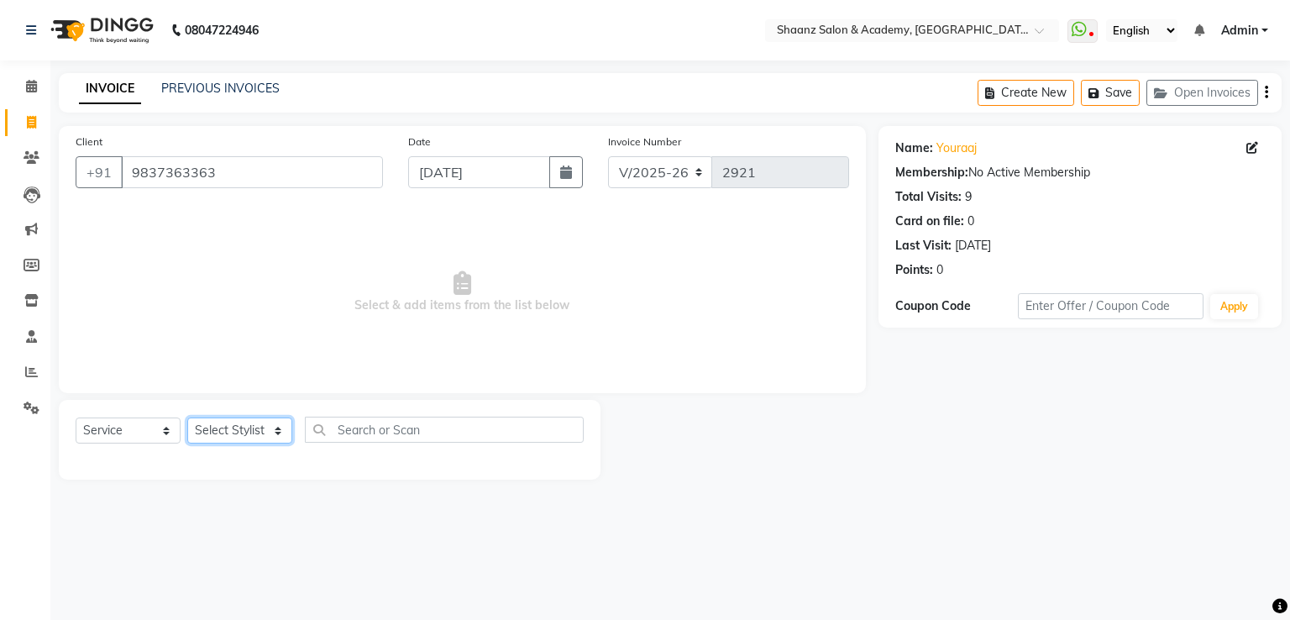
click at [260, 428] on select "Select Stylist [PERSON_NAME] [PERSON_NAME] [PERSON_NAME] dc [PERSON_NAME] nisha…" at bounding box center [239, 430] width 105 height 26
select select "88016"
click at [187, 418] on select "Select Stylist [PERSON_NAME] [PERSON_NAME] [PERSON_NAME] dc [PERSON_NAME] nisha…" at bounding box center [239, 430] width 105 height 26
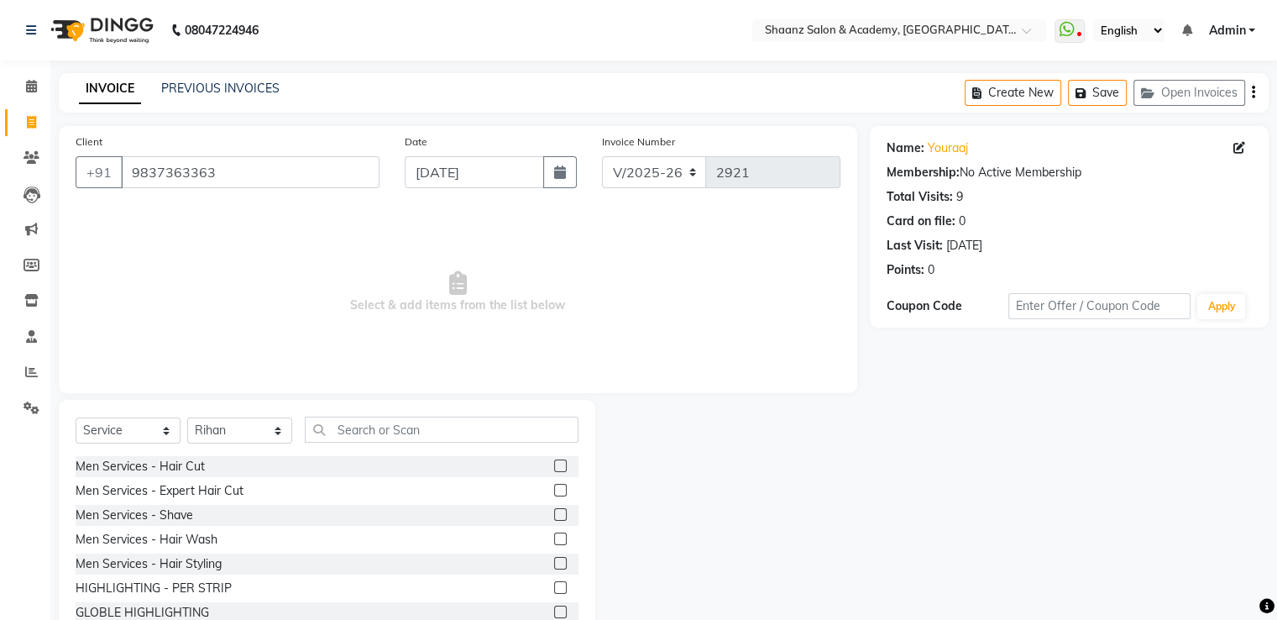
click at [554, 515] on label at bounding box center [560, 514] width 13 height 13
click at [554, 515] on input "checkbox" at bounding box center [559, 515] width 11 height 11
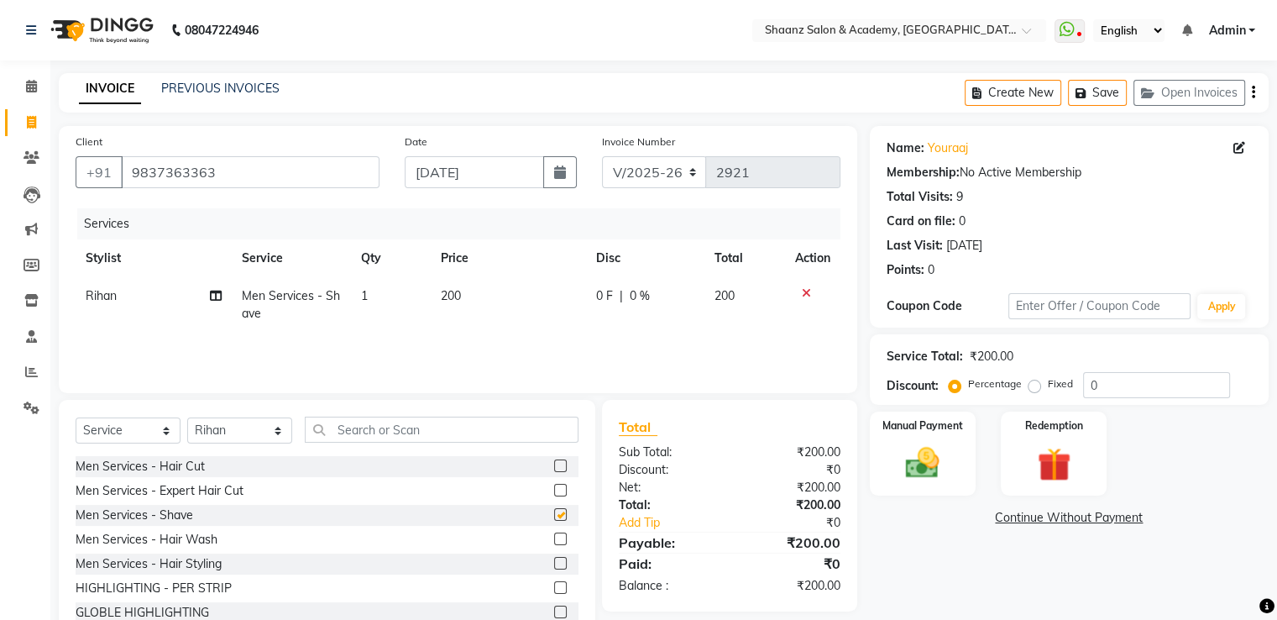
checkbox input "false"
click at [1165, 384] on input "0" at bounding box center [1156, 385] width 147 height 26
type input "050"
click at [930, 453] on img at bounding box center [922, 463] width 56 height 40
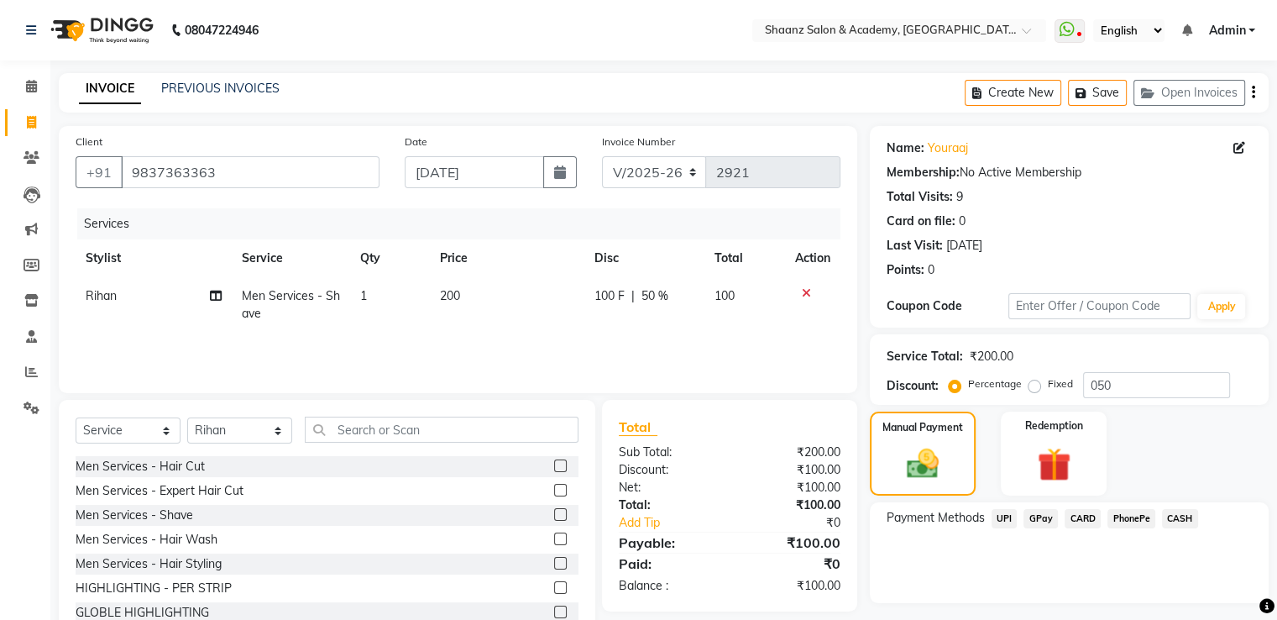
click at [1042, 520] on span "GPay" at bounding box center [1041, 518] width 34 height 19
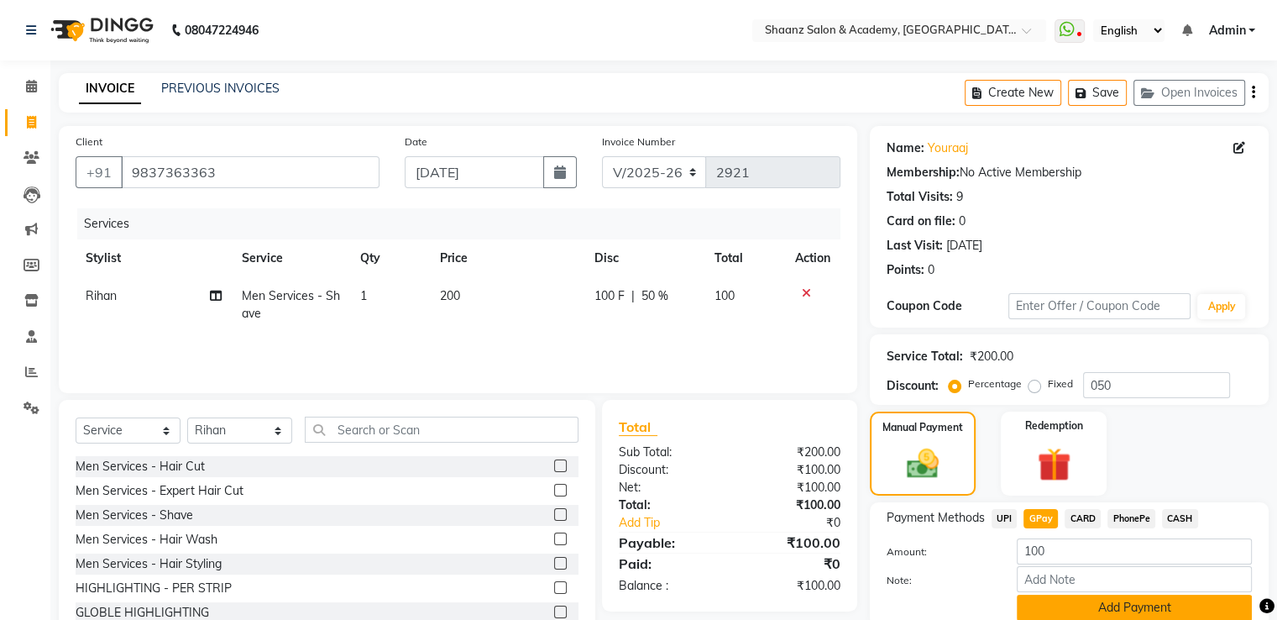
click at [1058, 601] on button "Add Payment" at bounding box center [1134, 608] width 235 height 26
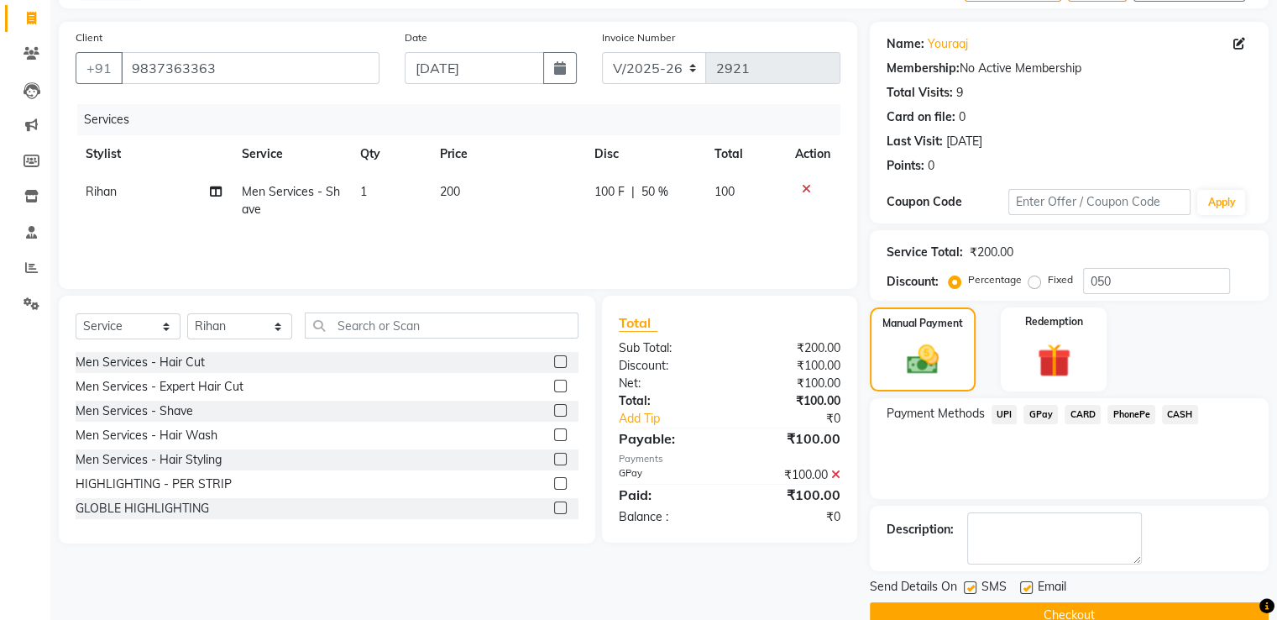
scroll to position [137, 0]
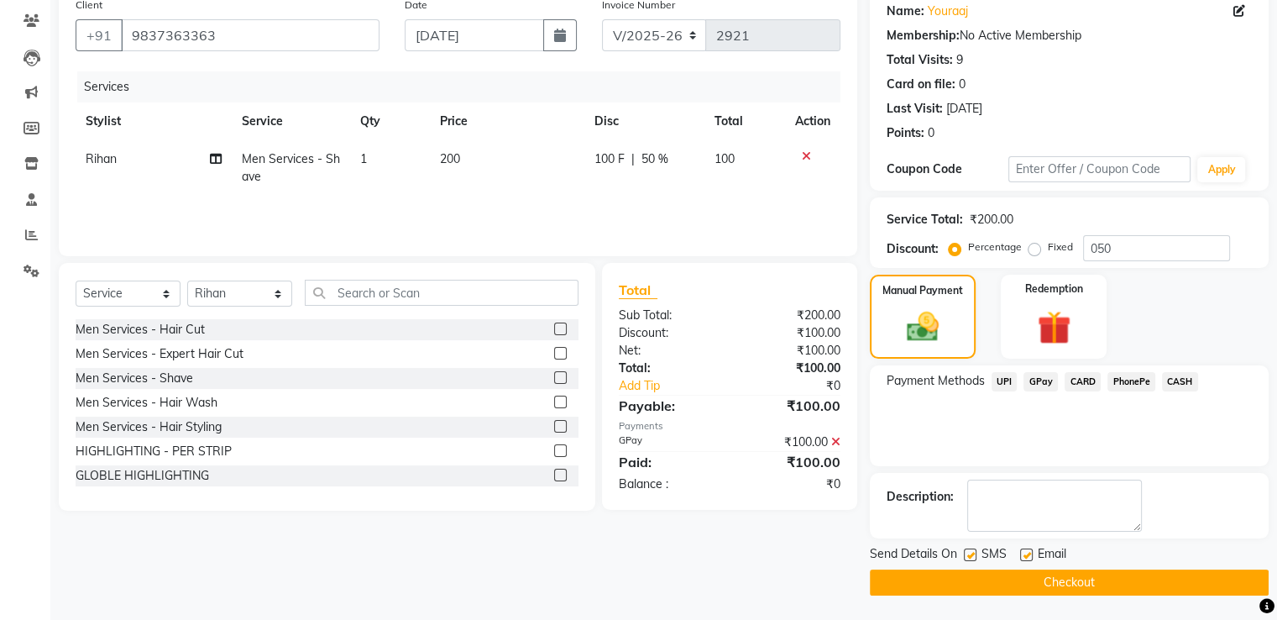
click at [967, 548] on label at bounding box center [970, 554] width 13 height 13
click at [967, 550] on input "checkbox" at bounding box center [969, 555] width 11 height 11
checkbox input "false"
click at [969, 579] on button "Checkout" at bounding box center [1069, 582] width 399 height 26
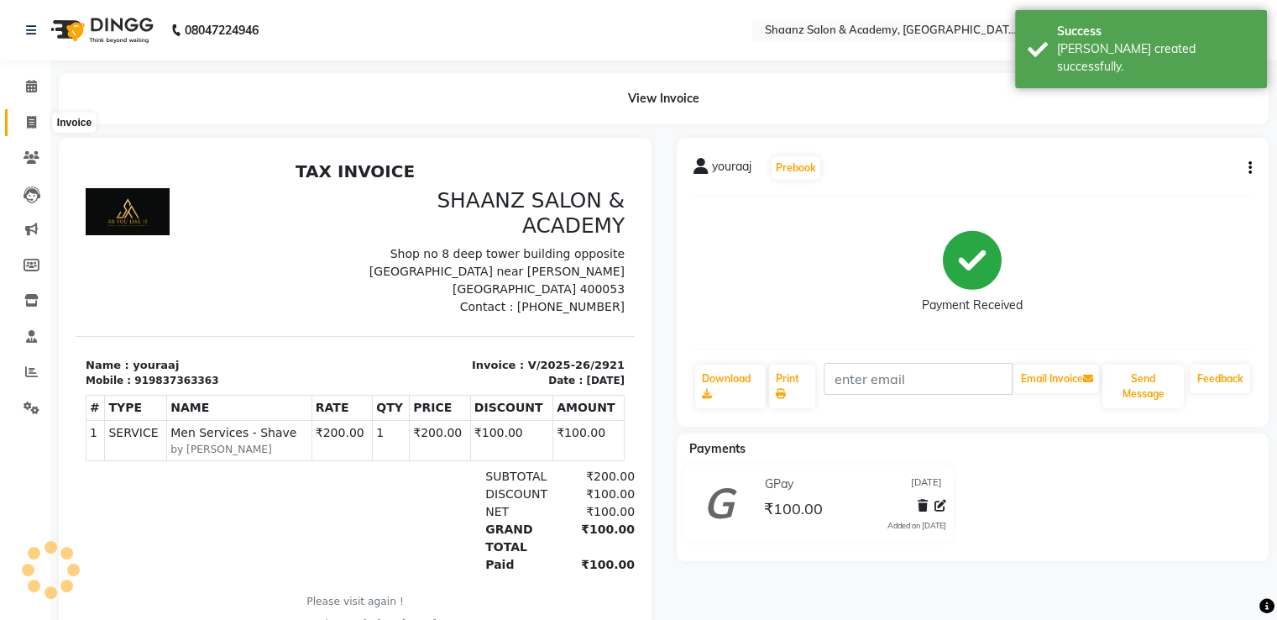
click at [34, 121] on icon at bounding box center [31, 122] width 9 height 13
select select "6360"
select select "service"
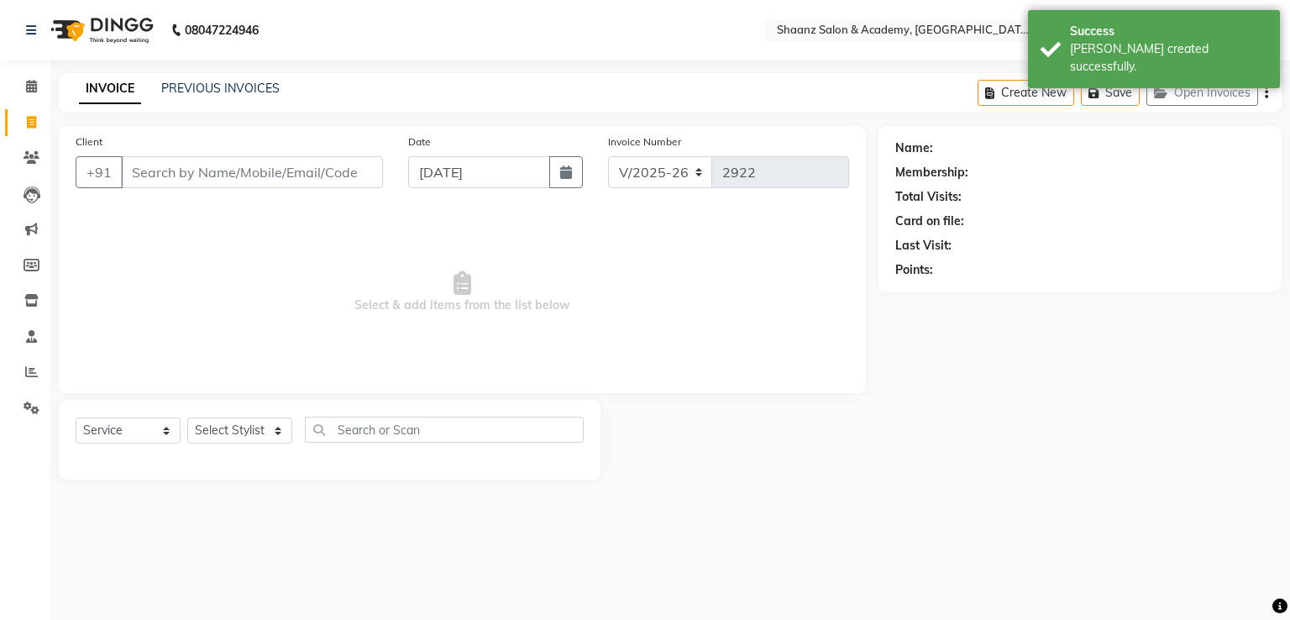
click at [141, 172] on input "Client" at bounding box center [252, 172] width 262 height 32
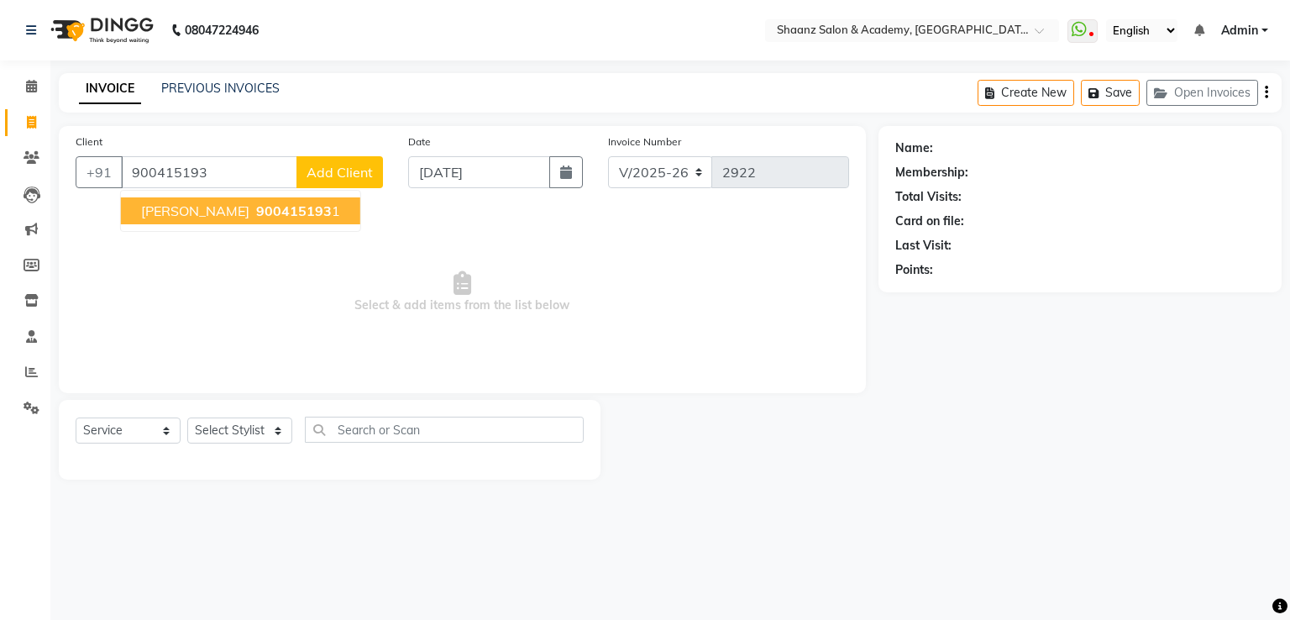
click at [172, 212] on span "[PERSON_NAME]" at bounding box center [195, 210] width 108 height 17
type input "9004151931"
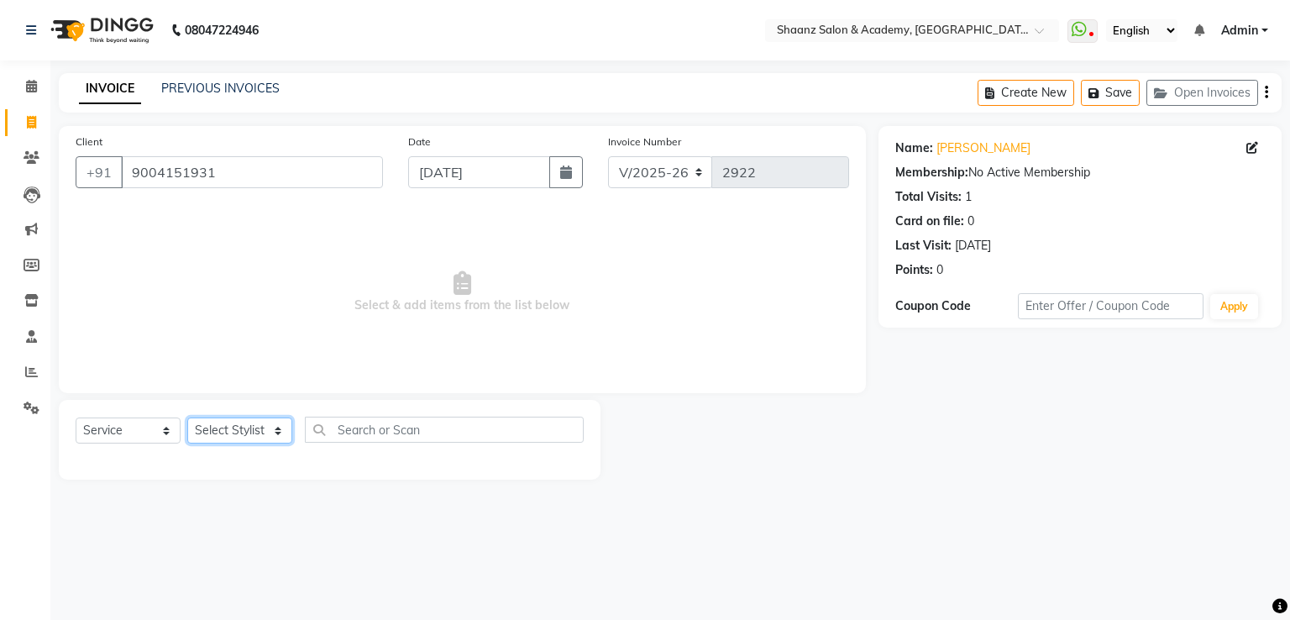
click at [265, 425] on select "Select Stylist [PERSON_NAME] [PERSON_NAME] [PERSON_NAME] dc [PERSON_NAME] nisha…" at bounding box center [239, 430] width 105 height 26
select select "47610"
click at [187, 418] on select "Select Stylist [PERSON_NAME] [PERSON_NAME] [PERSON_NAME] dc [PERSON_NAME] nisha…" at bounding box center [239, 430] width 105 height 26
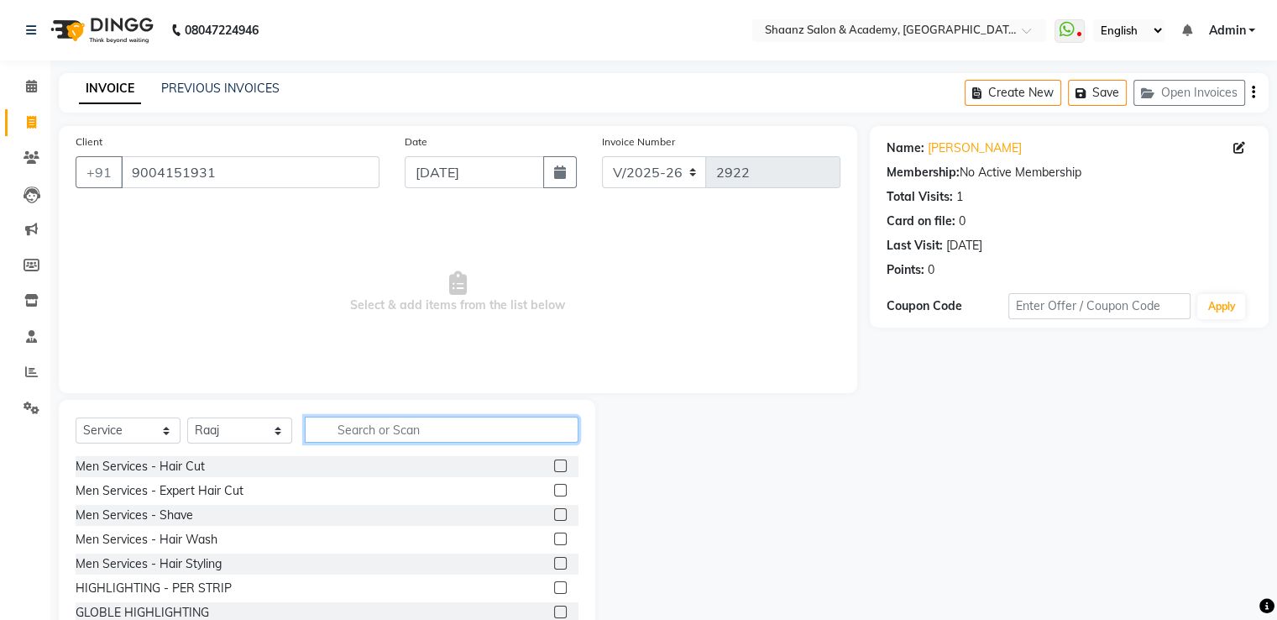
click at [396, 430] on input "text" at bounding box center [442, 429] width 274 height 26
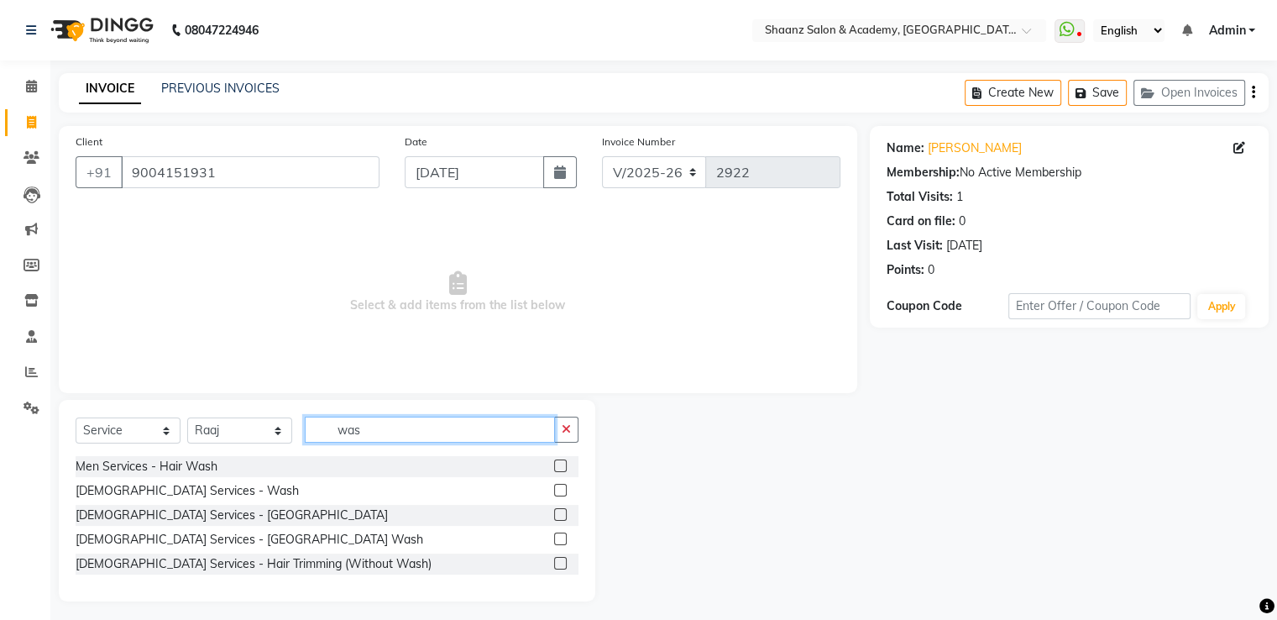
type input "was"
click at [561, 489] on label at bounding box center [560, 490] width 13 height 13
click at [561, 489] on input "checkbox" at bounding box center [559, 490] width 11 height 11
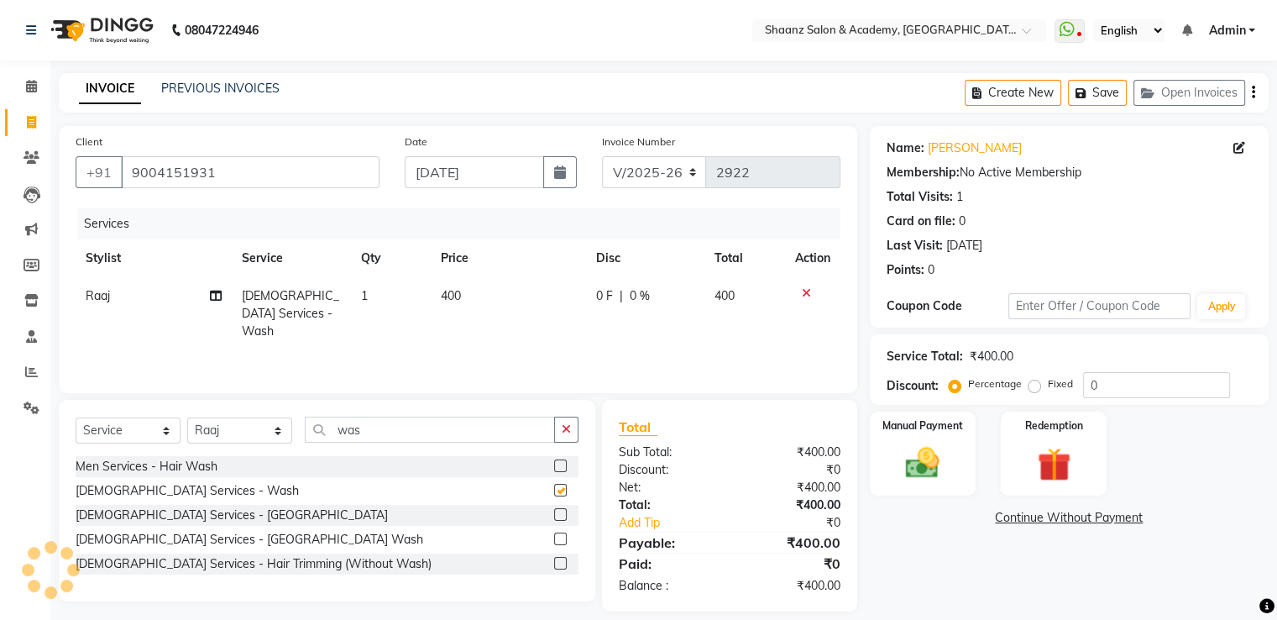
checkbox input "false"
click at [468, 293] on td "400" at bounding box center [508, 313] width 155 height 73
select select "47610"
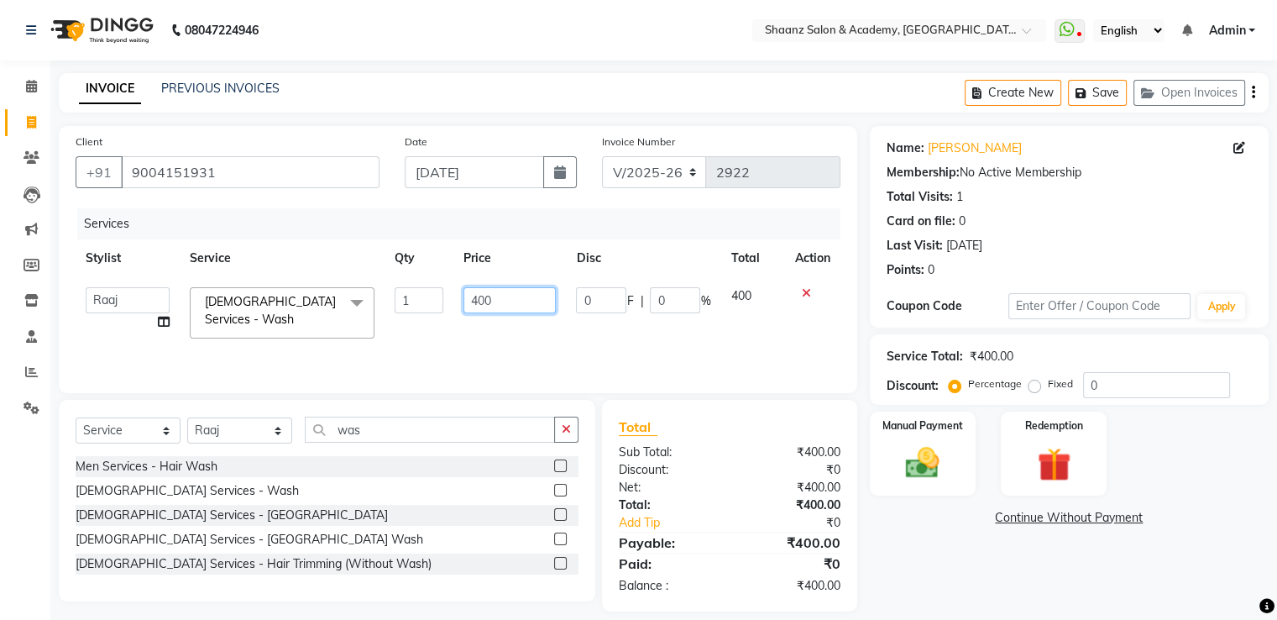
click at [505, 303] on input "400" at bounding box center [510, 300] width 92 height 26
type input "4"
type input "600"
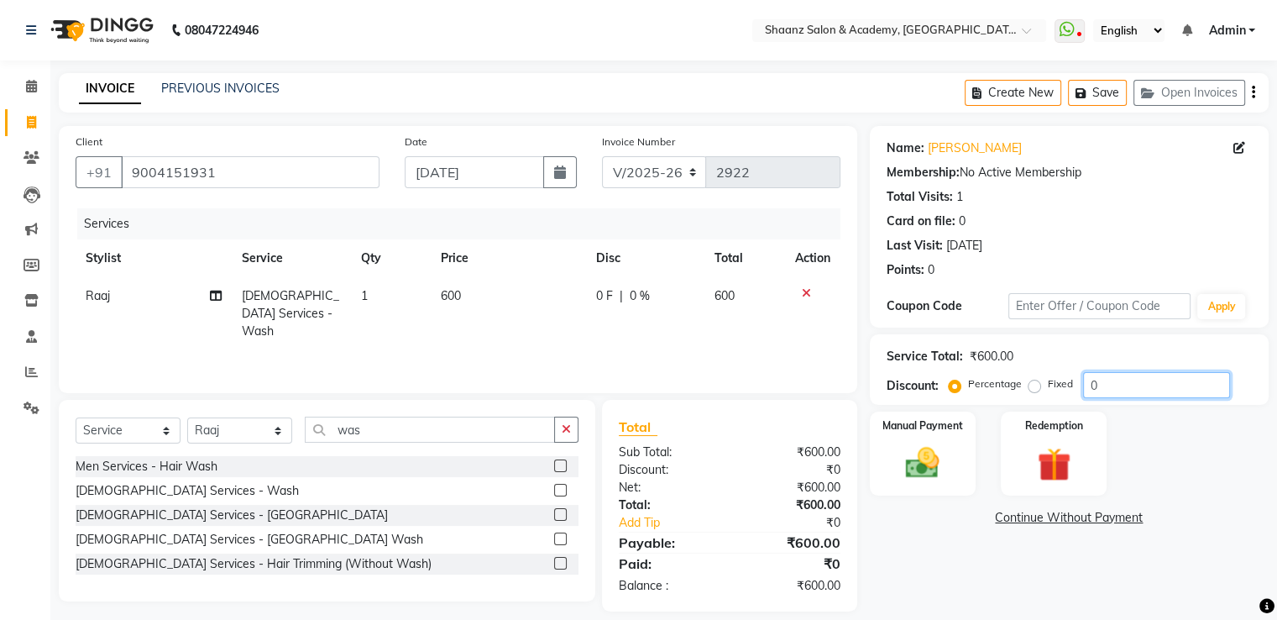
click at [1129, 393] on input "0" at bounding box center [1156, 385] width 147 height 26
type input "050"
click at [914, 448] on img at bounding box center [922, 463] width 56 height 40
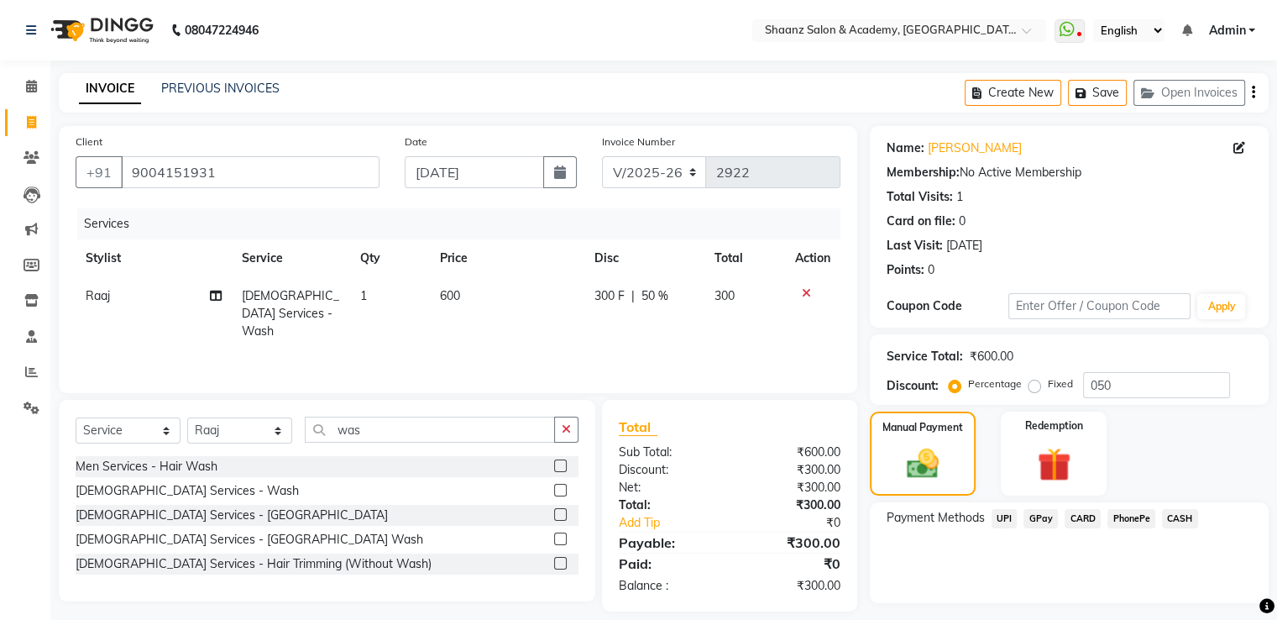
click at [1181, 521] on span "CASH" at bounding box center [1180, 518] width 36 height 19
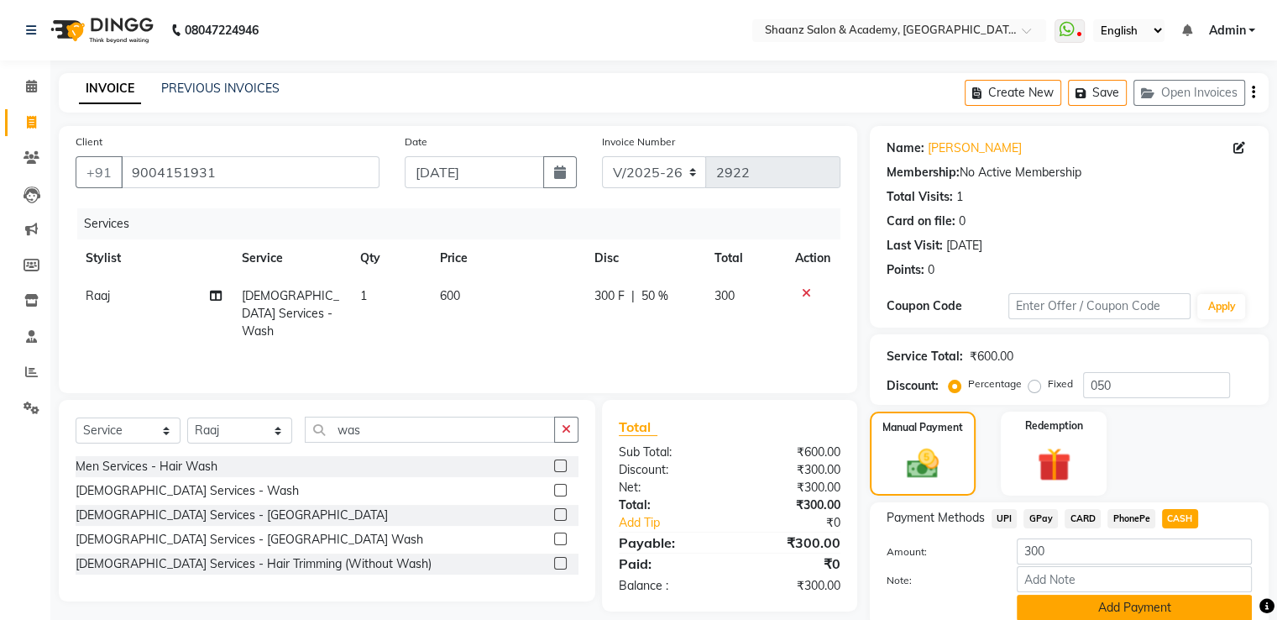
click at [1094, 604] on button "Add Payment" at bounding box center [1134, 608] width 235 height 26
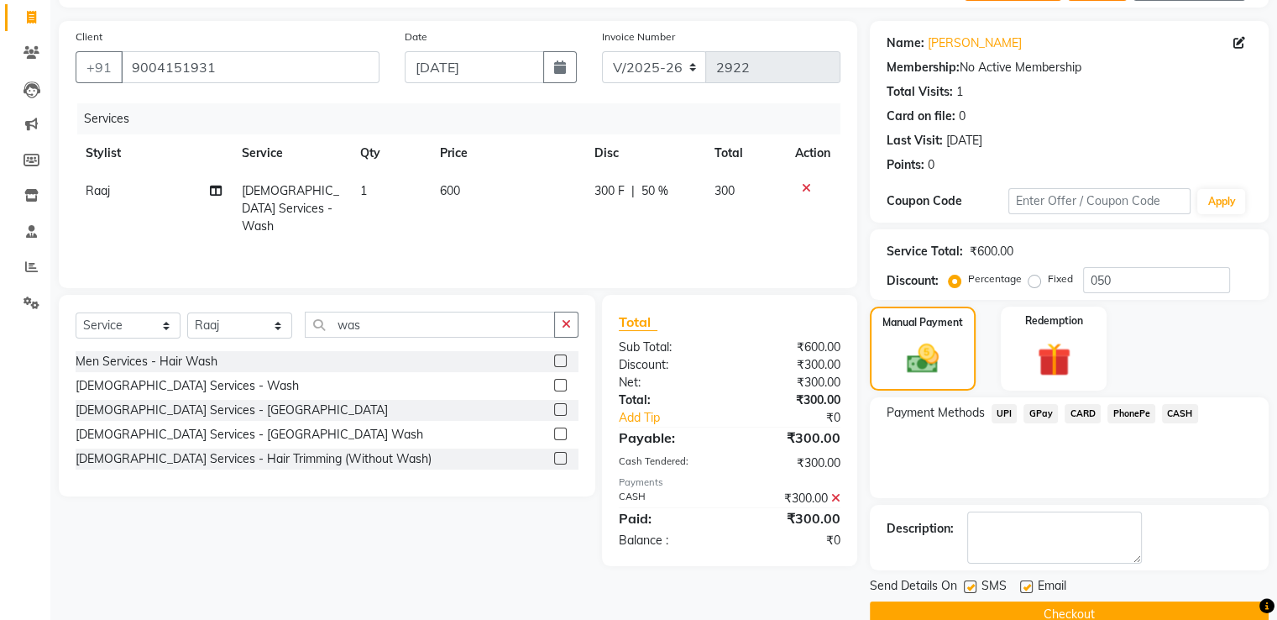
scroll to position [137, 0]
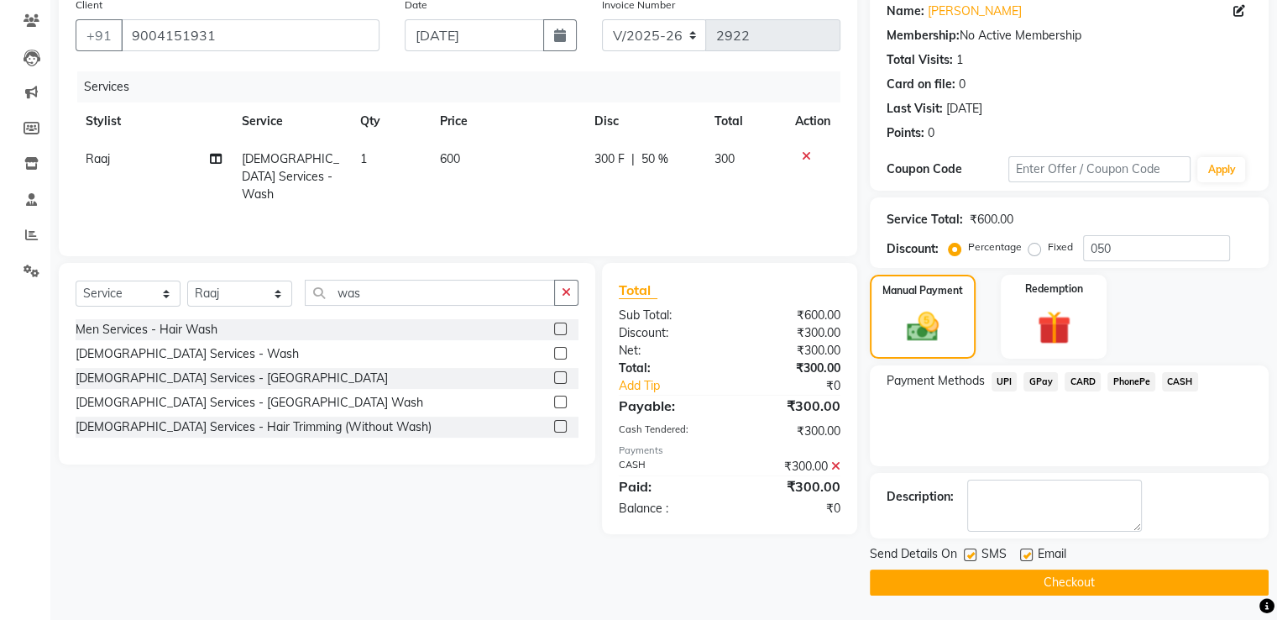
click at [968, 555] on label at bounding box center [970, 554] width 13 height 13
click at [968, 555] on input "checkbox" at bounding box center [969, 555] width 11 height 11
checkbox input "false"
click at [974, 584] on button "Checkout" at bounding box center [1069, 582] width 399 height 26
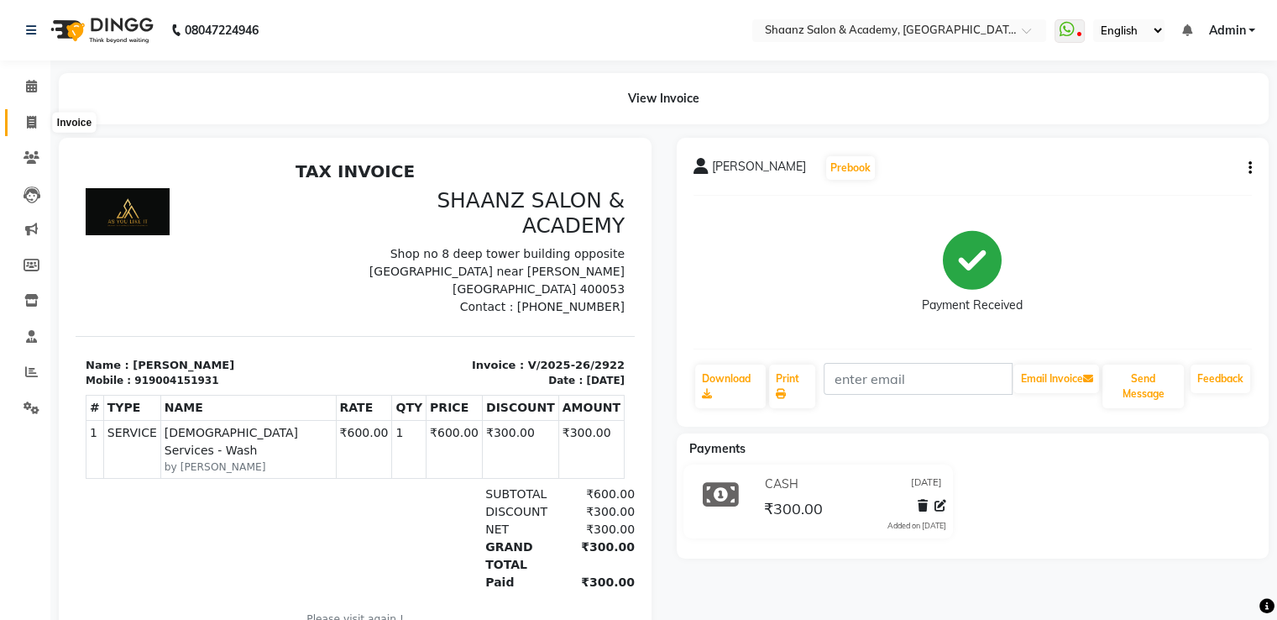
click at [27, 116] on icon at bounding box center [31, 122] width 9 height 13
select select "service"
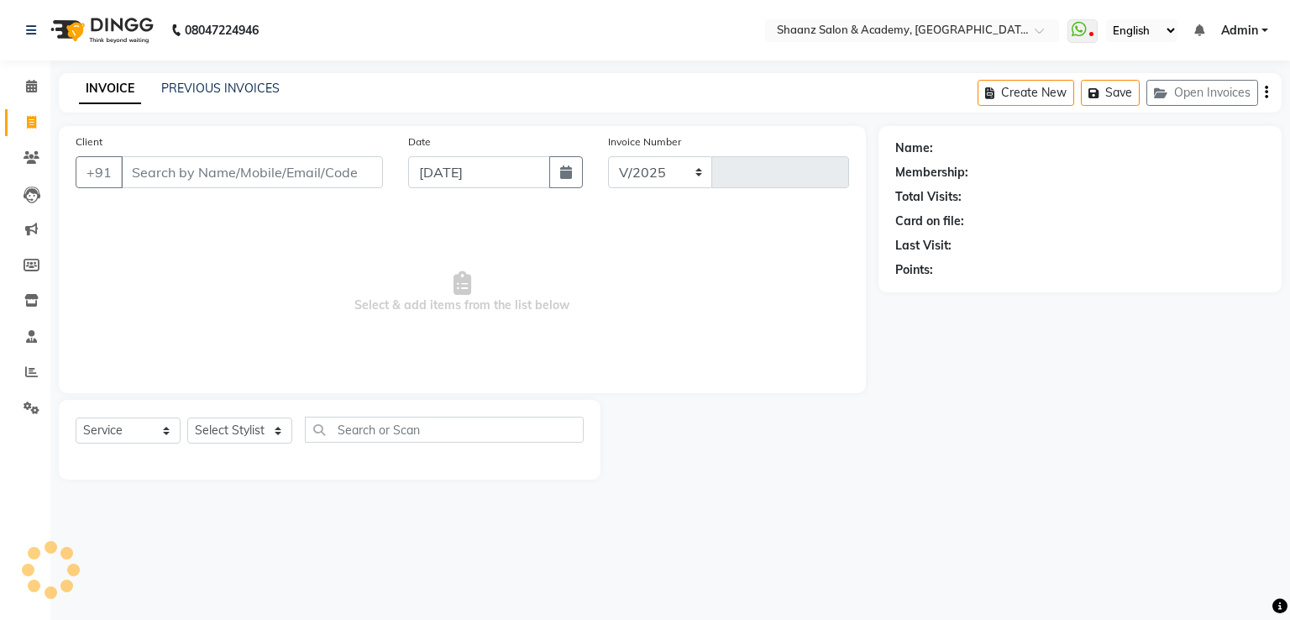
select select "6360"
type input "2923"
click at [28, 81] on icon at bounding box center [31, 86] width 11 height 13
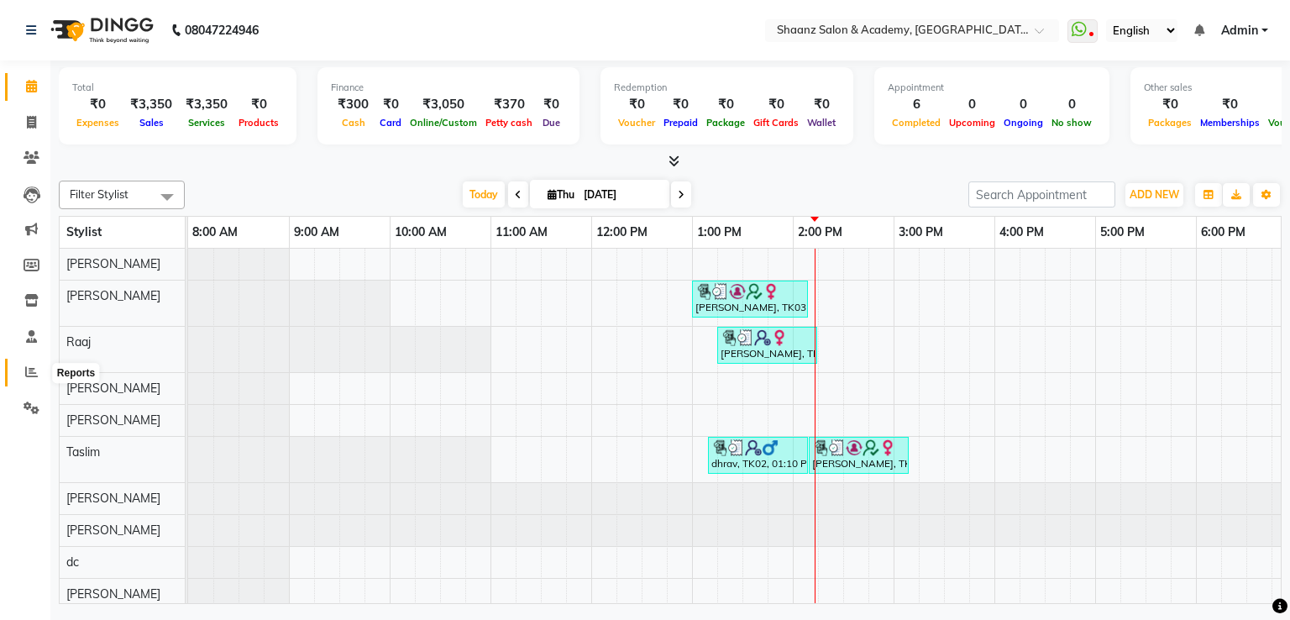
click at [25, 369] on icon at bounding box center [31, 371] width 13 height 13
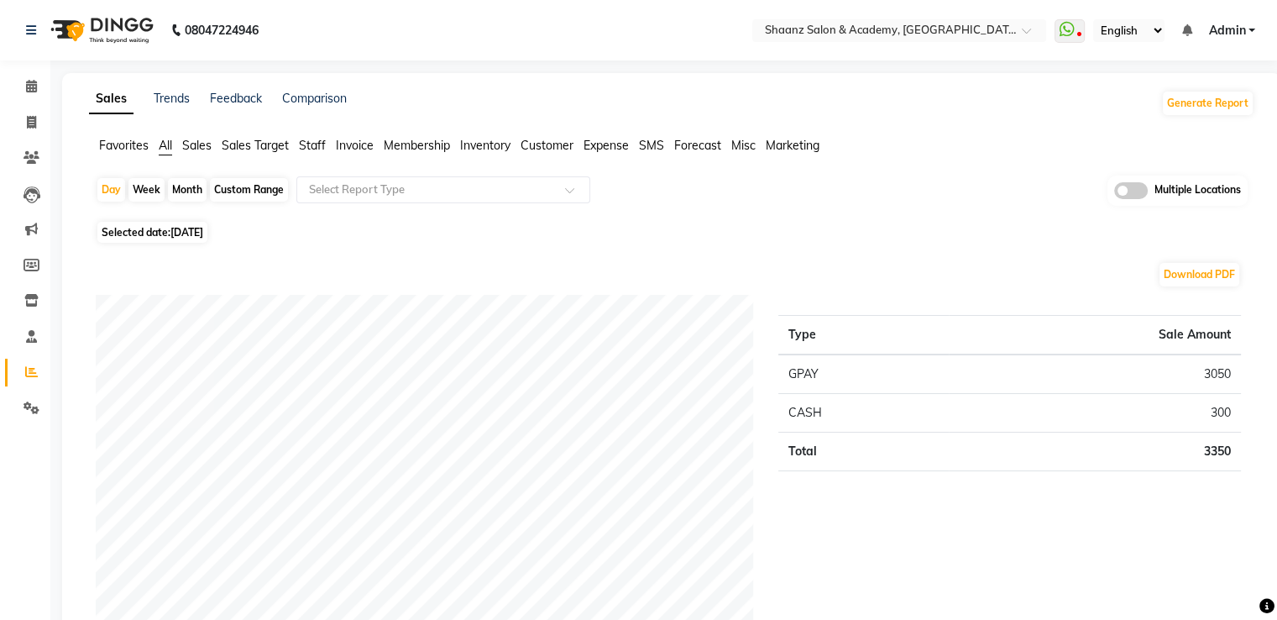
click at [183, 186] on div "Month" at bounding box center [187, 190] width 39 height 24
select select "9"
select select "2025"
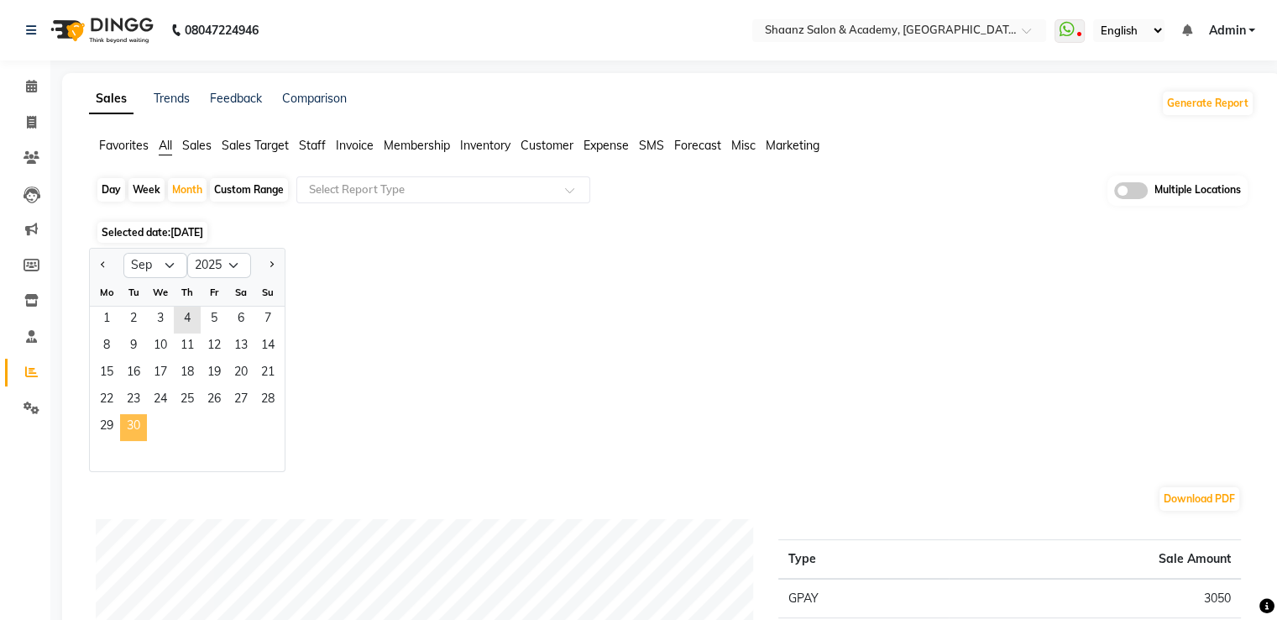
click at [139, 415] on span "30" at bounding box center [133, 427] width 27 height 27
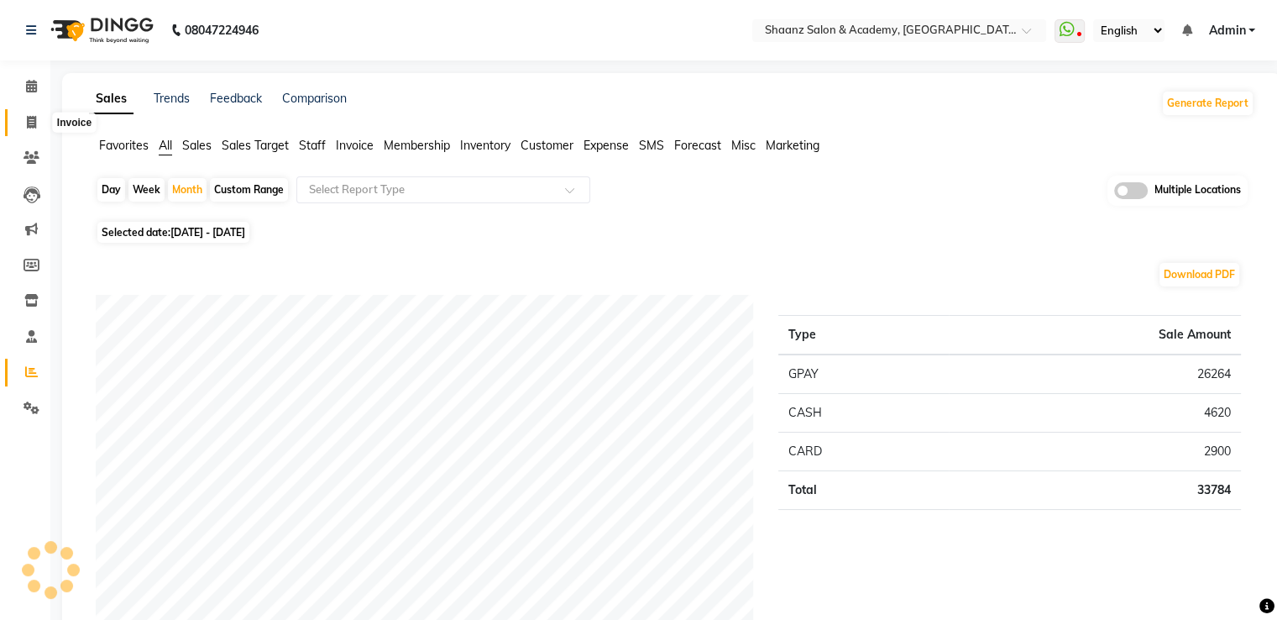
click at [29, 125] on icon at bounding box center [31, 122] width 9 height 13
select select "6360"
select select "service"
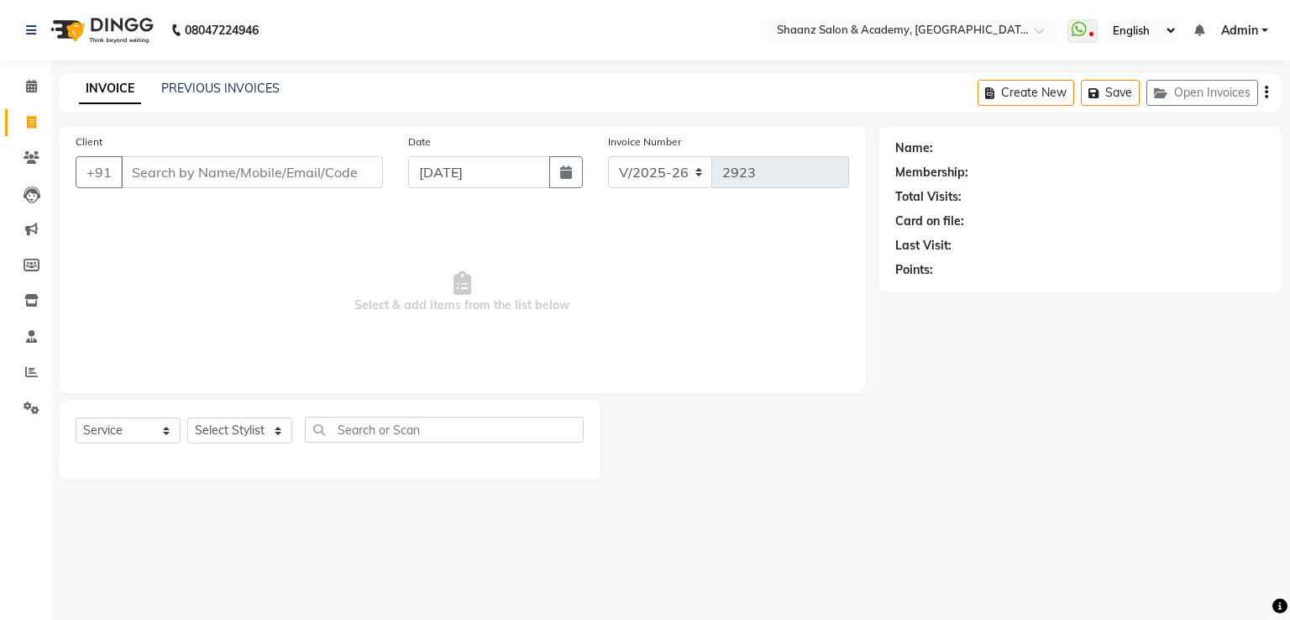
drag, startPoint x: 0, startPoint y: 130, endPoint x: 13, endPoint y: 130, distance: 13.4
click at [12, 130] on li "Invoice" at bounding box center [25, 123] width 50 height 36
click at [13, 130] on link "Invoice" at bounding box center [25, 123] width 40 height 28
select select "service"
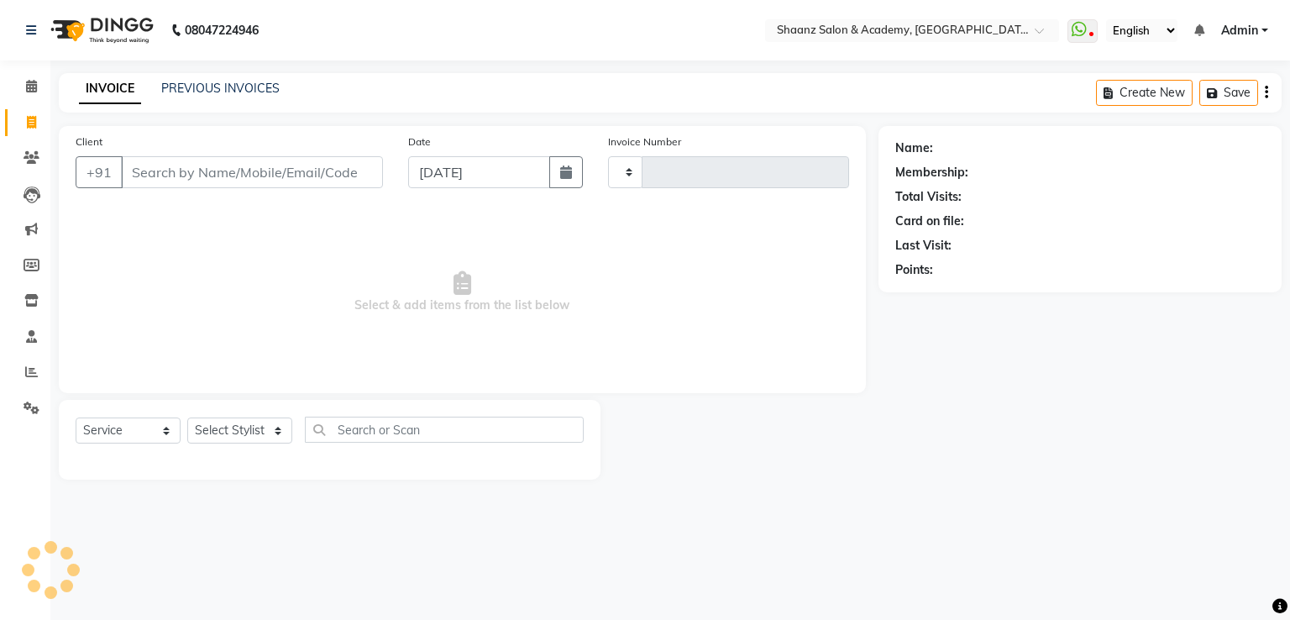
type input "2923"
select select "6360"
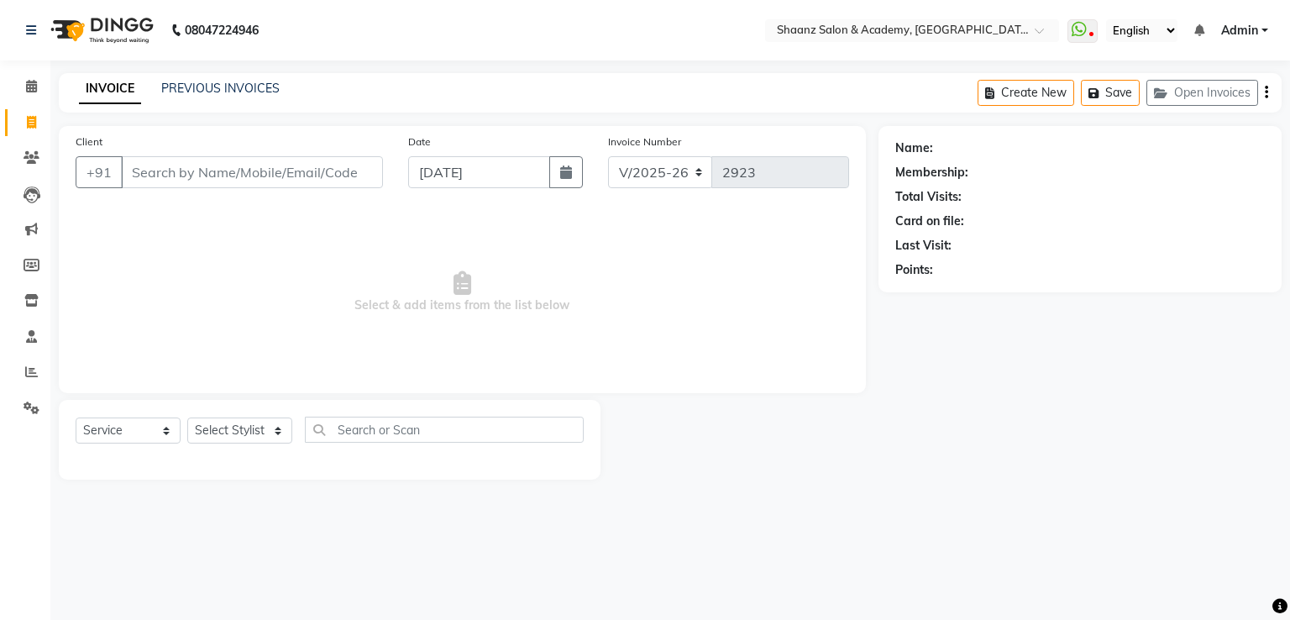
click at [60, 128] on div "Client +91 Date [DATE] Invoice Number V/2025 V/[PHONE_NUMBER] Select & add item…" at bounding box center [462, 303] width 832 height 354
click at [76, 138] on label "Client" at bounding box center [89, 141] width 27 height 15
click at [121, 156] on input "Client" at bounding box center [252, 172] width 262 height 32
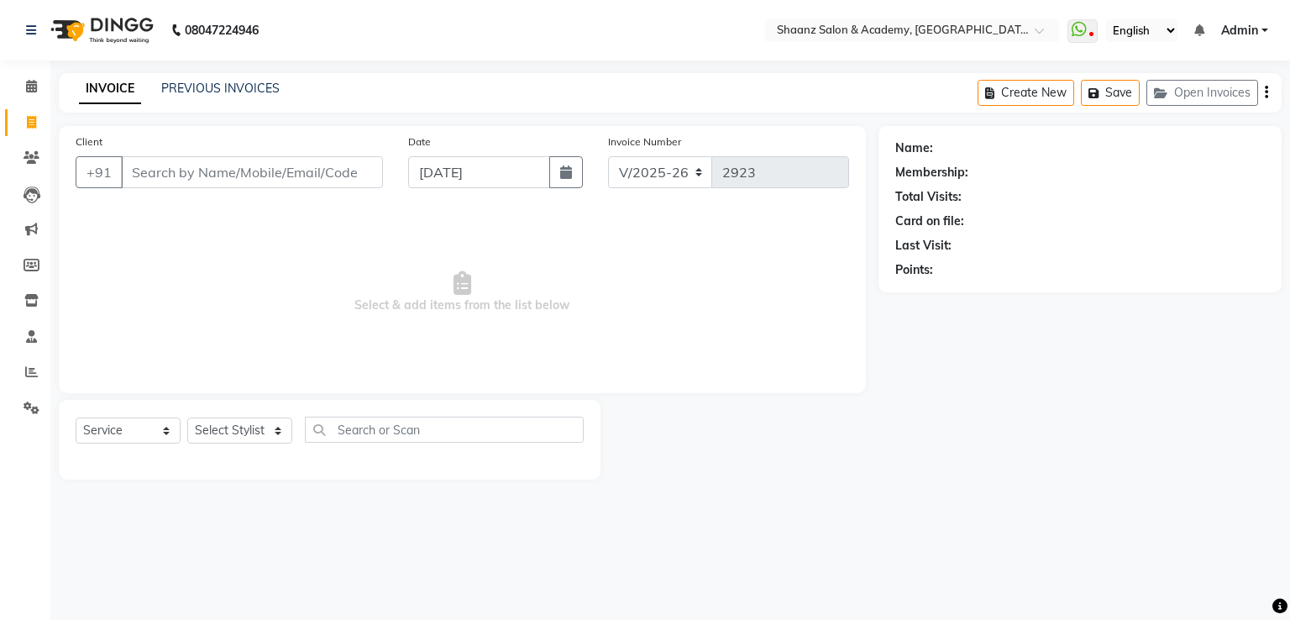
click at [76, 138] on label "Client" at bounding box center [89, 141] width 27 height 15
click at [121, 156] on input "Client" at bounding box center [252, 172] width 262 height 32
click at [76, 138] on label "Client" at bounding box center [89, 141] width 27 height 15
click at [121, 156] on input "Client" at bounding box center [252, 172] width 262 height 32
click at [76, 138] on label "Client" at bounding box center [89, 141] width 27 height 15
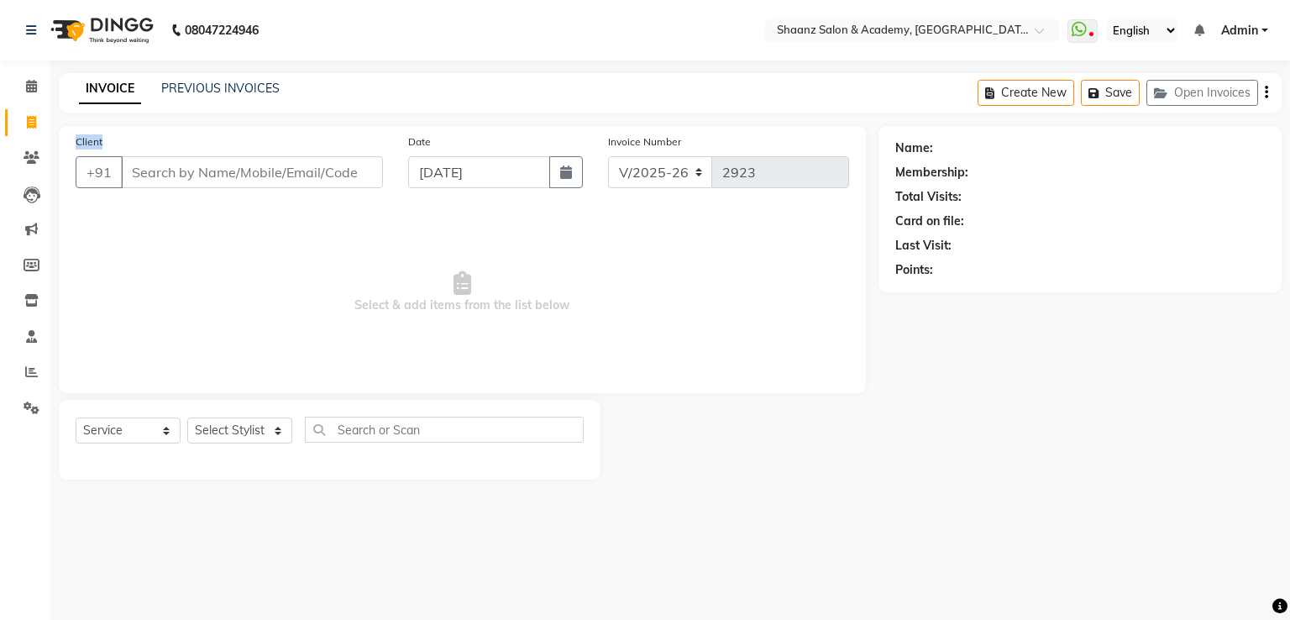
click at [121, 156] on input "Client" at bounding box center [252, 172] width 262 height 32
click at [76, 138] on label "Client" at bounding box center [89, 141] width 27 height 15
click at [121, 156] on input "Client" at bounding box center [252, 172] width 262 height 32
click at [76, 138] on label "Client" at bounding box center [89, 141] width 27 height 15
click at [121, 156] on input "Client" at bounding box center [252, 172] width 262 height 32
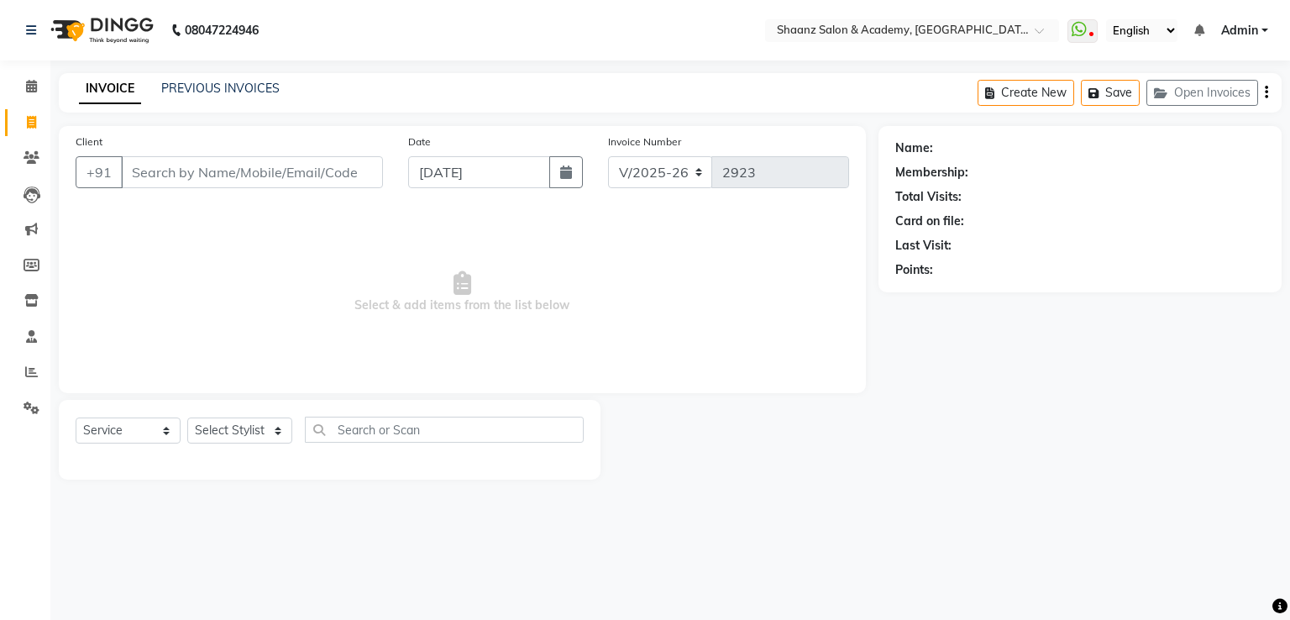
click at [76, 142] on label "Client" at bounding box center [89, 141] width 27 height 15
click at [121, 156] on input "Client" at bounding box center [252, 172] width 262 height 32
click at [68, 142] on div "Client +91" at bounding box center [229, 167] width 333 height 69
click at [201, 172] on input "Client" at bounding box center [252, 172] width 262 height 32
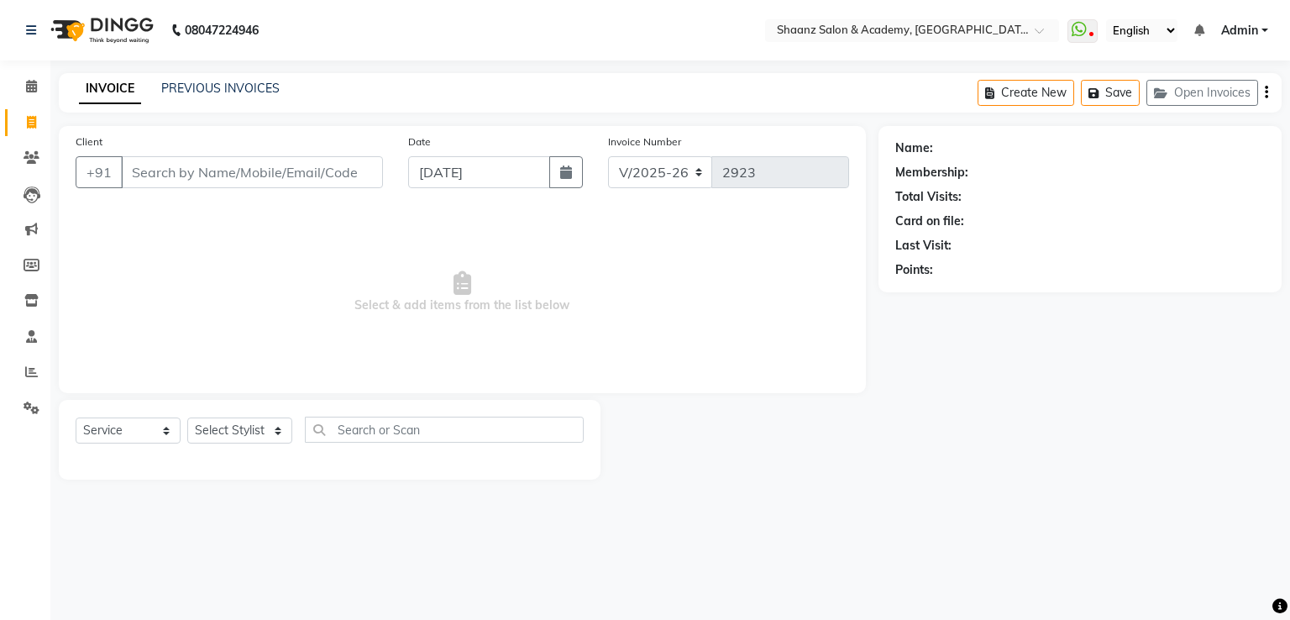
click at [218, 131] on div "Client +91 Date [DATE] Invoice Number V/2025 V/[PHONE_NUMBER] Select & add item…" at bounding box center [462, 259] width 807 height 267
drag, startPoint x: 249, startPoint y: 104, endPoint x: 239, endPoint y: 104, distance: 9.2
click at [239, 104] on div "INVOICE PREVIOUS INVOICES Create New Save Open Invoices" at bounding box center [670, 92] width 1223 height 39
click at [302, 39] on nav "08047224946 Select Location × [GEOGRAPHIC_DATA] WhatsApp Status ✕ Status: Disco…" at bounding box center [646, 30] width 1293 height 60
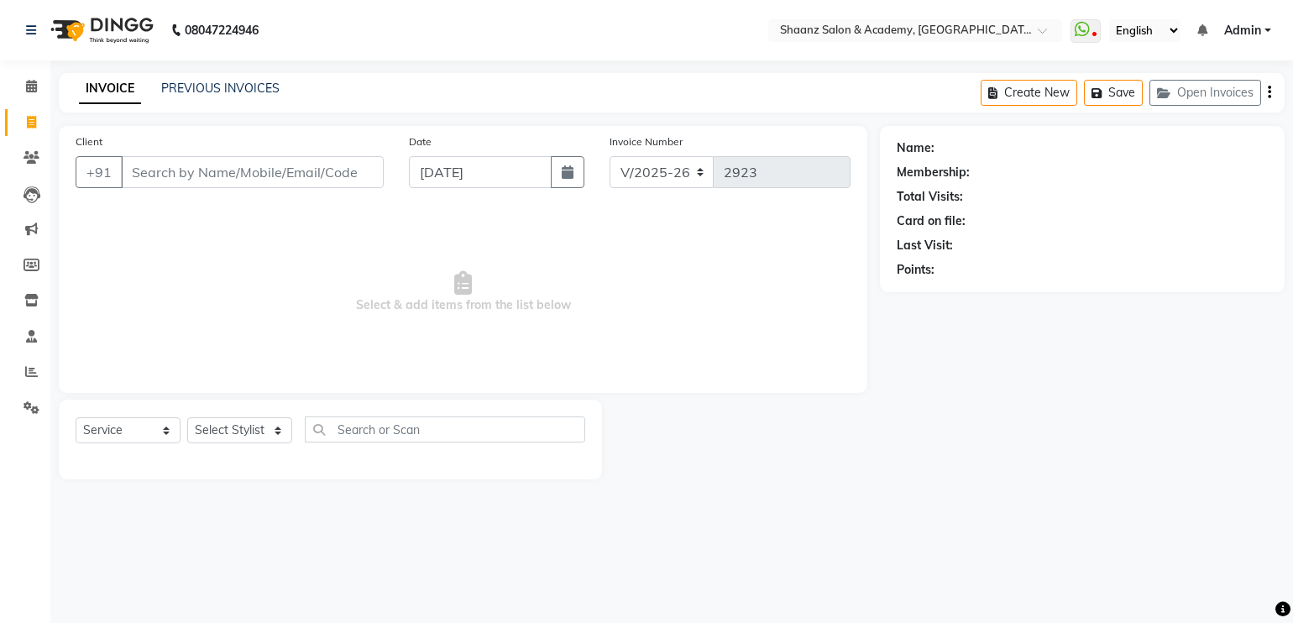
drag, startPoint x: 303, startPoint y: 34, endPoint x: 312, endPoint y: 36, distance: 8.8
